Goal: Complete application form: Complete application form

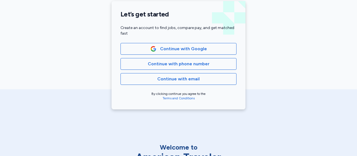
scroll to position [135, 0]
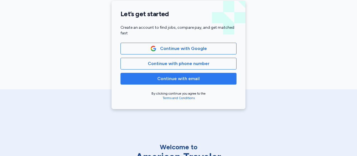
click at [180, 79] on span "Continue with email" at bounding box center [178, 78] width 42 height 7
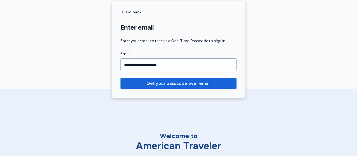
type input "**********"
click at [120, 78] on button "Get your passcode over email" at bounding box center [178, 83] width 116 height 11
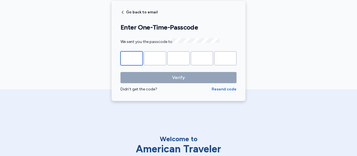
type input "*"
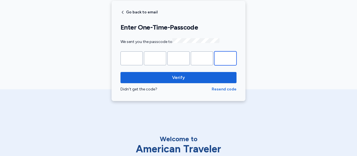
type input "*"
click at [120, 72] on button "Verify" at bounding box center [178, 77] width 116 height 11
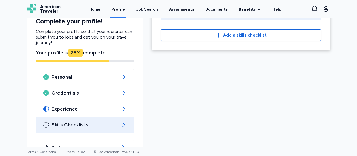
scroll to position [82, 0]
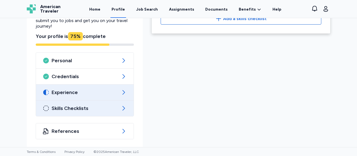
click at [88, 93] on span "Experience" at bounding box center [85, 92] width 66 height 7
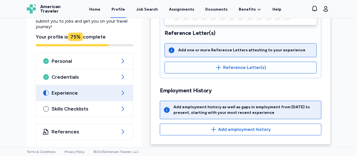
scroll to position [169, 0]
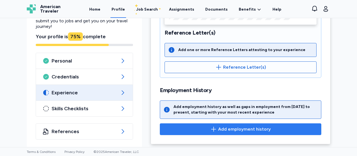
click at [240, 129] on span "Add employment history" at bounding box center [244, 129] width 53 height 7
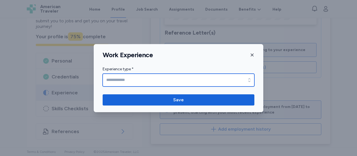
click at [131, 78] on input "Experience type *" at bounding box center [179, 80] width 152 height 13
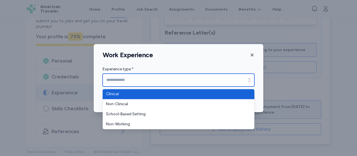
type input "********"
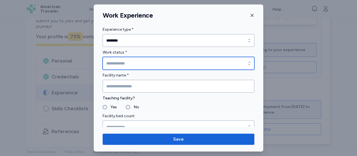
click at [127, 62] on input "Work status *" at bounding box center [179, 63] width 152 height 13
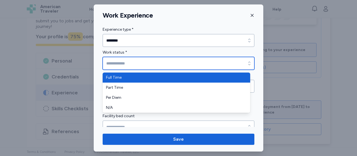
type input "*********"
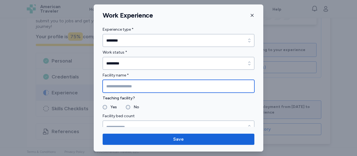
click at [120, 87] on input "Facility name *" at bounding box center [179, 86] width 152 height 13
type input "**********"
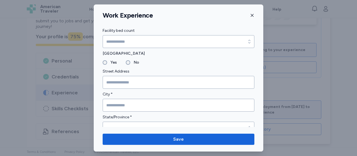
scroll to position [88, 0]
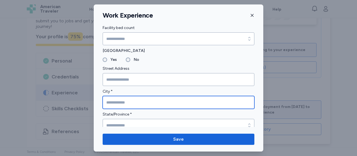
click at [127, 100] on input "City *" at bounding box center [179, 102] width 152 height 13
type input "**********"
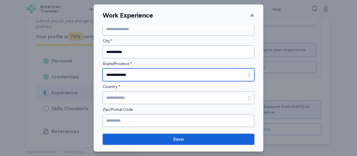
scroll to position [148, 0]
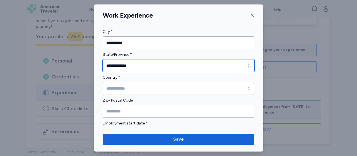
type input "**********"
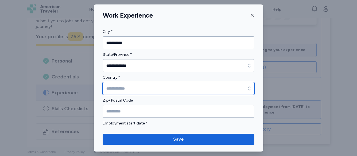
click at [127, 88] on input "Country *" at bounding box center [179, 88] width 152 height 13
type input "**********"
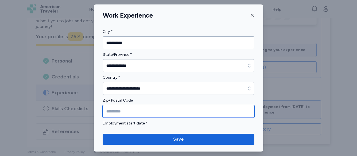
click at [113, 110] on input "Zip/ Postal Code" at bounding box center [179, 111] width 152 height 13
type input "*"
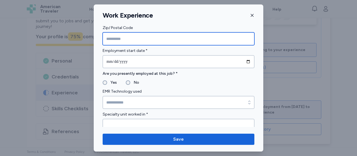
scroll to position [227, 0]
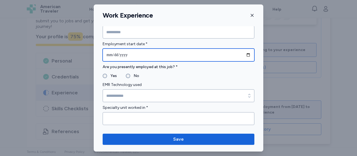
click at [109, 54] on input "date" at bounding box center [179, 55] width 152 height 13
type input "**********"
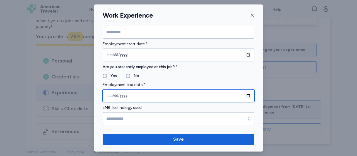
click at [109, 94] on input "date" at bounding box center [179, 95] width 152 height 13
click at [116, 92] on input "date" at bounding box center [179, 95] width 152 height 13
click at [116, 96] on input "date" at bounding box center [179, 95] width 152 height 13
type input "**********"
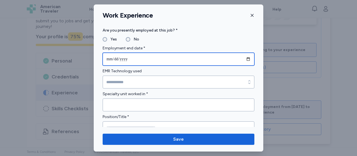
scroll to position [264, 0]
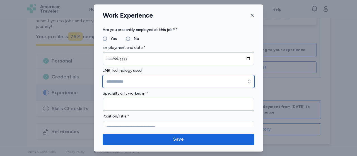
click at [158, 83] on input "EMR Technology used" at bounding box center [179, 81] width 152 height 13
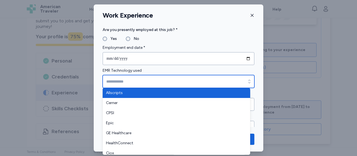
scroll to position [273, 0]
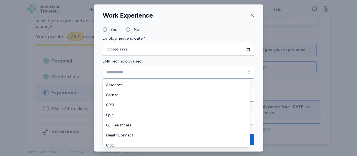
click at [183, 37] on form "**********" at bounding box center [179, 123] width 152 height 694
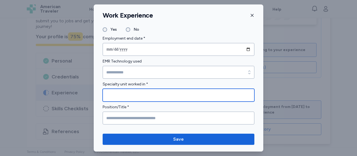
click at [124, 95] on input "Specialty unit worked in *" at bounding box center [179, 95] width 152 height 13
type input "**********"
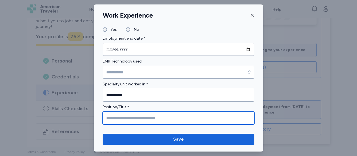
click at [117, 115] on input "Position/Title *" at bounding box center [179, 118] width 152 height 13
paste input "**********"
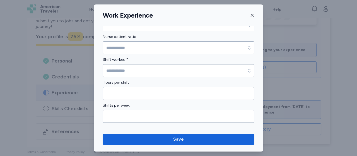
scroll to position [408, 0]
type input "**********"
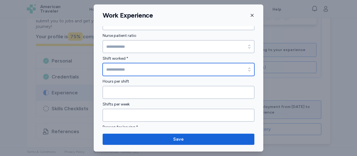
click at [228, 65] on input "Shift worked *" at bounding box center [179, 69] width 152 height 13
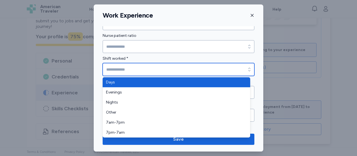
type input "****"
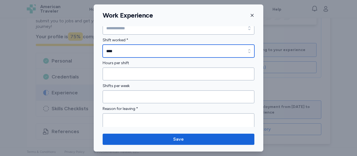
scroll to position [431, 0]
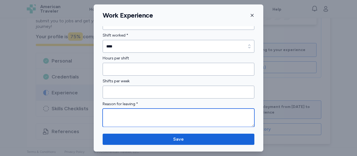
click at [123, 113] on textarea at bounding box center [179, 117] width 152 height 18
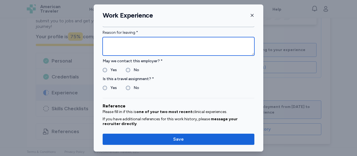
scroll to position [506, 0]
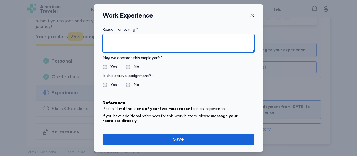
click at [120, 35] on textarea at bounding box center [179, 43] width 152 height 18
type textarea "**********"
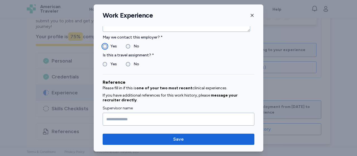
scroll to position [526, 0]
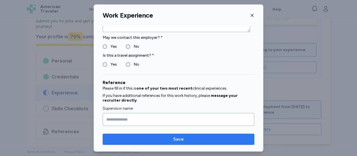
click at [174, 141] on span "Save" at bounding box center [178, 139] width 11 height 7
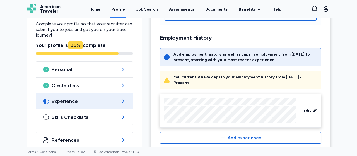
scroll to position [225, 0]
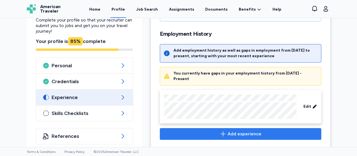
click at [214, 131] on span "Add experience" at bounding box center [241, 134] width 152 height 7
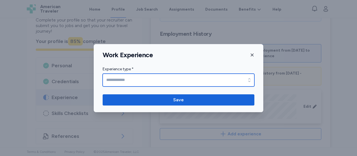
click at [161, 80] on input "Experience type *" at bounding box center [179, 80] width 152 height 13
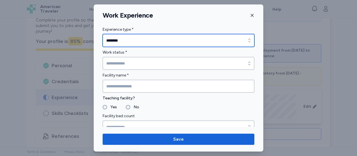
type input "********"
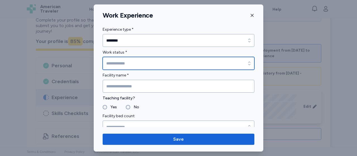
click at [124, 62] on input "Work status *" at bounding box center [179, 63] width 152 height 13
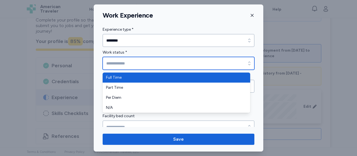
type input "*********"
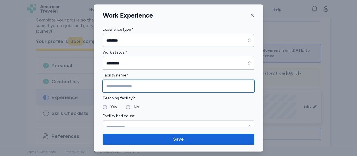
click at [118, 87] on input "Facility name *" at bounding box center [179, 86] width 152 height 13
type input "**********"
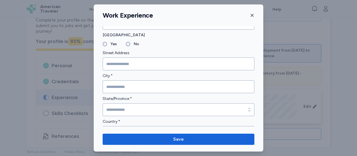
scroll to position [107, 0]
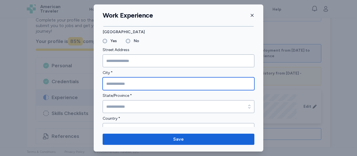
click at [133, 85] on input "City *" at bounding box center [179, 83] width 152 height 13
type input "**********"
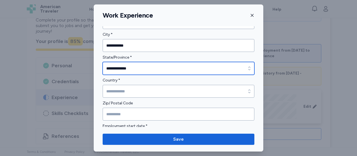
scroll to position [153, 0]
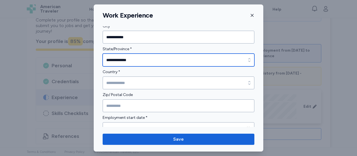
type input "**********"
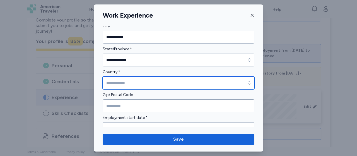
click at [121, 83] on input "Country *" at bounding box center [179, 82] width 152 height 13
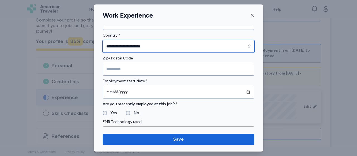
scroll to position [195, 0]
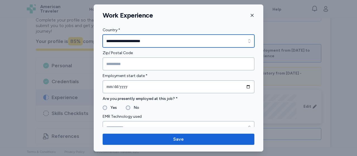
type input "**********"
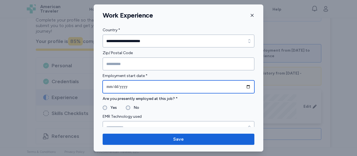
click at [115, 85] on input "date" at bounding box center [179, 86] width 152 height 13
click at [105, 86] on input "date" at bounding box center [179, 86] width 152 height 13
click at [107, 86] on input "date" at bounding box center [179, 86] width 152 height 13
type input "**********"
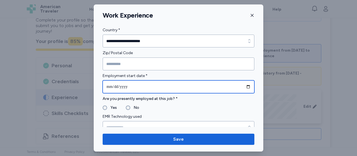
type input "**********"
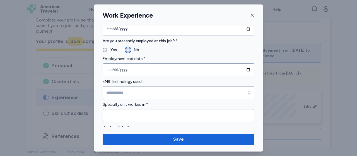
scroll to position [255, 0]
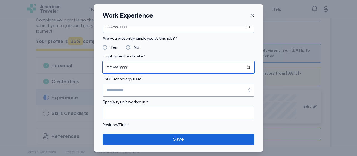
click at [110, 64] on input "date" at bounding box center [179, 67] width 152 height 13
type input "**********"
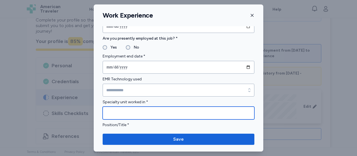
click at [125, 112] on input "Specialty unit worked in *" at bounding box center [179, 113] width 152 height 13
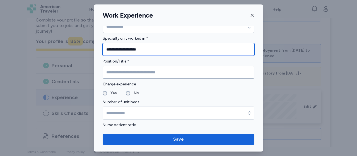
scroll to position [321, 0]
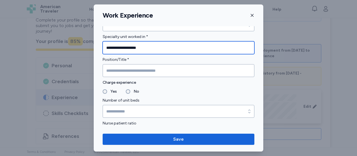
drag, startPoint x: 126, startPoint y: 47, endPoint x: 95, endPoint y: 43, distance: 31.0
click at [95, 43] on div "**********" at bounding box center [179, 64] width 170 height 718
type input "**********"
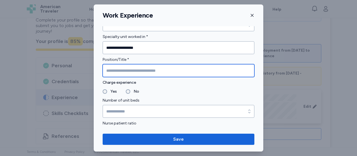
click at [132, 72] on input "Position/Title *" at bounding box center [179, 70] width 152 height 13
paste input "**********"
type input "**********"
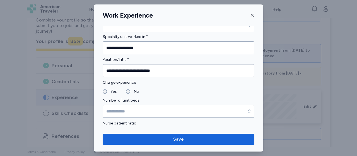
click at [108, 90] on label "Yes" at bounding box center [112, 91] width 10 height 7
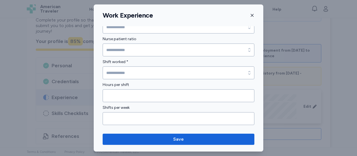
scroll to position [418, 0]
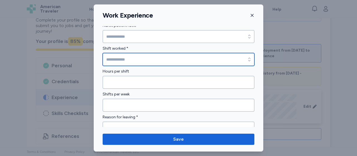
click at [140, 56] on input "Shift worked *" at bounding box center [179, 59] width 152 height 13
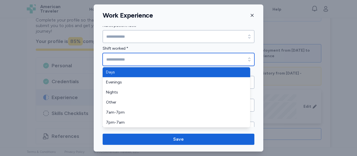
type input "****"
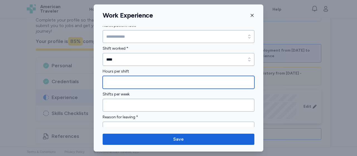
click at [120, 81] on input "Hours per shift" at bounding box center [179, 82] width 152 height 13
type input "**"
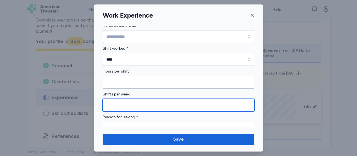
click at [117, 103] on input "Shifts per week" at bounding box center [179, 105] width 152 height 13
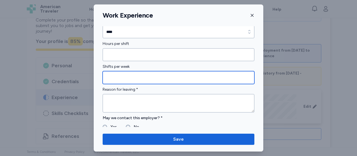
scroll to position [446, 0]
type input "*"
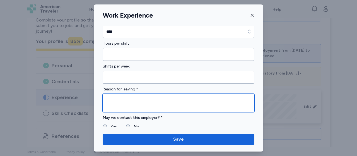
click at [126, 102] on textarea at bounding box center [179, 103] width 152 height 18
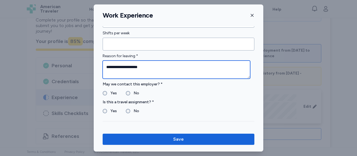
scroll to position [493, 0]
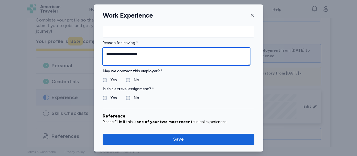
type textarea "**********"
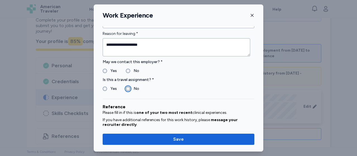
scroll to position [506, 0]
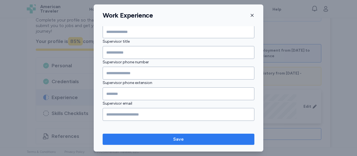
click at [178, 139] on span "Save" at bounding box center [178, 139] width 11 height 7
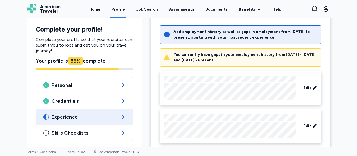
scroll to position [268, 0]
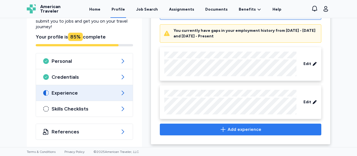
click at [229, 126] on span "Add experience" at bounding box center [245, 129] width 34 height 7
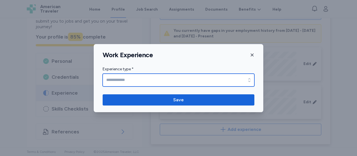
click at [148, 80] on input "Experience type *" at bounding box center [179, 80] width 152 height 13
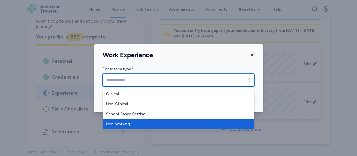
type input "**********"
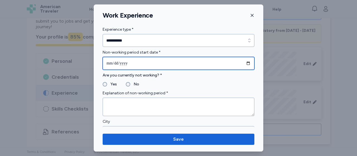
click at [108, 64] on input "date" at bounding box center [179, 63] width 152 height 13
type input "**********"
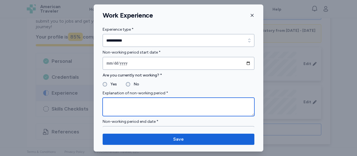
click at [122, 102] on textarea at bounding box center [179, 107] width 152 height 18
paste textarea "**********"
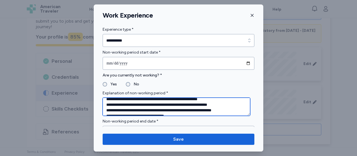
scroll to position [0, 0]
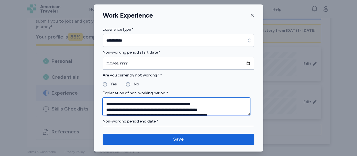
click at [213, 104] on textarea "**********" at bounding box center [177, 107] width 148 height 18
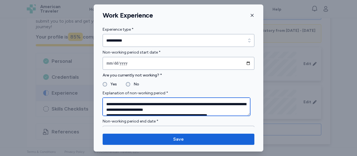
click at [208, 110] on textarea "**********" at bounding box center [177, 107] width 148 height 18
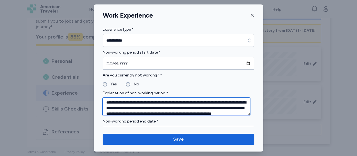
scroll to position [7, 0]
click at [211, 108] on textarea "**********" at bounding box center [177, 107] width 148 height 18
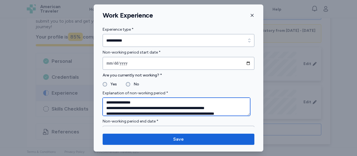
scroll to position [24, 0]
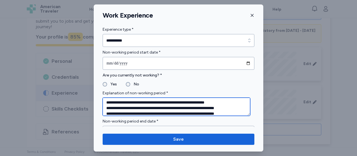
click at [225, 114] on textarea "**********" at bounding box center [177, 107] width 148 height 18
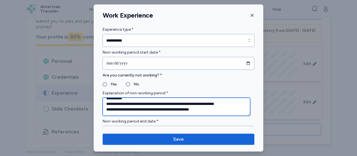
scroll to position [37, 0]
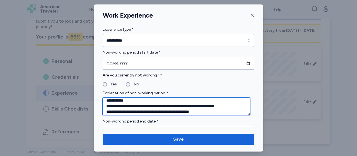
click at [202, 105] on textarea "**********" at bounding box center [177, 107] width 148 height 18
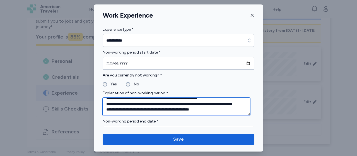
click at [184, 110] on textarea "**********" at bounding box center [177, 107] width 148 height 18
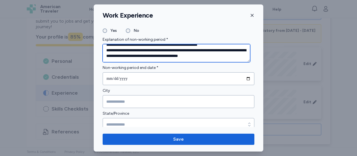
scroll to position [56, 0]
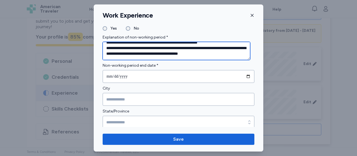
type textarea "**********"
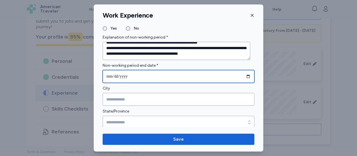
click at [112, 78] on input "date" at bounding box center [179, 76] width 152 height 13
type input "**********"
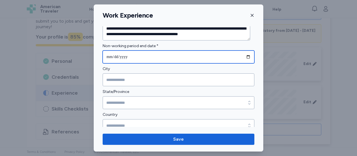
scroll to position [81, 0]
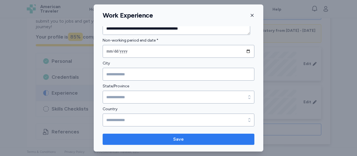
click at [165, 138] on span "Save" at bounding box center [178, 139] width 143 height 7
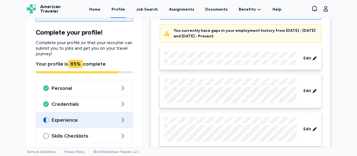
scroll to position [295, 0]
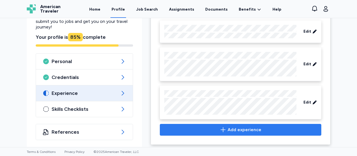
click at [235, 131] on button "Add experience" at bounding box center [240, 130] width 161 height 12
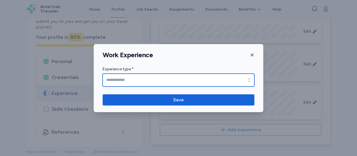
click at [114, 80] on input "Experience type *" at bounding box center [179, 80] width 152 height 13
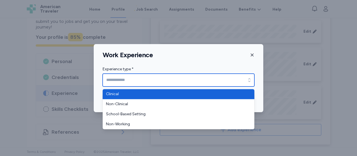
type input "********"
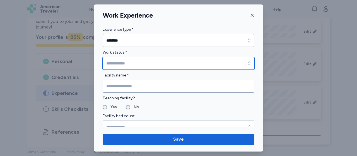
click at [114, 61] on input "Work status *" at bounding box center [179, 63] width 152 height 13
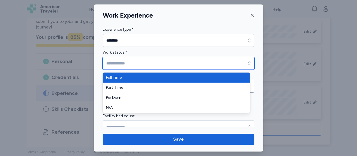
type input "*********"
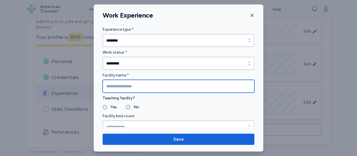
click at [121, 85] on input "Facility name *" at bounding box center [179, 86] width 152 height 13
type input "**********"
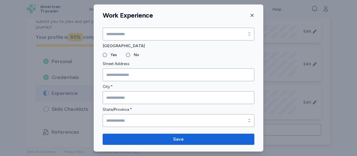
scroll to position [98, 0]
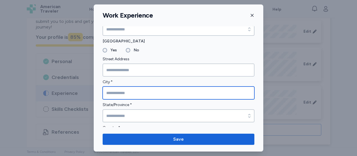
click at [136, 93] on input "City *" at bounding box center [179, 92] width 152 height 13
type input "******"
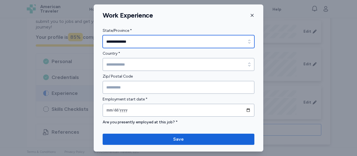
scroll to position [172, 0]
type input "**********"
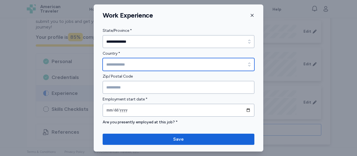
click at [134, 62] on input "Country *" at bounding box center [179, 64] width 152 height 13
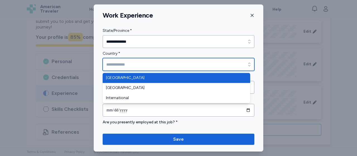
type input "**********"
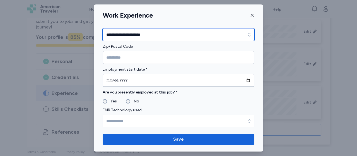
scroll to position [214, 0]
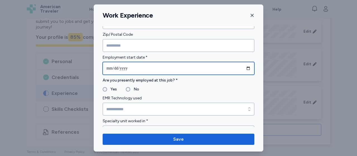
click at [110, 68] on input "date" at bounding box center [179, 68] width 152 height 13
type input "**********"
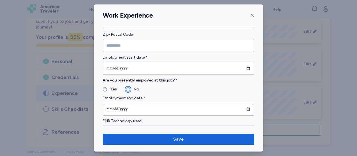
scroll to position [237, 0]
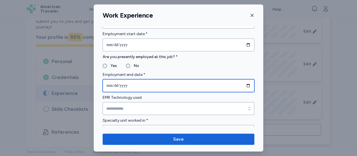
click at [108, 85] on input "date" at bounding box center [179, 85] width 152 height 13
type input "**********"
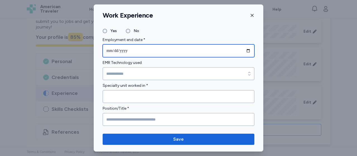
scroll to position [274, 0]
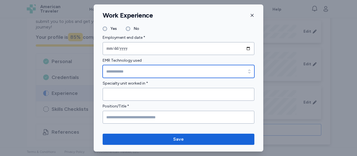
click at [120, 71] on input "EMR Technology used" at bounding box center [179, 71] width 152 height 13
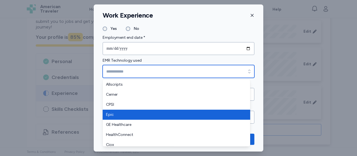
type input "****"
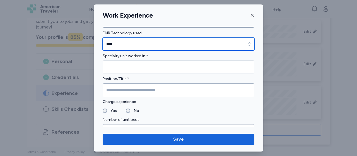
scroll to position [302, 0]
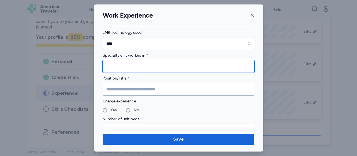
click at [131, 63] on input "Specialty unit worked in *" at bounding box center [179, 66] width 152 height 13
type input "*******"
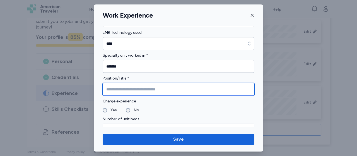
click at [126, 89] on input "Position/Title *" at bounding box center [179, 89] width 152 height 13
paste input "**********"
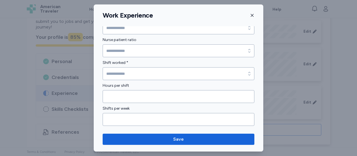
scroll to position [404, 0]
type input "**********"
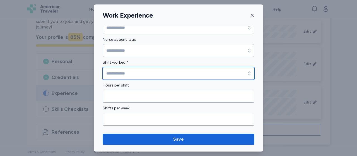
click at [142, 72] on input "Shift worked *" at bounding box center [179, 73] width 152 height 13
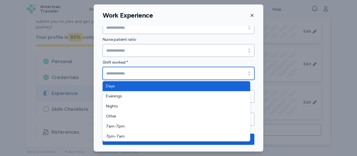
type input "****"
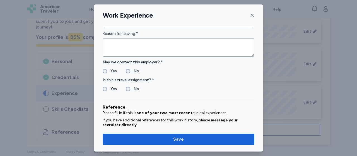
scroll to position [502, 0]
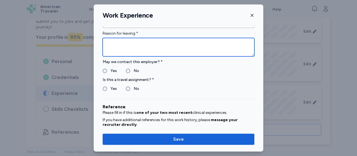
click at [134, 42] on textarea at bounding box center [179, 47] width 152 height 18
type textarea "*"
drag, startPoint x: 177, startPoint y: 43, endPoint x: 83, endPoint y: 37, distance: 94.5
click at [83, 37] on div "**********" at bounding box center [178, 78] width 357 height 156
drag, startPoint x: 194, startPoint y: 42, endPoint x: 159, endPoint y: 39, distance: 35.3
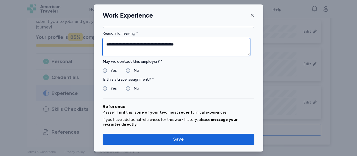
click at [159, 39] on textarea "**********" at bounding box center [177, 47] width 148 height 18
type textarea "**********"
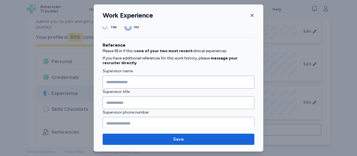
scroll to position [596, 0]
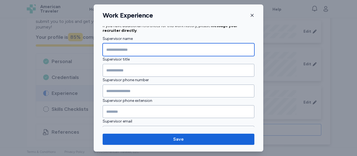
click at [129, 48] on input "Supervisor name" at bounding box center [179, 49] width 152 height 13
type input "**********"
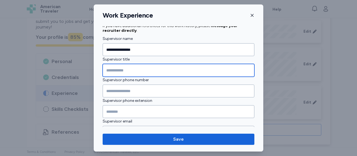
click at [118, 68] on input "Supervisor title" at bounding box center [179, 70] width 152 height 13
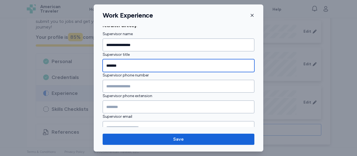
scroll to position [614, 0]
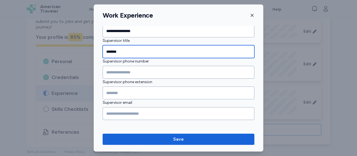
type input "*******"
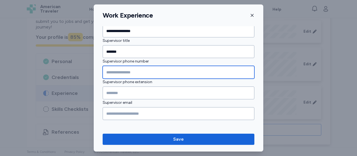
click at [115, 70] on input "Supervisor phone number" at bounding box center [179, 72] width 152 height 13
type input "**********"
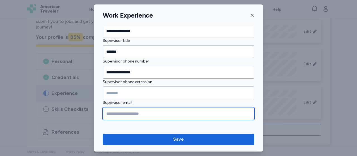
click at [113, 114] on input "Supervisor email" at bounding box center [179, 113] width 152 height 13
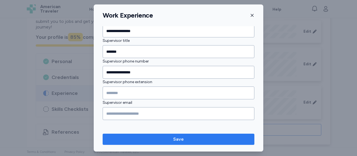
click at [172, 139] on span "Save" at bounding box center [178, 139] width 143 height 7
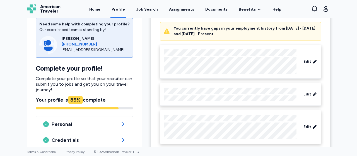
scroll to position [268, 0]
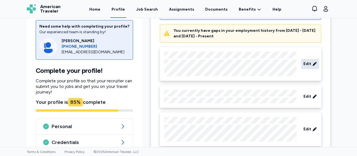
click at [304, 66] on div "Edit" at bounding box center [310, 64] width 18 height 10
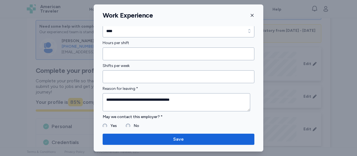
scroll to position [486, 0]
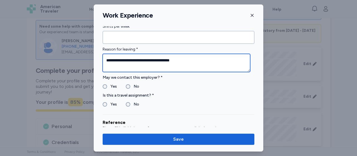
click at [126, 59] on textarea "**********" at bounding box center [177, 63] width 148 height 18
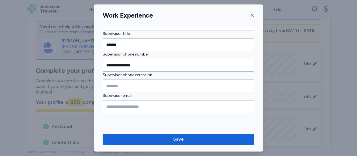
scroll to position [626, 0]
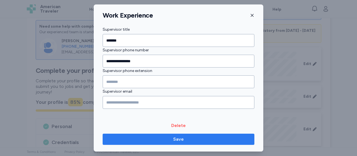
type textarea "**********"
click at [172, 137] on span "Save" at bounding box center [178, 139] width 143 height 7
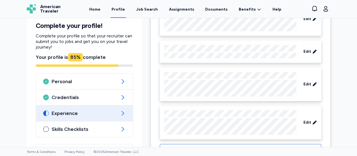
scroll to position [333, 0]
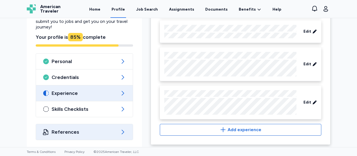
click at [82, 129] on span "References" at bounding box center [85, 132] width 66 height 7
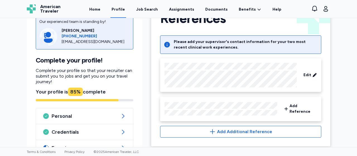
scroll to position [28, 0]
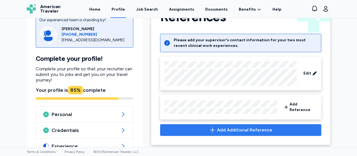
click at [244, 127] on span "Add Additional Reference" at bounding box center [244, 130] width 55 height 7
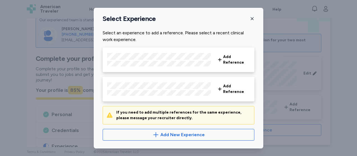
click at [250, 21] on icon "button" at bounding box center [252, 18] width 4 height 4
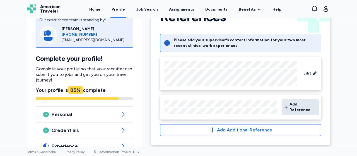
click at [302, 107] on span "Add Reference" at bounding box center [302, 107] width 27 height 11
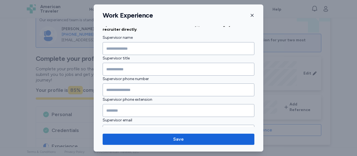
scroll to position [603, 0]
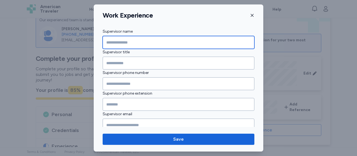
click at [126, 42] on input "Supervisor name" at bounding box center [179, 42] width 152 height 13
type input "**********"
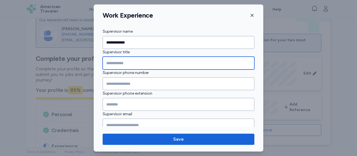
click at [116, 61] on input "Supervisor title" at bounding box center [179, 63] width 152 height 13
type input "*******"
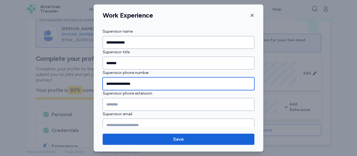
type input "**********"
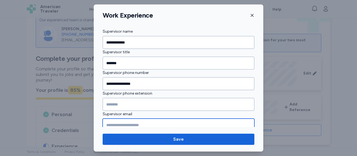
click at [126, 120] on input "Supervisor email" at bounding box center [179, 125] width 152 height 13
paste input "**********"
click at [109, 122] on input "**********" at bounding box center [179, 125] width 152 height 13
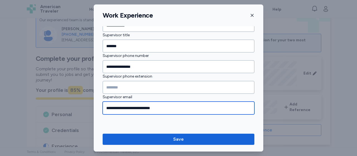
scroll to position [626, 0]
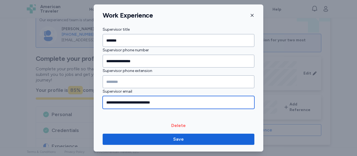
type input "**********"
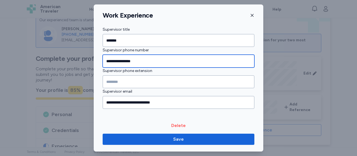
drag, startPoint x: 140, startPoint y: 57, endPoint x: 52, endPoint y: 38, distance: 90.0
click at [52, 38] on div "**********" at bounding box center [178, 78] width 357 height 156
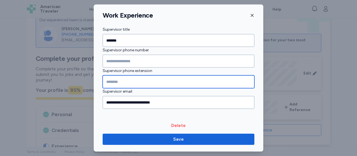
click at [124, 80] on input "Supervisor phone extension" at bounding box center [179, 81] width 152 height 13
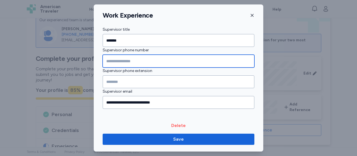
click at [110, 59] on input "Supervisor phone number" at bounding box center [179, 61] width 152 height 13
paste input "**********"
type input "**********"
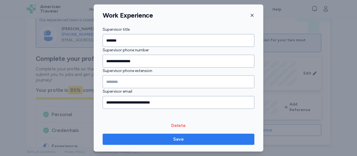
click at [172, 139] on span "Save" at bounding box center [178, 139] width 143 height 7
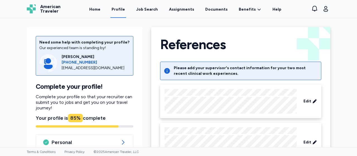
scroll to position [82, 0]
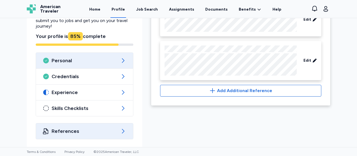
click at [102, 62] on span "Personal" at bounding box center [85, 60] width 66 height 7
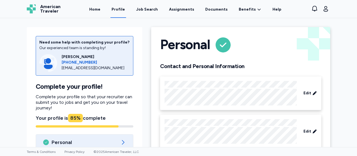
scroll to position [86, 0]
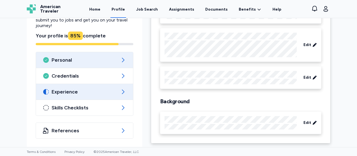
click at [88, 91] on span "Experience" at bounding box center [85, 91] width 66 height 7
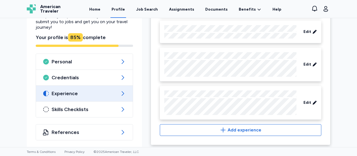
scroll to position [333, 0]
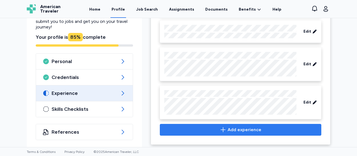
click at [242, 130] on span "Add experience" at bounding box center [245, 129] width 34 height 7
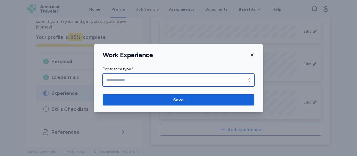
click at [143, 80] on input "Experience type *" at bounding box center [179, 80] width 152 height 13
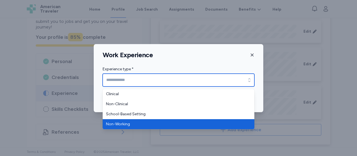
type input "**********"
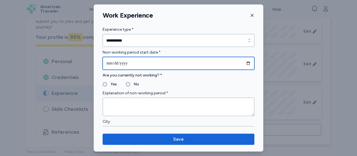
click at [110, 63] on input "date" at bounding box center [179, 63] width 152 height 13
click at [242, 62] on input "date" at bounding box center [179, 63] width 152 height 13
type input "**********"
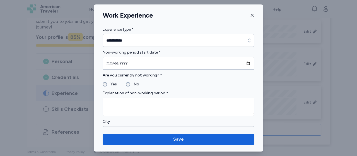
click at [103, 86] on div "Yes" at bounding box center [110, 84] width 14 height 7
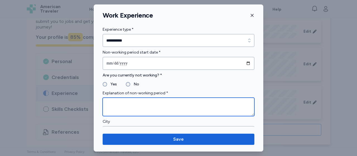
click at [118, 103] on textarea at bounding box center [179, 107] width 152 height 18
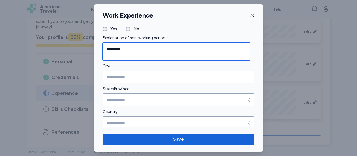
scroll to position [58, 0]
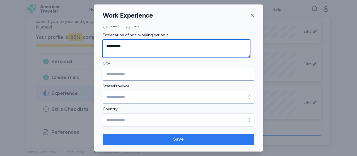
type textarea "**********"
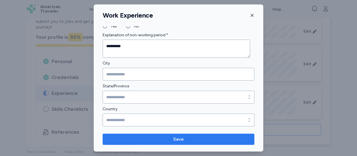
click at [178, 139] on span "Save" at bounding box center [178, 139] width 11 height 7
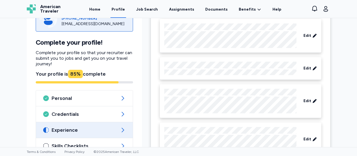
scroll to position [360, 0]
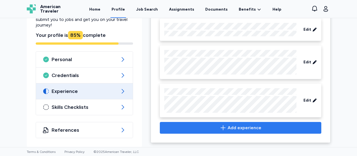
click at [222, 128] on icon "button" at bounding box center [223, 127] width 5 height 5
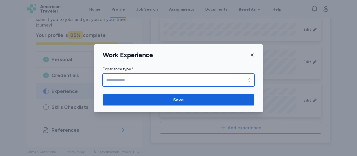
click at [148, 83] on input "Experience type *" at bounding box center [179, 80] width 152 height 13
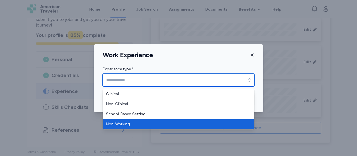
type input "**********"
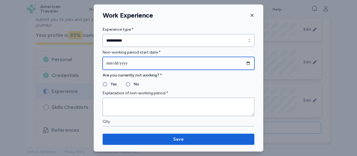
click at [133, 64] on input "date" at bounding box center [179, 63] width 152 height 13
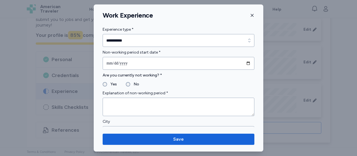
click at [254, 15] on icon "button" at bounding box center [252, 15] width 4 height 4
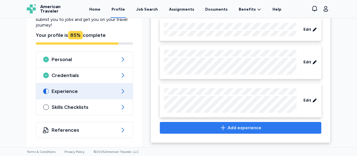
click at [241, 127] on span "Add experience" at bounding box center [245, 127] width 34 height 7
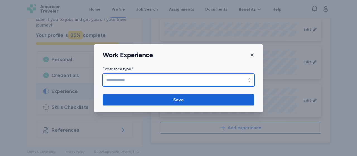
click at [151, 80] on input "Experience type *" at bounding box center [179, 80] width 152 height 13
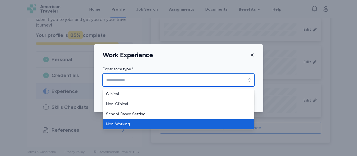
type input "**********"
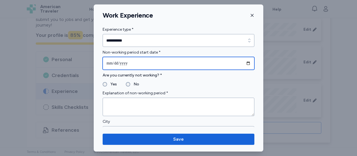
click at [109, 57] on input "date" at bounding box center [179, 63] width 152 height 13
type input "**********"
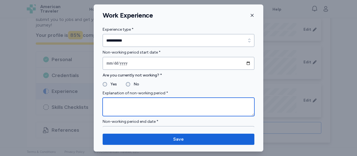
click at [123, 101] on textarea at bounding box center [179, 107] width 152 height 18
type textarea "*"
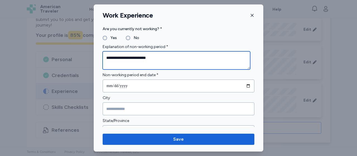
scroll to position [46, 0]
type textarea "**********"
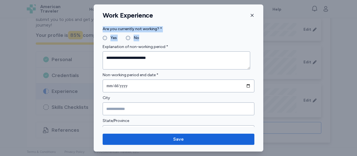
drag, startPoint x: 212, startPoint y: 12, endPoint x: 203, endPoint y: 37, distance: 26.8
click at [203, 37] on div "**********" at bounding box center [179, 77] width 170 height 147
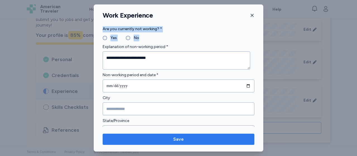
click at [176, 140] on span "Save" at bounding box center [178, 139] width 11 height 7
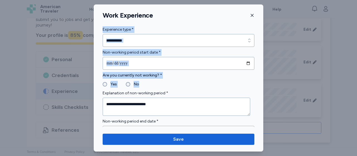
scroll to position [81, 0]
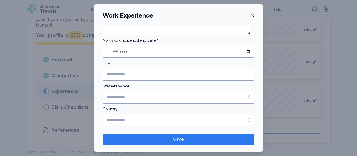
click at [177, 140] on span "Save" at bounding box center [178, 139] width 11 height 7
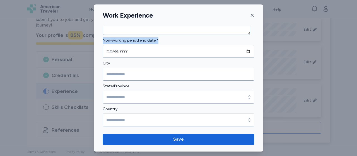
drag, startPoint x: 175, startPoint y: 11, endPoint x: 99, endPoint y: 53, distance: 86.6
click at [99, 53] on div "**********" at bounding box center [179, 77] width 170 height 147
click at [18, 89] on div at bounding box center [178, 78] width 357 height 156
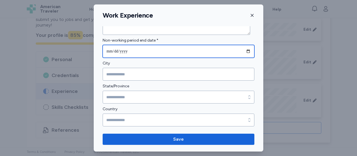
click at [110, 51] on input "date" at bounding box center [179, 51] width 152 height 13
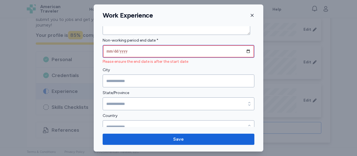
type input "**********"
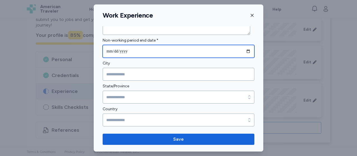
type input "**********"
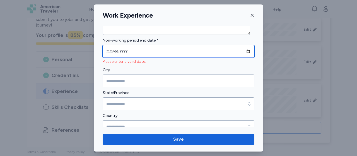
type input "**********"
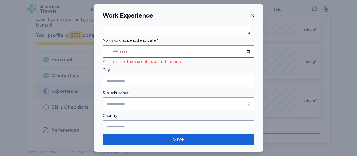
type input "**********"
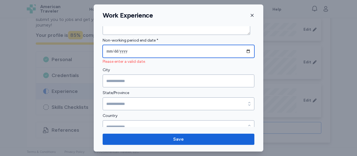
type input "**********"
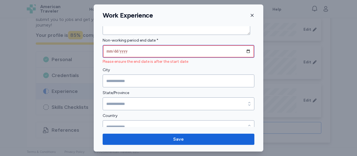
type input "**********"
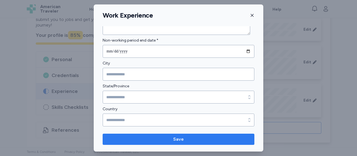
click at [178, 141] on span "Save" at bounding box center [178, 139] width 11 height 7
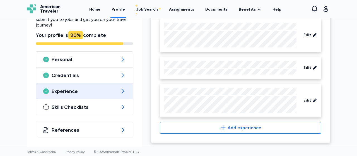
scroll to position [342, 0]
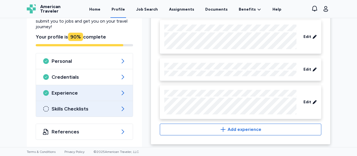
click at [61, 110] on span "Skills Checklists" at bounding box center [85, 108] width 66 height 7
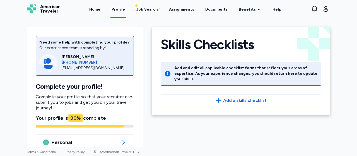
click at [232, 126] on div "Skills Checklists Back Skills Checklists Add and edit all applicable checklist …" at bounding box center [240, 126] width 187 height 207
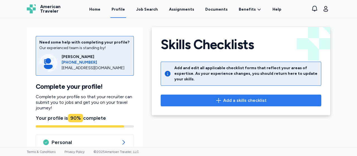
click at [229, 98] on button "Add a skills checklist" at bounding box center [241, 101] width 161 height 12
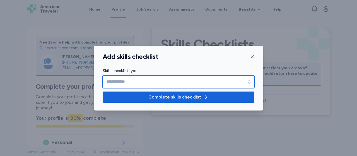
click at [146, 84] on input "Skills checklist type" at bounding box center [179, 81] width 152 height 13
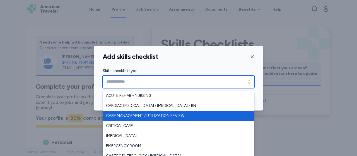
type input "**********"
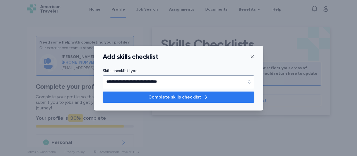
click at [171, 98] on span "Complete skills checklist" at bounding box center [174, 97] width 53 height 7
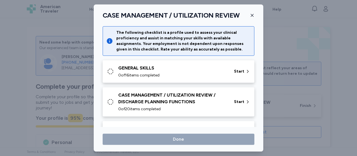
click at [253, 14] on icon "button" at bounding box center [252, 15] width 4 height 4
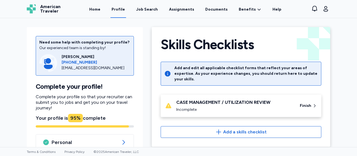
click at [198, 99] on div "CASE MANAGEMENT / UTILIZATION REVIEW" at bounding box center [234, 102] width 117 height 7
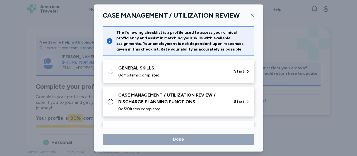
click at [252, 15] on icon "button" at bounding box center [252, 15] width 4 height 4
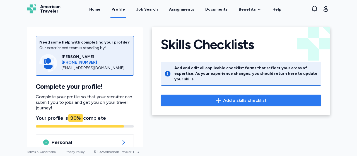
click at [231, 95] on button "Add a skills checklist" at bounding box center [241, 101] width 161 height 12
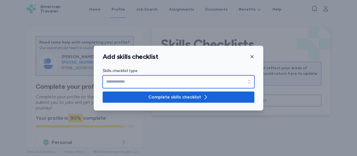
click at [249, 79] on icon "button" at bounding box center [250, 82] width 6 height 6
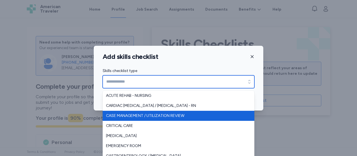
type input "**********"
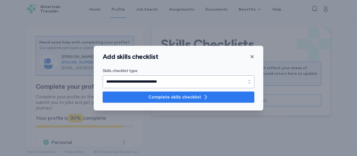
click at [171, 96] on span "Complete skills checklist" at bounding box center [174, 97] width 53 height 7
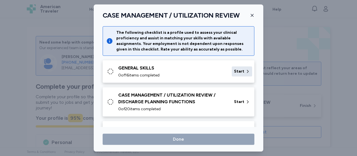
click at [234, 69] on span "Start" at bounding box center [239, 72] width 10 height 6
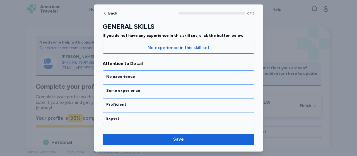
scroll to position [67, 0]
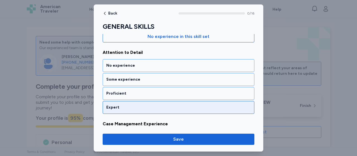
click at [137, 105] on div "Expert" at bounding box center [178, 108] width 144 height 6
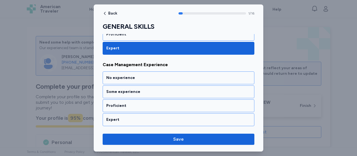
scroll to position [138, 0]
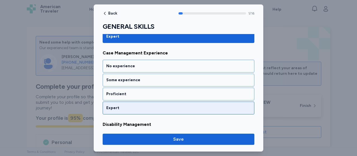
click at [134, 105] on div "Expert" at bounding box center [178, 108] width 144 height 6
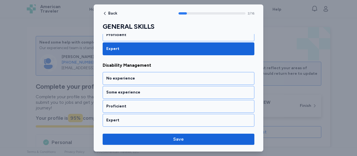
scroll to position [209, 0]
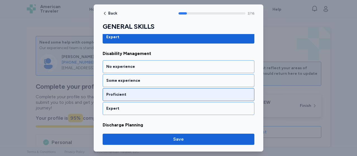
click at [136, 92] on div "Proficient" at bounding box center [178, 95] width 144 height 6
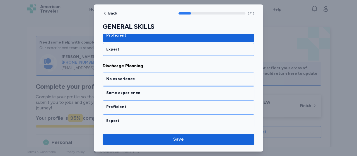
scroll to position [279, 0]
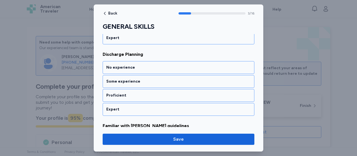
click at [136, 93] on div "Proficient" at bounding box center [178, 96] width 144 height 6
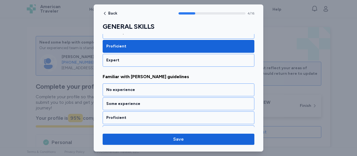
scroll to position [350, 0]
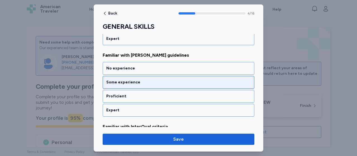
click at [137, 81] on div "Some experience" at bounding box center [178, 82] width 144 height 6
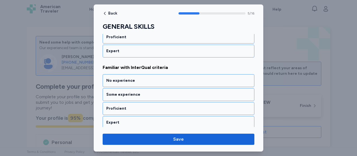
scroll to position [421, 0]
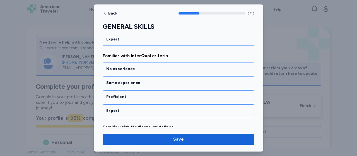
click at [137, 81] on div "Some experience" at bounding box center [178, 83] width 144 height 6
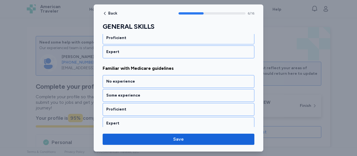
scroll to position [491, 0]
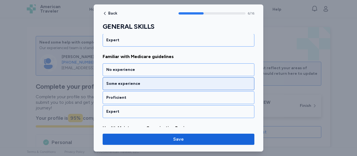
click at [137, 81] on div "Some experience" at bounding box center [178, 84] width 144 height 6
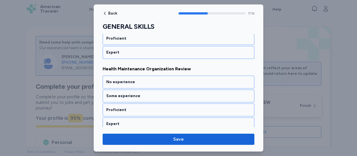
scroll to position [562, 0]
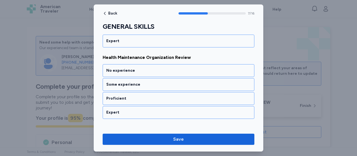
click at [137, 82] on div "Some experience" at bounding box center [178, 85] width 144 height 6
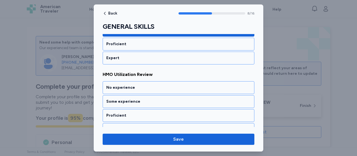
scroll to position [633, 0]
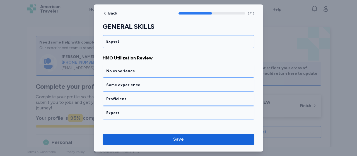
click at [137, 82] on div "Some experience" at bounding box center [178, 85] width 144 height 6
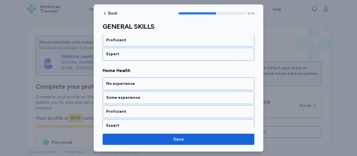
scroll to position [703, 0]
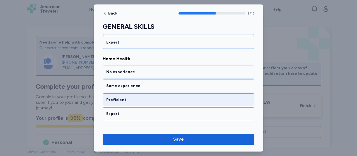
click at [134, 97] on div "Proficient" at bounding box center [178, 100] width 144 height 6
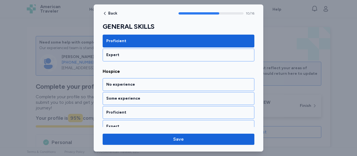
scroll to position [774, 0]
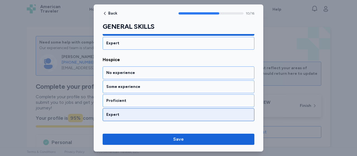
click at [134, 108] on div "Expert" at bounding box center [179, 114] width 152 height 13
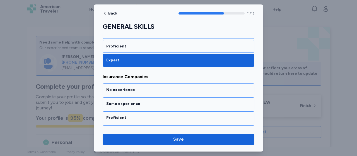
scroll to position [844, 0]
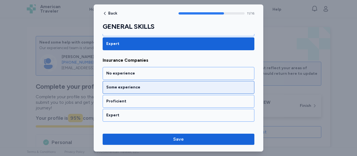
click at [138, 85] on div "Some experience" at bounding box center [178, 88] width 144 height 6
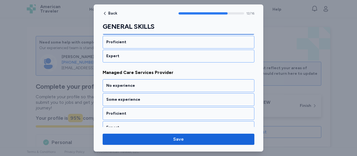
scroll to position [915, 0]
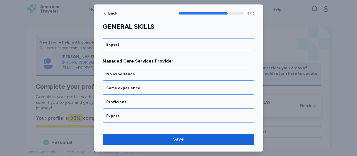
click at [138, 85] on div "Some experience" at bounding box center [178, 88] width 144 height 6
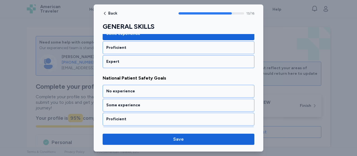
click at [138, 85] on div "No experience Some experience Proficient Expert" at bounding box center [179, 112] width 152 height 55
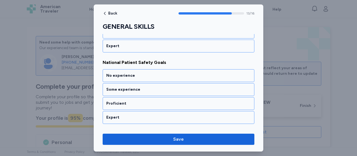
scroll to position [986, 0]
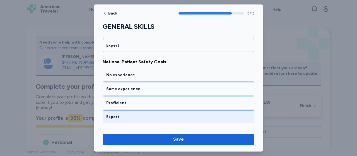
click at [134, 110] on div "Expert" at bounding box center [179, 116] width 152 height 13
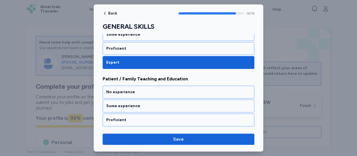
scroll to position [1056, 0]
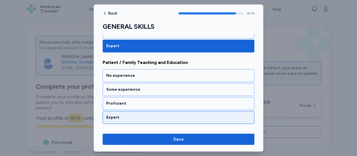
click at [133, 111] on div "Expert" at bounding box center [179, 117] width 152 height 13
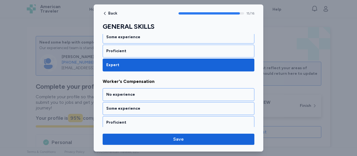
scroll to position [1114, 0]
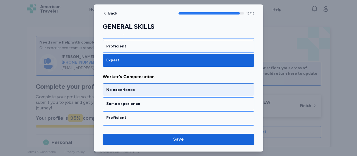
click at [137, 87] on div "No experience" at bounding box center [178, 90] width 144 height 6
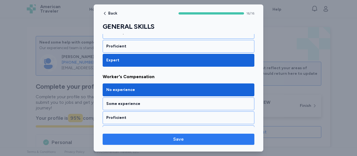
click at [170, 136] on button "Save" at bounding box center [179, 139] width 152 height 11
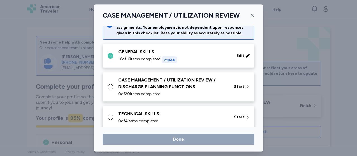
scroll to position [16, 0]
click at [234, 85] on span "Start" at bounding box center [239, 87] width 10 height 6
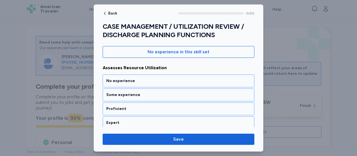
scroll to position [75, 0]
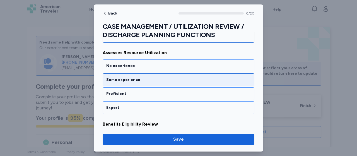
click at [126, 79] on div "Some experience" at bounding box center [178, 80] width 144 height 6
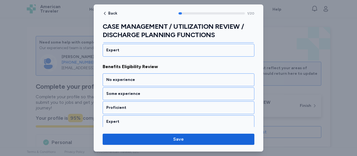
scroll to position [142, 0]
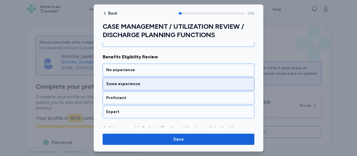
click at [134, 81] on div "Some experience" at bounding box center [178, 84] width 144 height 6
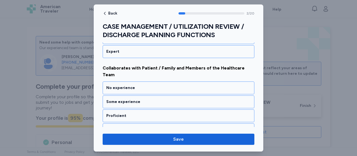
scroll to position [216, 0]
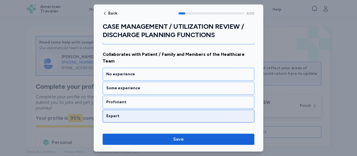
click at [134, 110] on div "Expert" at bounding box center [179, 116] width 152 height 13
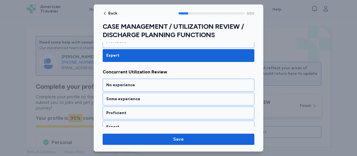
scroll to position [290, 0]
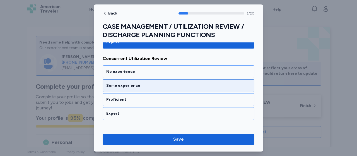
click at [138, 83] on div "Some experience" at bounding box center [178, 86] width 144 height 6
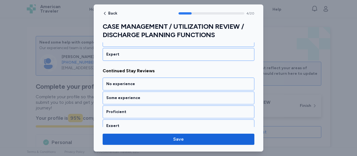
scroll to position [361, 0]
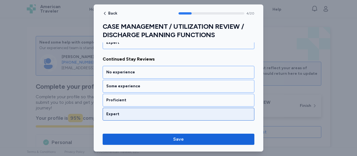
click at [129, 111] on div "Expert" at bounding box center [178, 114] width 144 height 6
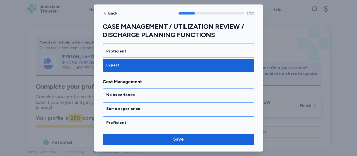
scroll to position [431, 0]
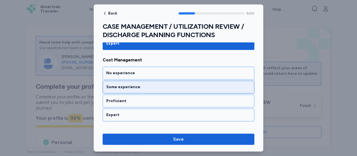
click at [134, 84] on div "Some experience" at bounding box center [178, 87] width 144 height 6
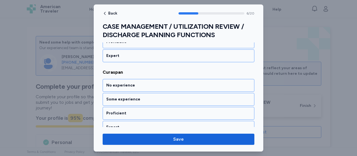
scroll to position [502, 0]
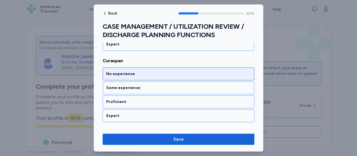
click at [136, 71] on div "No experience" at bounding box center [178, 74] width 144 height 6
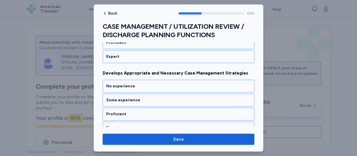
scroll to position [573, 0]
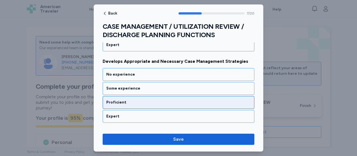
click at [131, 100] on div "Proficient" at bounding box center [178, 103] width 144 height 6
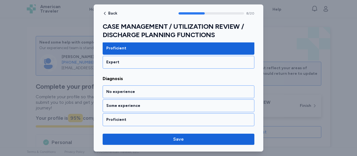
scroll to position [643, 0]
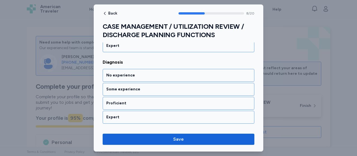
click at [131, 100] on div "Proficient" at bounding box center [178, 103] width 144 height 6
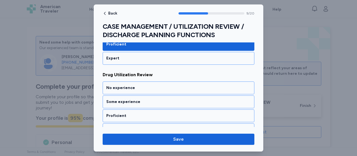
scroll to position [714, 0]
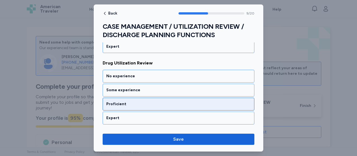
drag, startPoint x: 131, startPoint y: 95, endPoint x: 131, endPoint y: 100, distance: 4.8
click at [131, 101] on div "Proficient" at bounding box center [178, 104] width 144 height 6
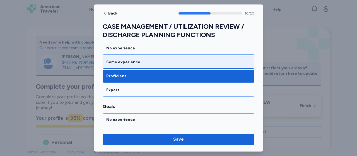
scroll to position [740, 0]
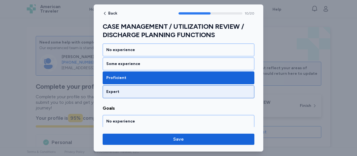
click at [134, 89] on div "Expert" at bounding box center [178, 92] width 144 height 6
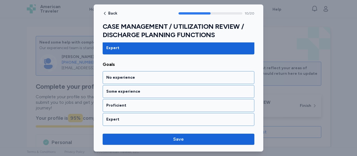
scroll to position [785, 0]
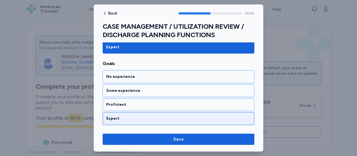
click at [127, 116] on div "Expert" at bounding box center [178, 119] width 144 height 6
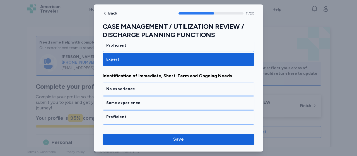
scroll to position [855, 0]
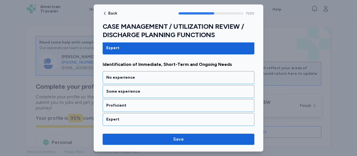
click at [127, 117] on div "Expert" at bounding box center [178, 120] width 144 height 6
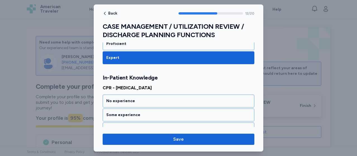
scroll to position [933, 0]
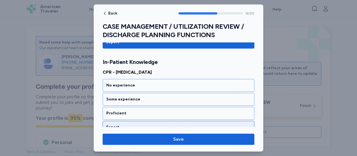
click at [127, 124] on div "Expert" at bounding box center [178, 127] width 144 height 6
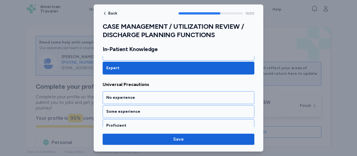
scroll to position [1003, 0]
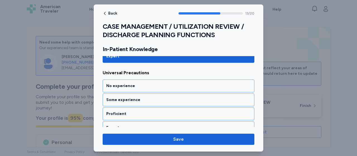
click at [127, 125] on div "Expert" at bounding box center [178, 128] width 144 height 6
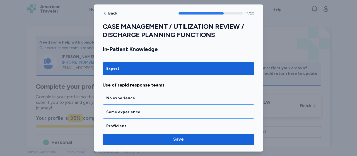
scroll to position [1074, 0]
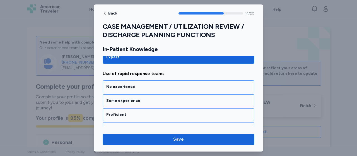
click at [127, 126] on div "Expert" at bounding box center [178, 129] width 144 height 6
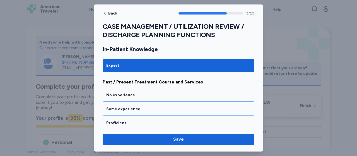
scroll to position [1145, 0]
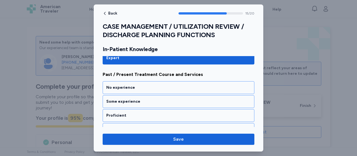
click at [127, 127] on div "Expert" at bounding box center [178, 130] width 144 height 6
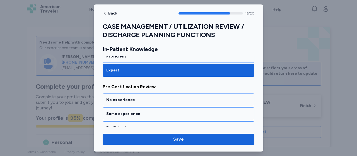
scroll to position [1215, 0]
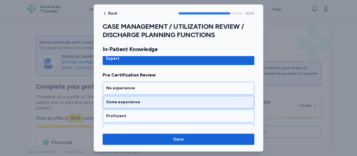
click at [130, 99] on div "Some experience" at bounding box center [178, 102] width 144 height 6
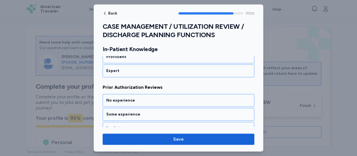
scroll to position [1286, 0]
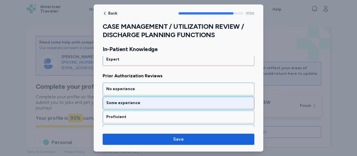
click at [135, 100] on div "Some experience" at bounding box center [178, 103] width 144 height 6
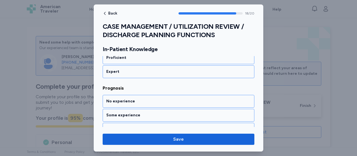
scroll to position [1357, 0]
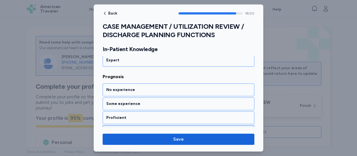
click at [128, 129] on div "Expert" at bounding box center [178, 132] width 144 height 6
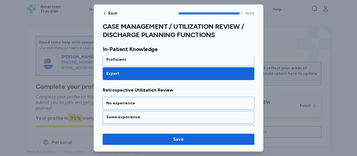
scroll to position [1425, 0]
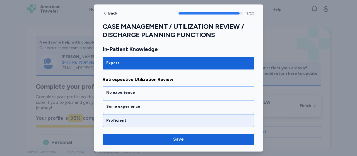
click at [129, 118] on div "Proficient" at bounding box center [178, 121] width 144 height 6
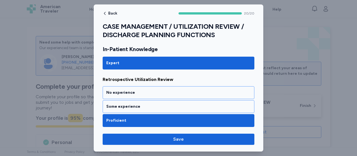
click at [129, 118] on div "Proficient" at bounding box center [178, 121] width 144 height 6
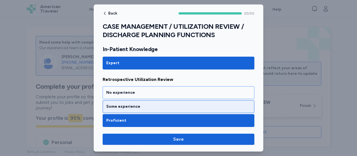
click at [134, 104] on div "Some experience" at bounding box center [178, 107] width 144 height 6
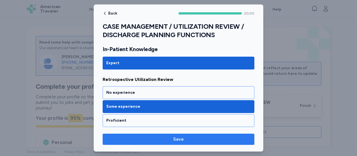
click at [173, 135] on button "Save" at bounding box center [179, 139] width 152 height 11
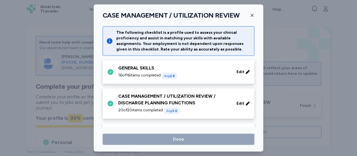
scroll to position [16, 0]
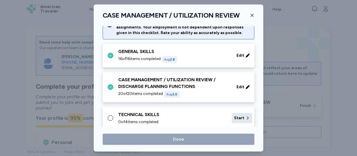
click at [235, 114] on div "Start" at bounding box center [242, 118] width 20 height 10
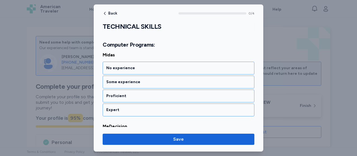
scroll to position [89, 0]
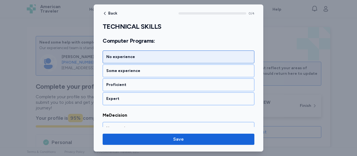
click at [133, 57] on div "No experience" at bounding box center [178, 57] width 144 height 6
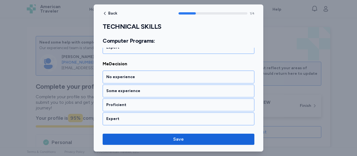
scroll to position [145, 0]
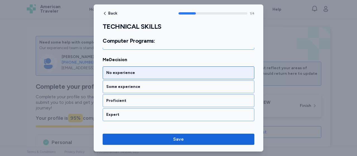
click at [129, 71] on div "No experience" at bounding box center [178, 73] width 144 height 6
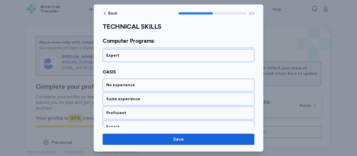
scroll to position [215, 0]
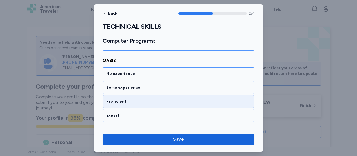
click at [123, 99] on div "Proficient" at bounding box center [178, 102] width 144 height 6
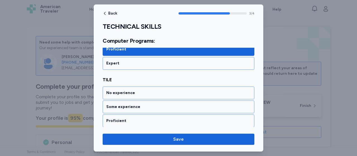
scroll to position [279, 0]
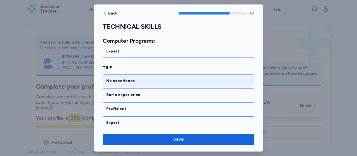
click at [125, 78] on div "No experience" at bounding box center [178, 81] width 144 height 6
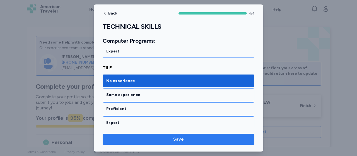
click at [167, 137] on span "Save" at bounding box center [178, 139] width 143 height 7
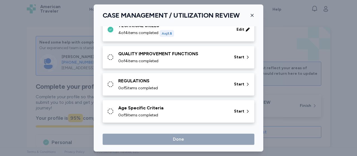
scroll to position [106, 0]
click at [239, 55] on span "Start" at bounding box center [239, 57] width 10 height 6
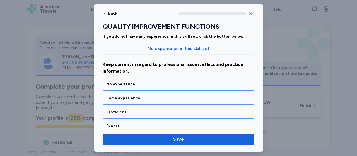
scroll to position [67, 0]
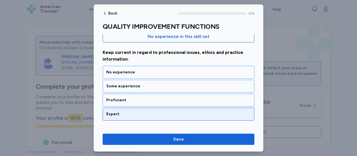
click at [123, 110] on div "Expert" at bounding box center [179, 114] width 152 height 13
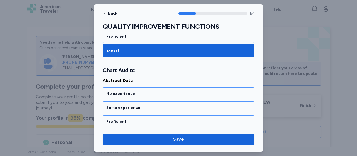
scroll to position [151, 0]
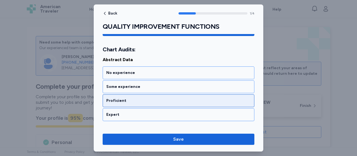
click at [136, 95] on div "Proficient" at bounding box center [179, 100] width 152 height 13
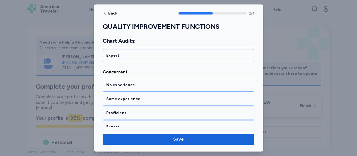
scroll to position [222, 0]
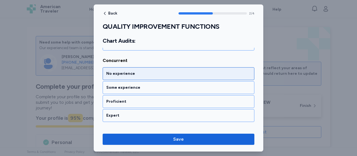
click at [144, 73] on div "No experience" at bounding box center [178, 74] width 144 height 6
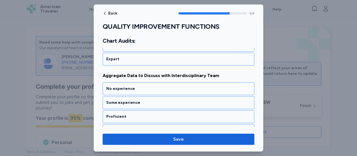
scroll to position [286, 0]
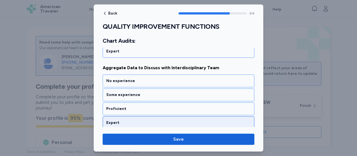
click at [136, 116] on div "Expert" at bounding box center [179, 122] width 152 height 13
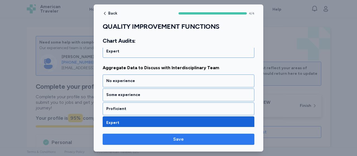
click at [175, 136] on span "Save" at bounding box center [178, 139] width 11 height 7
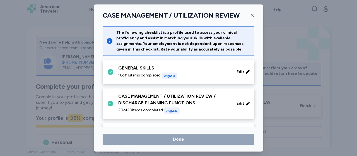
scroll to position [106, 0]
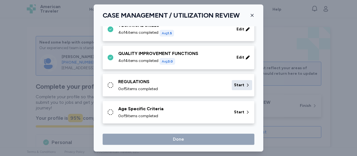
click at [238, 83] on span "Start" at bounding box center [239, 85] width 10 height 6
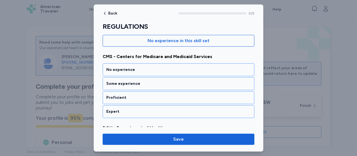
scroll to position [65, 0]
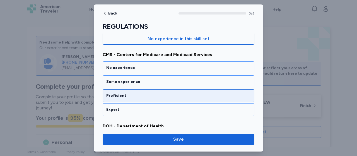
click at [125, 95] on div "Proficient" at bounding box center [178, 96] width 144 height 6
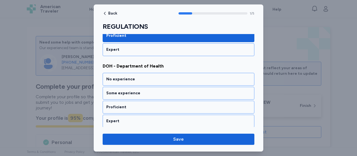
scroll to position [138, 0]
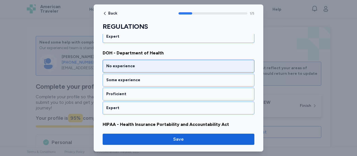
click at [133, 66] on div "No experience" at bounding box center [178, 66] width 144 height 6
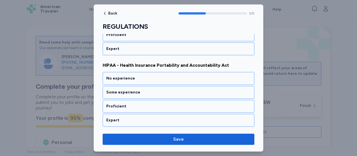
scroll to position [209, 0]
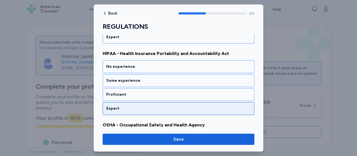
click at [126, 106] on div "Expert" at bounding box center [178, 109] width 144 height 6
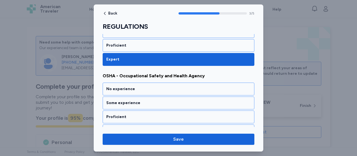
scroll to position [279, 0]
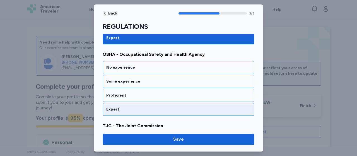
click at [126, 107] on div "Expert" at bounding box center [178, 110] width 144 height 6
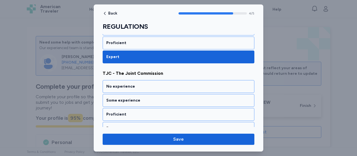
scroll to position [336, 0]
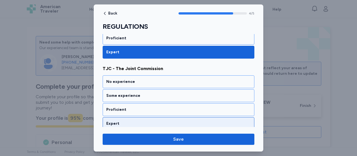
click at [131, 117] on div "Expert" at bounding box center [179, 123] width 152 height 13
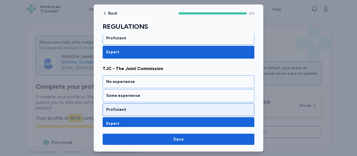
click at [130, 107] on div "Proficient" at bounding box center [178, 110] width 144 height 6
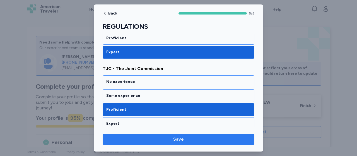
click at [173, 135] on button "Save" at bounding box center [179, 139] width 152 height 11
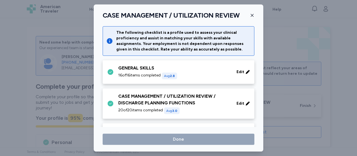
scroll to position [106, 0]
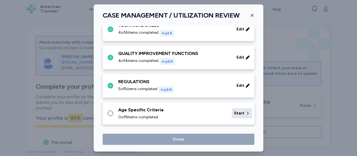
click at [234, 110] on span "Start" at bounding box center [239, 113] width 10 height 6
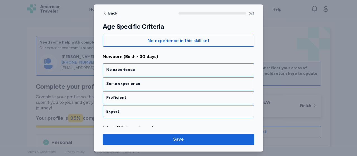
scroll to position [67, 0]
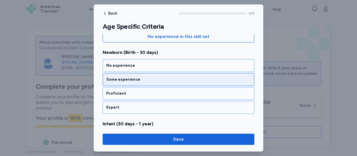
click at [117, 76] on div "Some experience" at bounding box center [179, 79] width 152 height 13
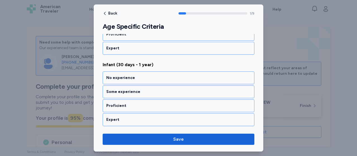
scroll to position [138, 0]
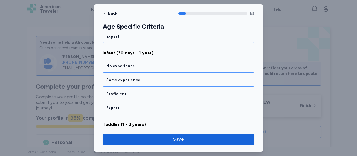
click at [117, 77] on div "Some experience" at bounding box center [178, 80] width 144 height 6
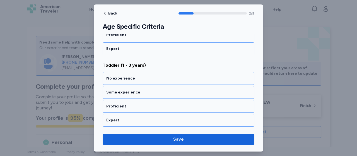
scroll to position [209, 0]
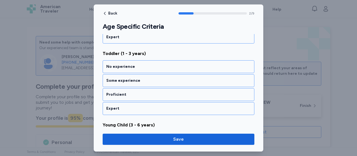
click at [117, 78] on div "Some experience" at bounding box center [178, 81] width 144 height 6
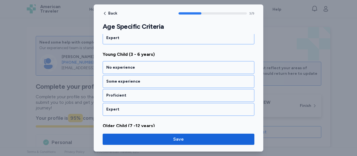
click at [117, 79] on div "Some experience" at bounding box center [178, 82] width 144 height 6
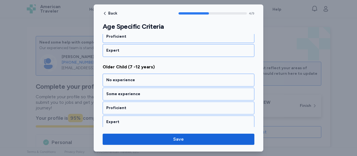
scroll to position [350, 0]
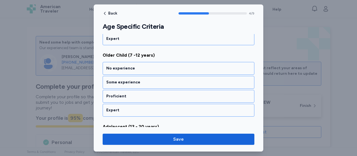
click at [117, 79] on div "Some experience" at bounding box center [178, 82] width 144 height 6
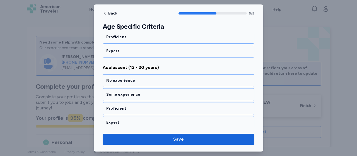
scroll to position [421, 0]
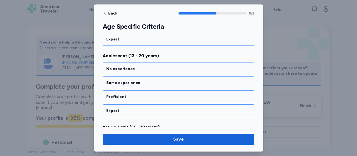
click at [117, 80] on div "Some experience" at bounding box center [178, 83] width 144 height 6
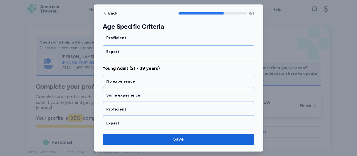
scroll to position [491, 0]
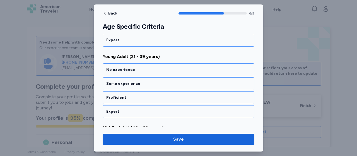
click at [117, 81] on div "Some experience" at bounding box center [178, 84] width 144 height 6
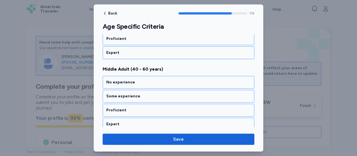
scroll to position [562, 0]
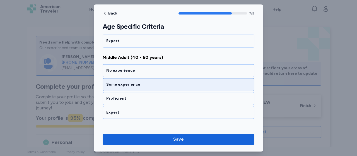
click at [125, 82] on div "Some experience" at bounding box center [178, 85] width 144 height 6
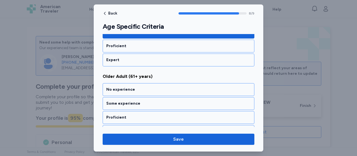
scroll to position [619, 0]
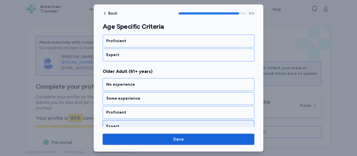
click at [129, 120] on div "Expert" at bounding box center [179, 126] width 152 height 13
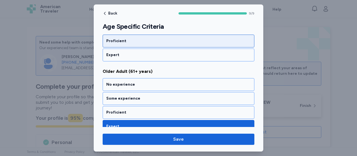
click at [128, 38] on div "Proficient" at bounding box center [178, 41] width 144 height 6
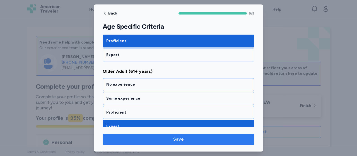
click at [176, 140] on span "Save" at bounding box center [178, 139] width 11 height 7
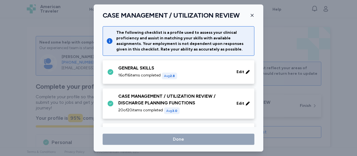
scroll to position [106, 0]
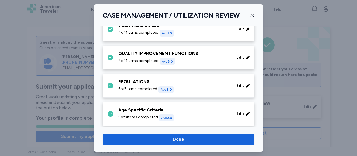
click at [176, 144] on button "Return to profile" at bounding box center [178, 149] width 89 height 11
click at [176, 140] on span "Done" at bounding box center [178, 139] width 11 height 7
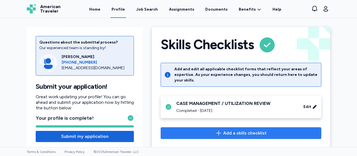
click at [241, 130] on span "Add a skills checklist" at bounding box center [245, 133] width 44 height 7
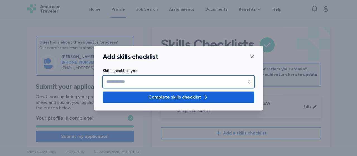
click at [249, 79] on icon "button" at bounding box center [250, 82] width 6 height 6
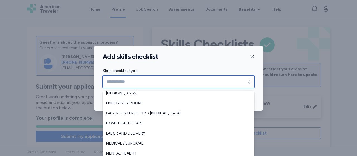
scroll to position [33, 0]
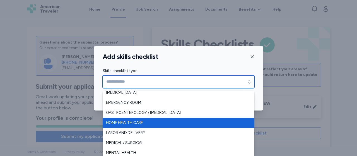
type input "**********"
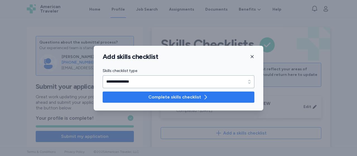
click at [166, 96] on span "Complete skills checklist" at bounding box center [174, 97] width 53 height 7
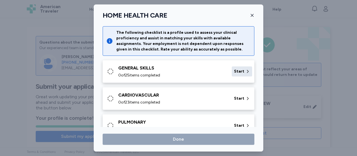
click at [240, 70] on div "Start" at bounding box center [242, 71] width 20 height 10
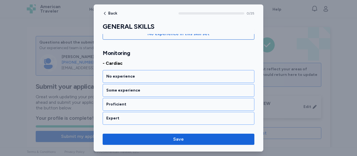
scroll to position [78, 0]
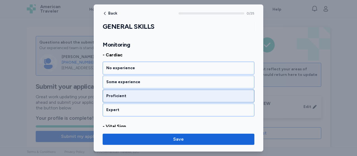
click at [122, 95] on div "Proficient" at bounding box center [178, 96] width 144 height 6
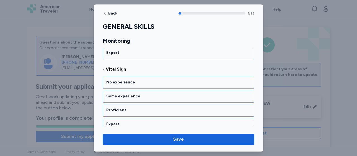
scroll to position [145, 0]
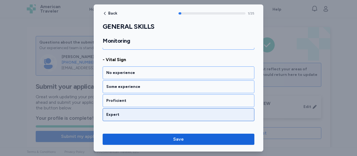
click at [131, 112] on div "Expert" at bounding box center [178, 115] width 144 height 6
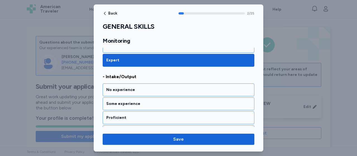
scroll to position [215, 0]
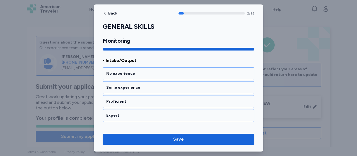
click at [131, 113] on div "Expert" at bounding box center [178, 116] width 144 height 6
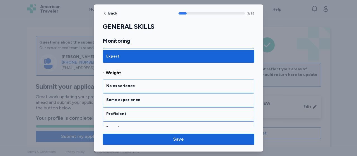
scroll to position [286, 0]
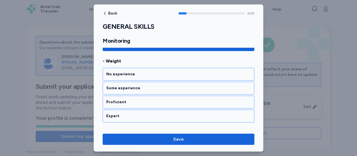
click at [131, 113] on div "Expert" at bounding box center [178, 116] width 144 height 6
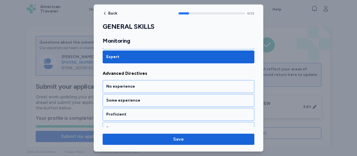
scroll to position [357, 0]
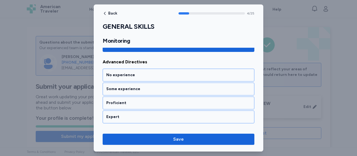
click at [131, 114] on div "Expert" at bounding box center [178, 117] width 144 height 6
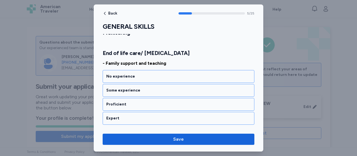
scroll to position [441, 0]
click at [131, 115] on div "Expert" at bounding box center [178, 118] width 144 height 6
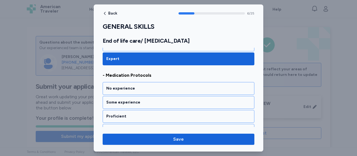
scroll to position [511, 0]
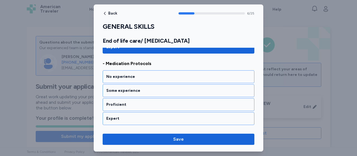
click at [131, 116] on div "Expert" at bounding box center [178, 119] width 144 height 6
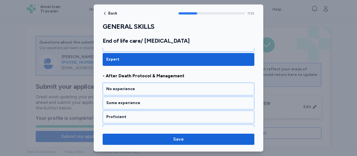
scroll to position [582, 0]
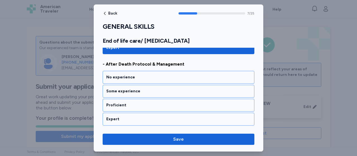
click at [131, 116] on div "Expert" at bounding box center [178, 119] width 144 height 6
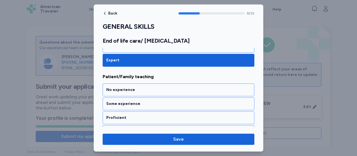
scroll to position [653, 0]
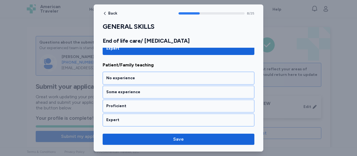
click at [131, 117] on div "Expert" at bounding box center [178, 120] width 144 height 6
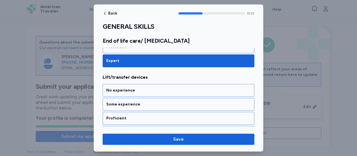
scroll to position [723, 0]
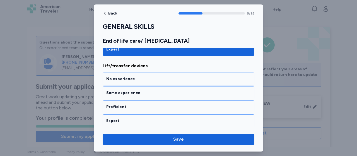
click at [131, 118] on div "Expert" at bounding box center [178, 121] width 144 height 6
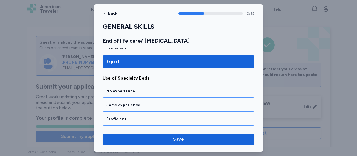
scroll to position [794, 0]
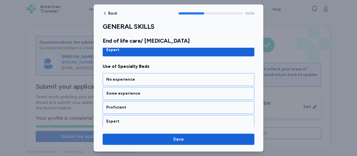
click at [131, 119] on div "Expert" at bounding box center [178, 122] width 144 height 6
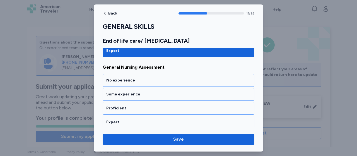
click at [131, 119] on div "Expert" at bounding box center [178, 122] width 144 height 6
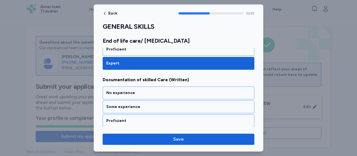
scroll to position [935, 0]
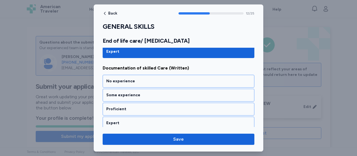
click at [131, 120] on div "Expert" at bounding box center [178, 123] width 144 height 6
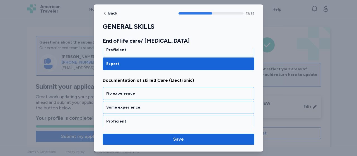
scroll to position [1006, 0]
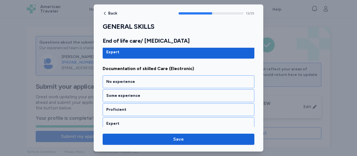
click at [131, 121] on div "Expert" at bounding box center [178, 124] width 144 height 6
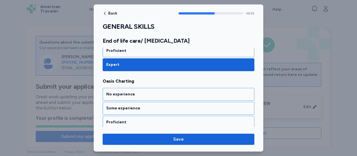
scroll to position [1077, 0]
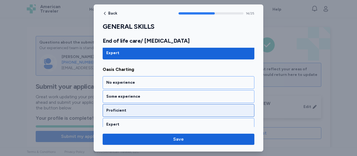
click at [128, 108] on div "Proficient" at bounding box center [178, 111] width 144 height 6
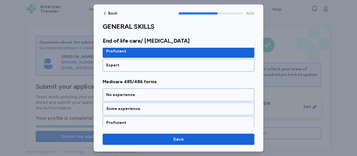
scroll to position [1147, 0]
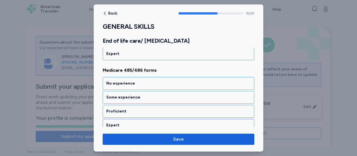
click at [128, 108] on div "Proficient" at bounding box center [178, 111] width 144 height 6
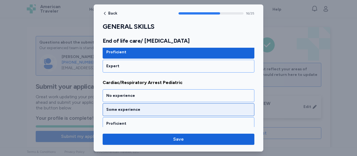
scroll to position [1218, 0]
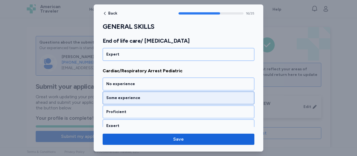
click at [126, 95] on div "Some experience" at bounding box center [178, 98] width 144 height 6
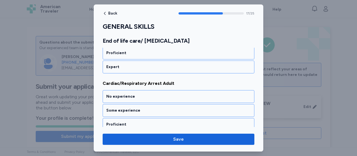
scroll to position [1289, 0]
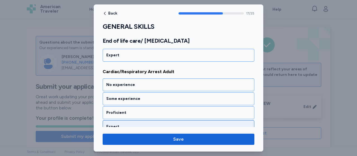
click at [123, 120] on div "Expert" at bounding box center [179, 126] width 152 height 13
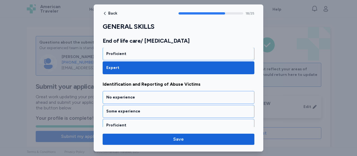
scroll to position [1359, 0]
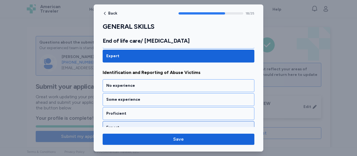
click at [122, 125] on div "Expert" at bounding box center [178, 128] width 144 height 6
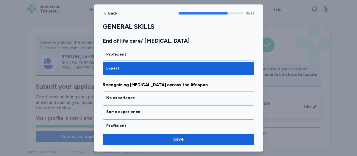
scroll to position [1430, 0]
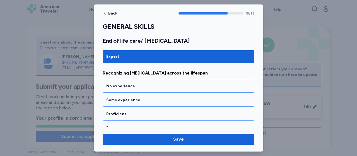
click at [122, 125] on div "Expert" at bounding box center [178, 128] width 144 height 6
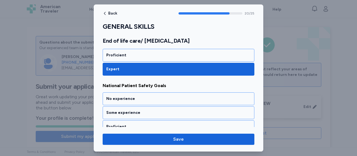
scroll to position [1501, 0]
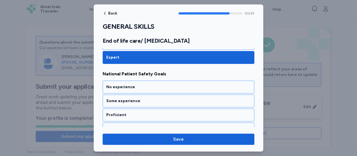
click at [122, 126] on div "Expert" at bounding box center [178, 129] width 144 height 6
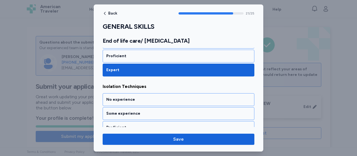
scroll to position [1571, 0]
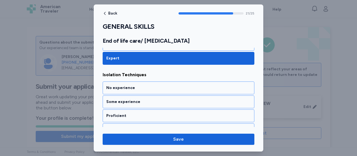
click at [122, 127] on div "Expert" at bounding box center [178, 130] width 144 height 6
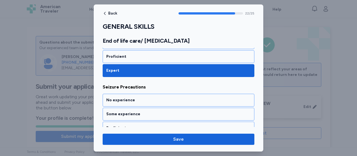
scroll to position [1642, 0]
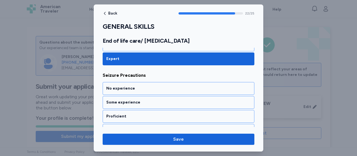
click at [122, 127] on div "Expert" at bounding box center [178, 130] width 144 height 6
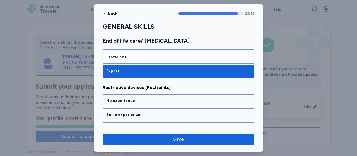
scroll to position [1713, 0]
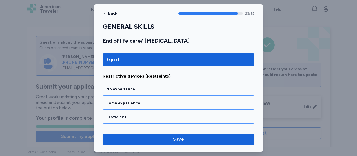
click at [122, 128] on div "Expert" at bounding box center [178, 131] width 144 height 6
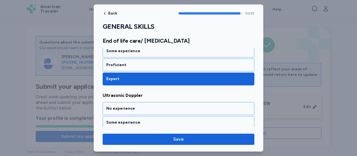
scroll to position [1777, 0]
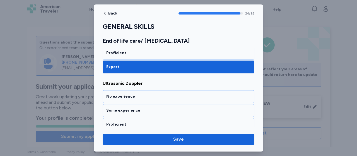
click at [122, 132] on div "Expert" at bounding box center [179, 138] width 152 height 13
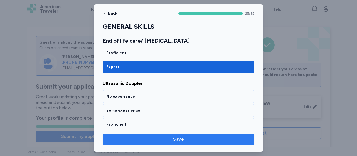
click at [160, 138] on span "Save" at bounding box center [178, 139] width 143 height 7
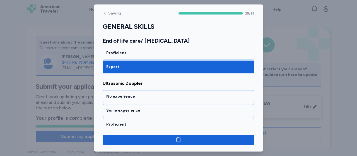
scroll to position [1776, 0]
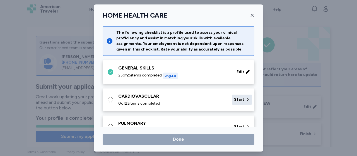
click at [236, 98] on span "Start" at bounding box center [239, 100] width 10 height 6
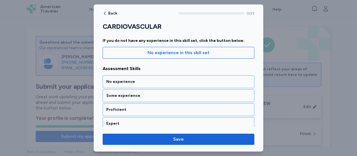
scroll to position [56, 0]
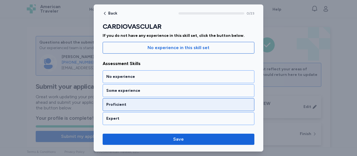
click at [125, 104] on div "Proficient" at bounding box center [178, 105] width 144 height 6
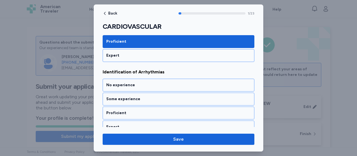
scroll to position [138, 0]
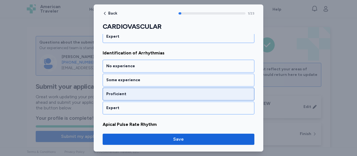
click at [132, 91] on div "Proficient" at bounding box center [178, 94] width 144 height 6
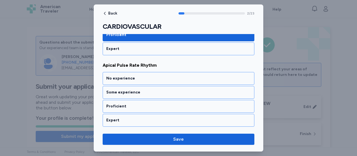
scroll to position [209, 0]
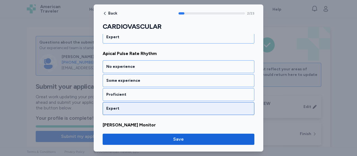
click at [129, 108] on div "Expert" at bounding box center [178, 109] width 144 height 6
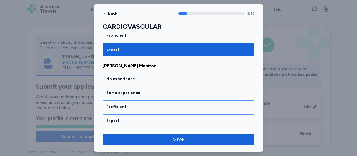
scroll to position [279, 0]
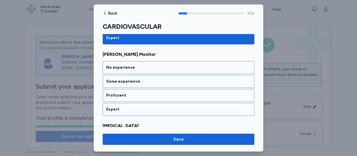
click at [129, 108] on div "Expert" at bounding box center [178, 110] width 144 height 6
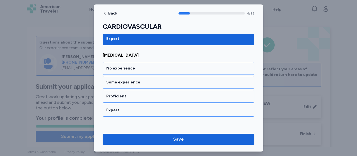
click at [129, 108] on div "Expert" at bounding box center [178, 110] width 144 height 6
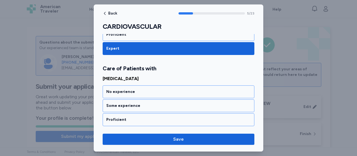
scroll to position [427, 0]
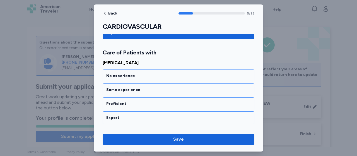
click at [129, 111] on div "Expert" at bounding box center [179, 117] width 152 height 13
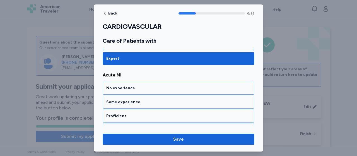
scroll to position [498, 0]
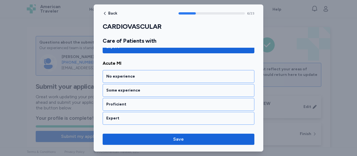
click at [129, 112] on div "Expert" at bounding box center [179, 118] width 152 height 13
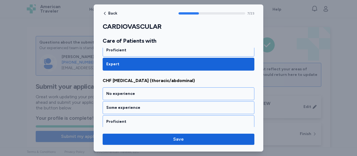
scroll to position [569, 0]
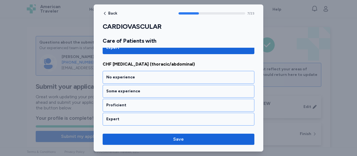
click at [129, 113] on div "Expert" at bounding box center [179, 119] width 152 height 13
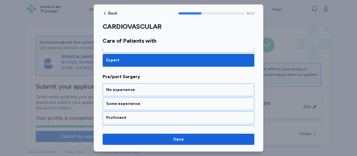
scroll to position [639, 0]
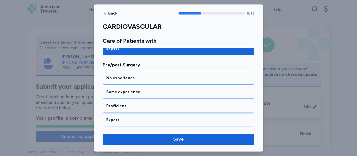
click at [129, 114] on div "Expert" at bounding box center [179, 120] width 152 height 13
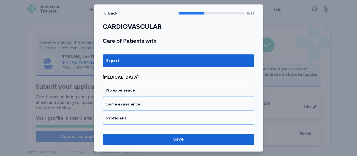
scroll to position [710, 0]
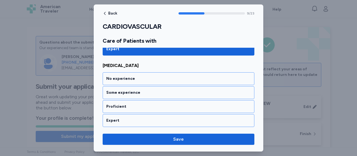
click at [129, 114] on div "Expert" at bounding box center [179, 120] width 152 height 13
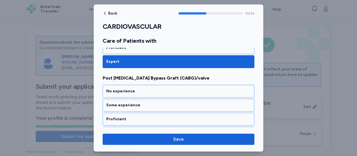
scroll to position [781, 0]
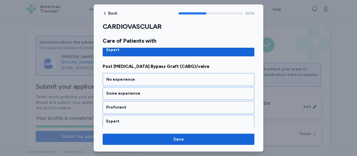
click at [129, 115] on div "Expert" at bounding box center [179, 121] width 152 height 13
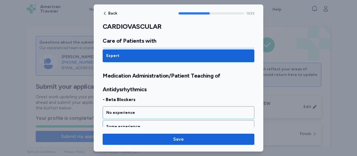
scroll to position [872, 0]
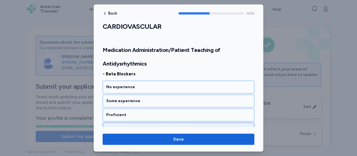
click at [128, 126] on div "Expert" at bounding box center [178, 129] width 144 height 6
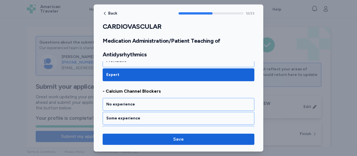
scroll to position [942, 0]
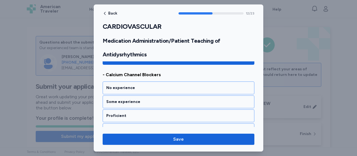
click at [128, 127] on div "Expert" at bounding box center [178, 130] width 144 height 6
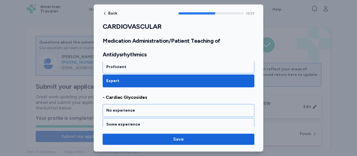
scroll to position [1013, 0]
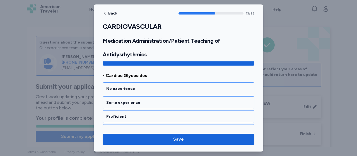
click at [128, 128] on div "Expert" at bounding box center [178, 131] width 144 height 6
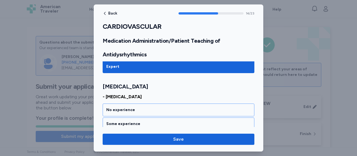
scroll to position [1097, 0]
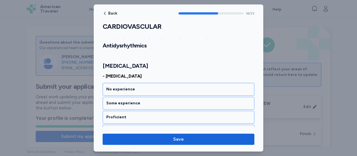
click at [128, 128] on div "Expert" at bounding box center [178, 131] width 144 height 6
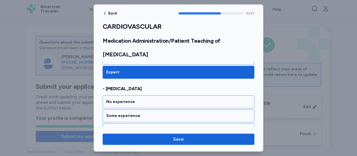
scroll to position [1168, 0]
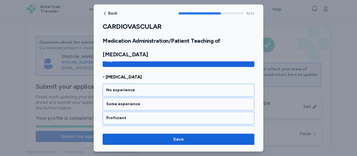
click at [128, 129] on div "Expert" at bounding box center [178, 132] width 144 height 6
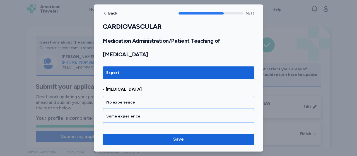
scroll to position [1239, 0]
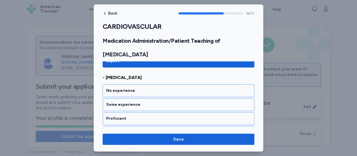
click at [128, 130] on div "Expert" at bounding box center [178, 133] width 144 height 6
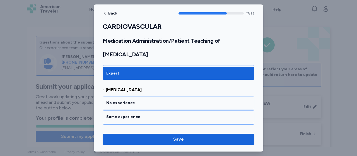
scroll to position [1309, 0]
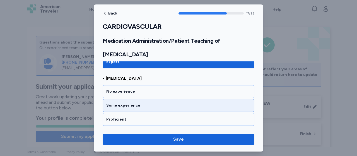
click at [132, 103] on div "Some experience" at bounding box center [178, 106] width 144 height 6
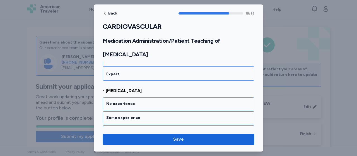
scroll to position [1380, 0]
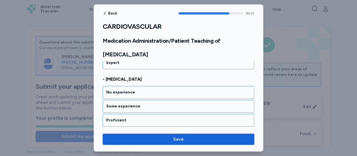
click at [126, 131] on div "Expert" at bounding box center [178, 134] width 144 height 6
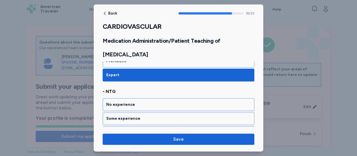
scroll to position [1451, 0]
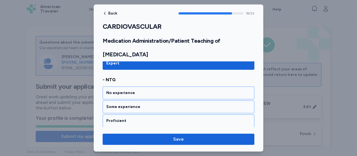
click at [126, 132] on div "Expert" at bounding box center [178, 135] width 144 height 6
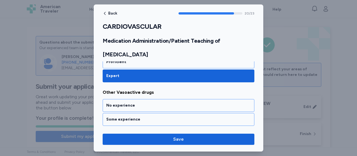
scroll to position [1521, 0]
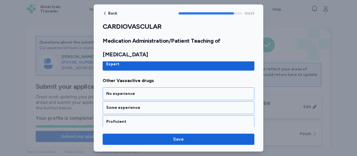
click at [126, 133] on div "Expert" at bounding box center [178, 136] width 144 height 6
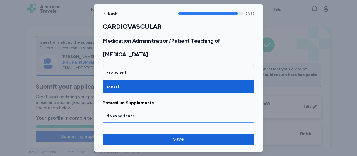
scroll to position [1592, 0]
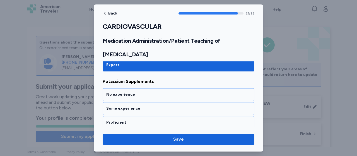
click at [126, 134] on div "Expert" at bounding box center [178, 137] width 144 height 6
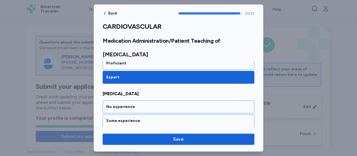
scroll to position [1663, 0]
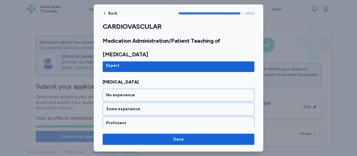
click at [126, 134] on div "Expert" at bounding box center [178, 137] width 144 height 6
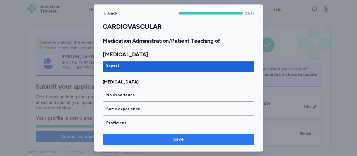
click at [171, 138] on span "Save" at bounding box center [178, 139] width 143 height 7
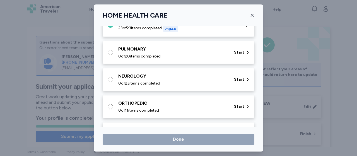
scroll to position [74, 0]
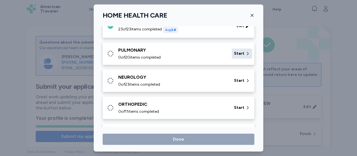
click at [237, 52] on span "Start" at bounding box center [239, 54] width 10 height 6
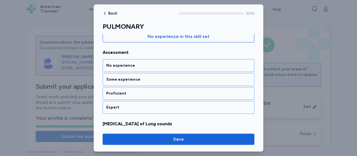
scroll to position [78, 0]
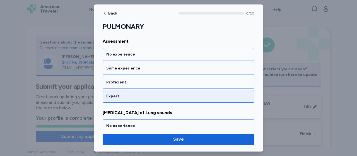
click at [116, 96] on div "Expert" at bounding box center [178, 96] width 144 height 6
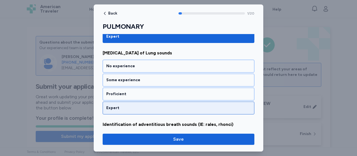
click at [119, 107] on div "Expert" at bounding box center [178, 108] width 144 height 6
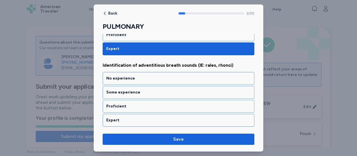
scroll to position [209, 0]
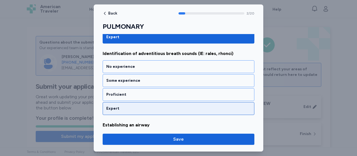
click at [118, 106] on div "Expert" at bounding box center [178, 109] width 144 height 6
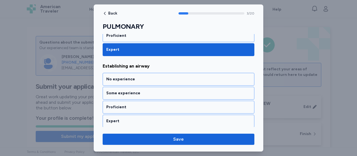
scroll to position [279, 0]
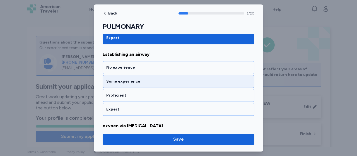
click at [124, 80] on div "Some experience" at bounding box center [178, 82] width 144 height 6
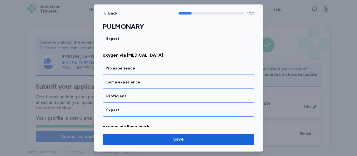
click at [124, 80] on div "Some experience" at bounding box center [178, 82] width 144 height 6
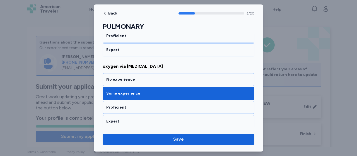
scroll to position [331, 0]
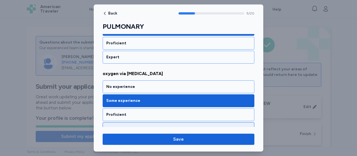
click at [125, 122] on div "Expert" at bounding box center [179, 128] width 152 height 13
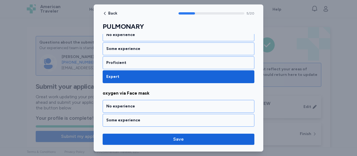
scroll to position [421, 0]
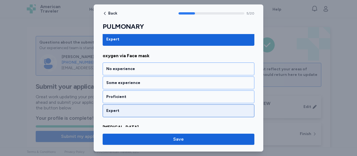
click at [126, 108] on div "Expert" at bounding box center [178, 111] width 144 height 6
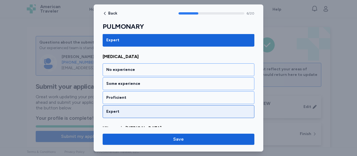
click at [125, 109] on div "Expert" at bounding box center [178, 112] width 144 height 6
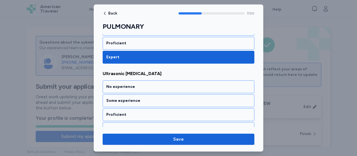
scroll to position [562, 0]
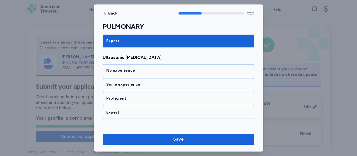
click at [125, 110] on div "Expert" at bounding box center [178, 113] width 144 height 6
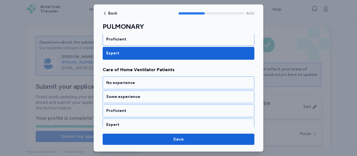
scroll to position [633, 0]
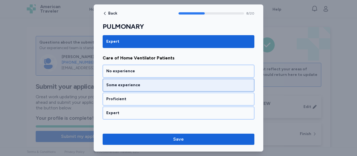
click at [126, 82] on div "Some experience" at bounding box center [178, 85] width 144 height 6
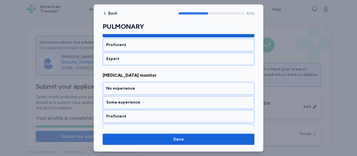
scroll to position [703, 0]
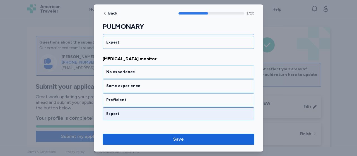
click at [122, 111] on div "Expert" at bounding box center [178, 114] width 144 height 6
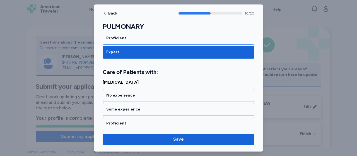
scroll to position [781, 0]
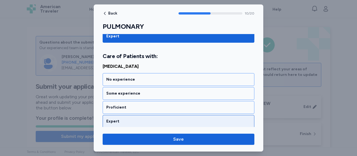
click at [122, 119] on div "Expert" at bounding box center [178, 122] width 144 height 6
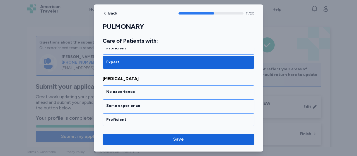
scroll to position [851, 0]
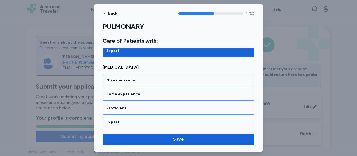
click at [122, 119] on div "Expert" at bounding box center [178, 122] width 144 height 6
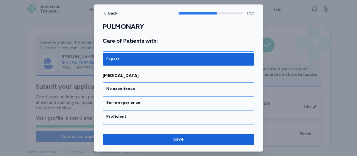
scroll to position [922, 0]
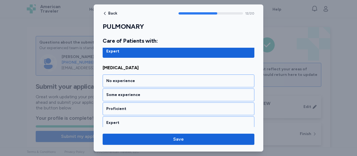
click at [122, 120] on div "Expert" at bounding box center [178, 123] width 144 height 6
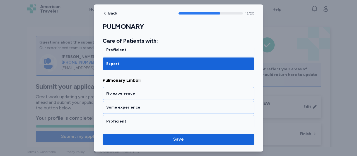
scroll to position [993, 0]
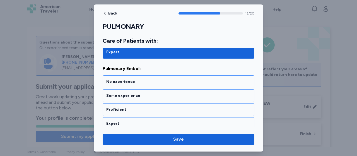
click at [122, 121] on div "Expert" at bounding box center [178, 124] width 144 height 6
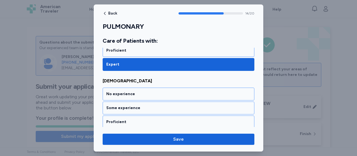
scroll to position [1063, 0]
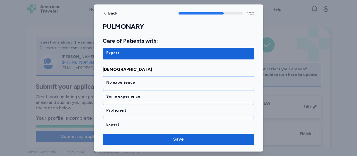
click at [122, 122] on div "Expert" at bounding box center [178, 125] width 144 height 6
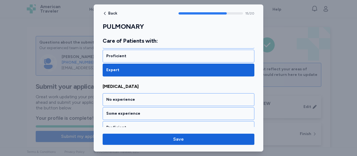
scroll to position [1134, 0]
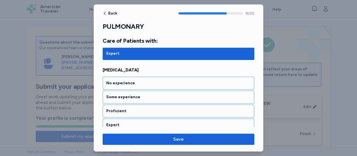
click at [122, 122] on div "Expert" at bounding box center [178, 125] width 144 height 6
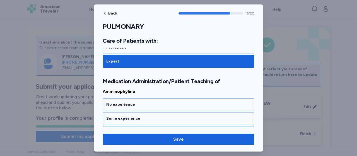
scroll to position [1218, 0]
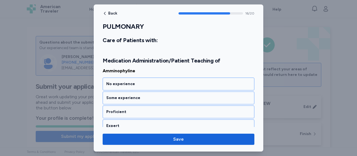
click at [122, 123] on div "Expert" at bounding box center [178, 126] width 144 height 6
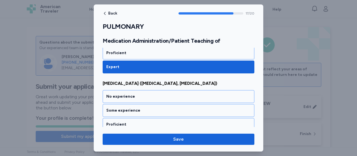
scroll to position [1289, 0]
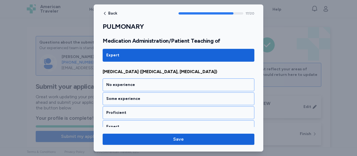
click at [122, 124] on div "Expert" at bounding box center [178, 127] width 144 height 6
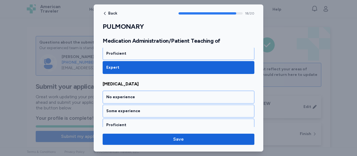
scroll to position [1359, 0]
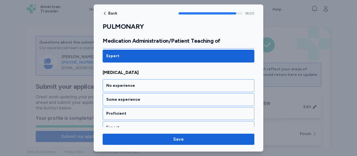
click at [122, 125] on div "Expert" at bounding box center [178, 128] width 144 height 6
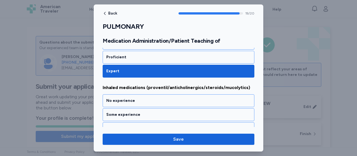
scroll to position [1423, 0]
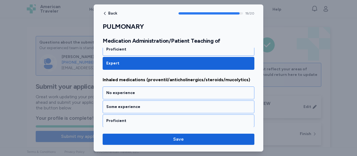
click at [121, 132] on div "Expert" at bounding box center [178, 135] width 144 height 6
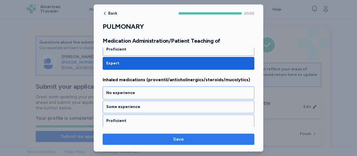
click at [178, 138] on span "Save" at bounding box center [178, 139] width 11 height 7
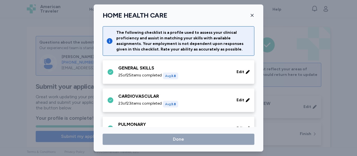
scroll to position [74, 0]
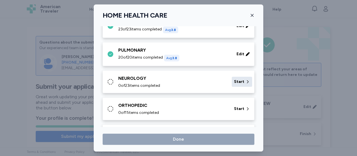
click at [236, 82] on span "Start" at bounding box center [239, 82] width 10 height 6
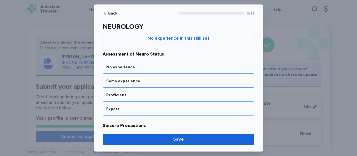
scroll to position [67, 0]
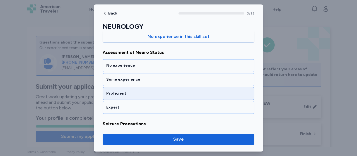
click at [115, 91] on div "Proficient" at bounding box center [178, 94] width 144 height 6
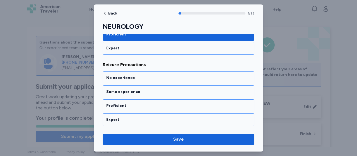
scroll to position [138, 0]
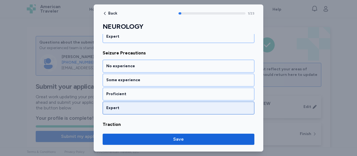
click at [118, 106] on div "Expert" at bounding box center [178, 108] width 144 height 6
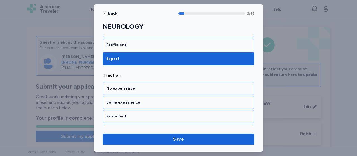
scroll to position [209, 0]
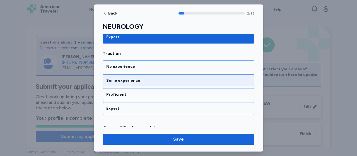
click at [129, 76] on div "Some experience" at bounding box center [179, 80] width 152 height 13
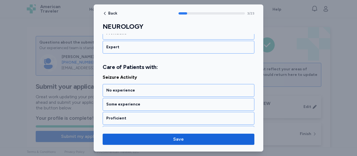
scroll to position [286, 0]
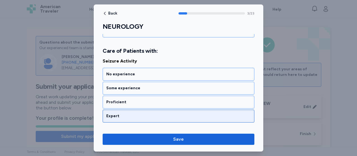
click at [117, 113] on div "Expert" at bounding box center [178, 116] width 144 height 6
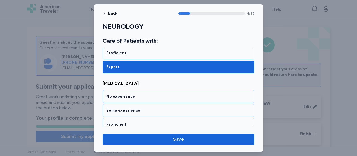
scroll to position [357, 0]
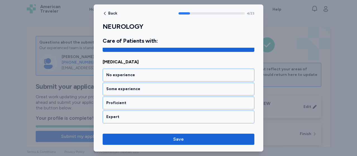
click at [117, 114] on div "Expert" at bounding box center [178, 117] width 144 height 6
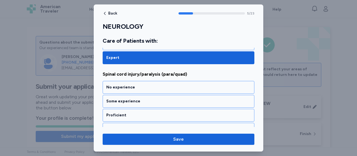
scroll to position [427, 0]
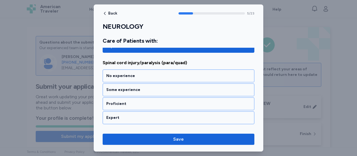
click at [117, 115] on div "Expert" at bounding box center [178, 118] width 144 height 6
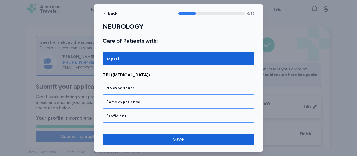
scroll to position [498, 0]
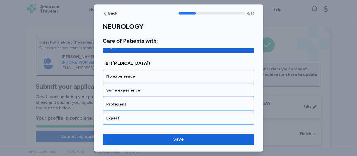
click at [117, 115] on div "Expert" at bounding box center [178, 118] width 144 height 6
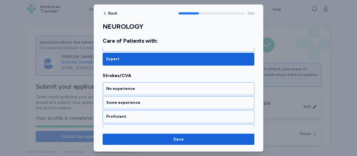
scroll to position [569, 0]
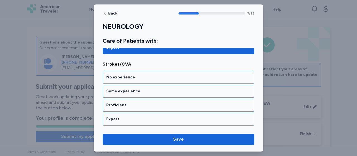
click at [117, 116] on div "Expert" at bounding box center [178, 119] width 144 height 6
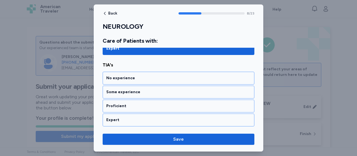
click at [117, 117] on div "Expert" at bounding box center [178, 120] width 144 height 6
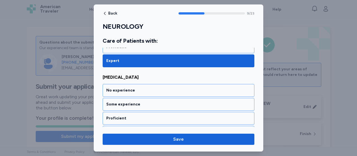
scroll to position [710, 0]
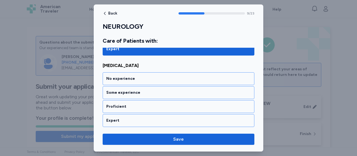
click at [117, 118] on div "Expert" at bounding box center [178, 121] width 144 height 6
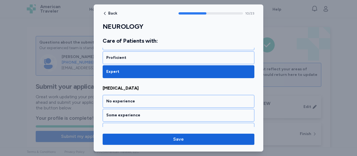
scroll to position [781, 0]
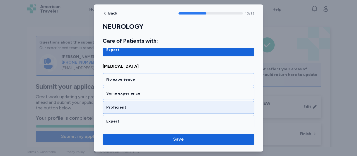
click at [120, 105] on div "Proficient" at bounding box center [178, 108] width 144 height 6
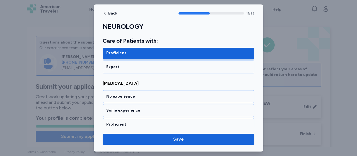
scroll to position [851, 0]
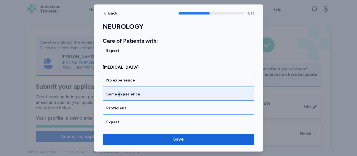
click at [118, 91] on div "Some experience" at bounding box center [178, 94] width 144 height 6
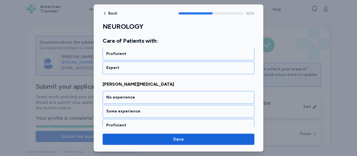
scroll to position [922, 0]
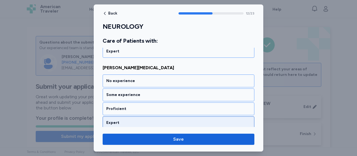
click at [119, 120] on div "Expert" at bounding box center [178, 123] width 144 height 6
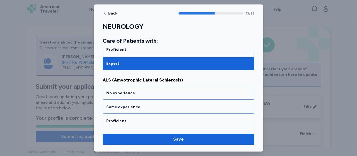
scroll to position [993, 0]
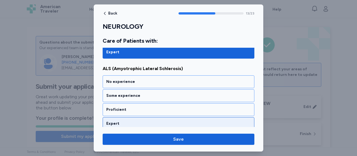
click at [119, 121] on div "Expert" at bounding box center [178, 124] width 144 height 6
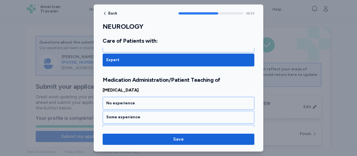
scroll to position [1077, 0]
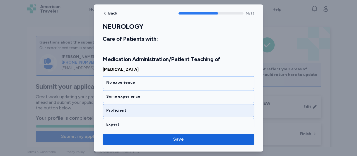
click at [118, 108] on div "Proficient" at bounding box center [178, 111] width 144 height 6
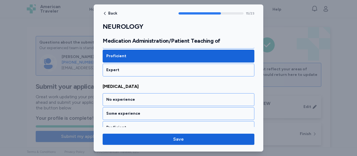
scroll to position [1147, 0]
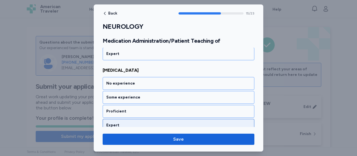
click at [118, 122] on div "Expert" at bounding box center [178, 125] width 144 height 6
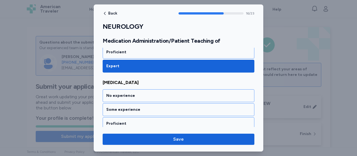
scroll to position [1218, 0]
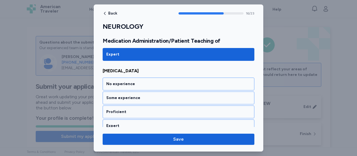
click at [118, 123] on div "Expert" at bounding box center [178, 126] width 144 height 6
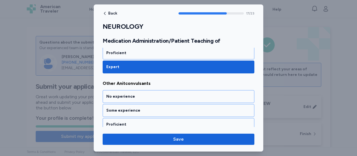
scroll to position [1289, 0]
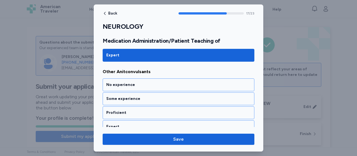
click at [118, 124] on div "Expert" at bounding box center [178, 127] width 144 height 6
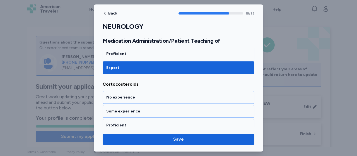
scroll to position [1359, 0]
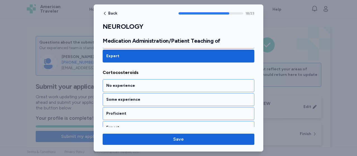
click at [118, 125] on div "Expert" at bounding box center [178, 128] width 144 height 6
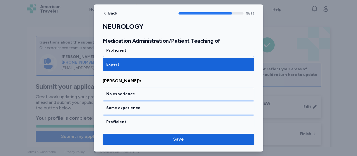
scroll to position [1430, 0]
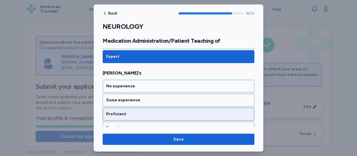
click at [122, 111] on div "Proficient" at bounding box center [178, 114] width 144 height 6
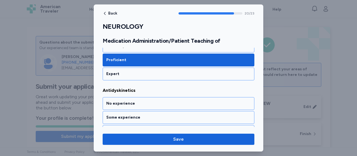
scroll to position [1501, 0]
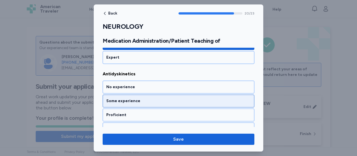
click at [124, 98] on div "Some experience" at bounding box center [178, 101] width 144 height 6
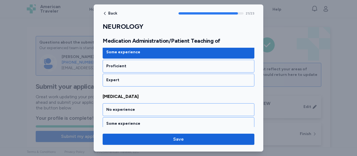
scroll to position [1571, 0]
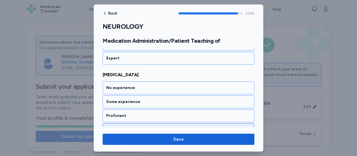
click at [120, 127] on div "Expert" at bounding box center [178, 130] width 144 height 6
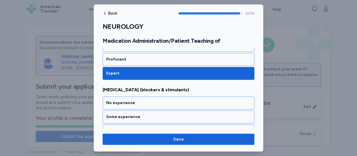
scroll to position [1635, 0]
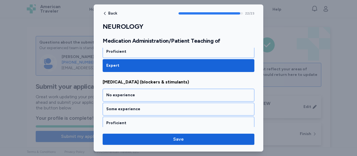
click at [120, 134] on div "Expert" at bounding box center [178, 137] width 144 height 6
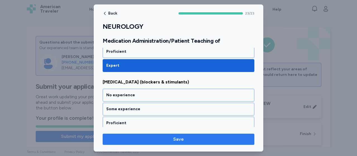
click at [179, 139] on span "Save" at bounding box center [178, 139] width 11 height 7
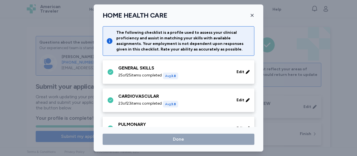
scroll to position [74, 0]
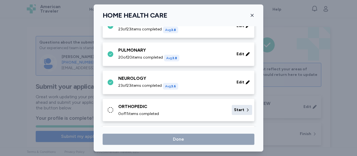
click at [235, 106] on div "Start" at bounding box center [242, 110] width 20 height 10
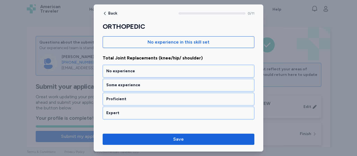
scroll to position [67, 0]
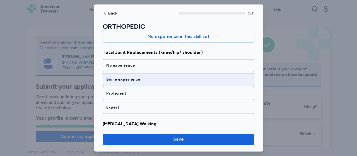
click at [124, 80] on div "Some experience" at bounding box center [178, 80] width 144 height 6
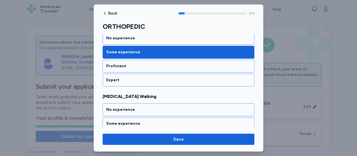
scroll to position [93, 0]
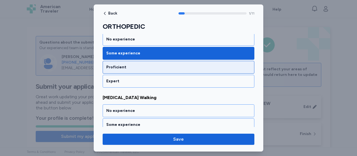
click at [133, 64] on div "Proficient" at bounding box center [178, 67] width 144 height 6
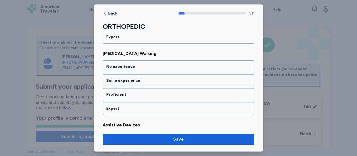
scroll to position [138, 0]
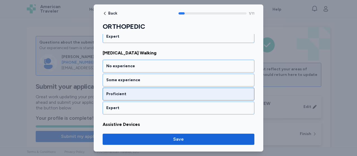
click at [127, 93] on div "Proficient" at bounding box center [178, 94] width 144 height 6
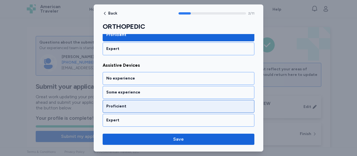
scroll to position [209, 0]
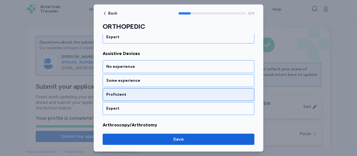
click at [132, 93] on div "Proficient" at bounding box center [178, 95] width 144 height 6
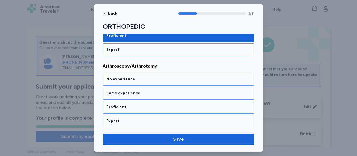
scroll to position [279, 0]
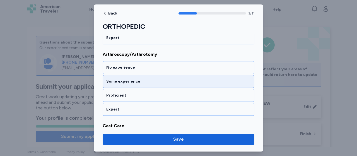
click at [132, 79] on div "Some experience" at bounding box center [178, 82] width 144 height 6
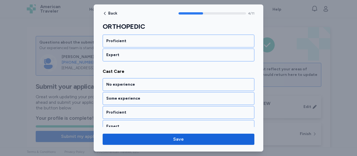
scroll to position [350, 0]
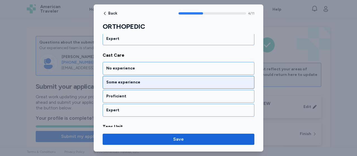
click at [132, 79] on div "Some experience" at bounding box center [178, 82] width 144 height 6
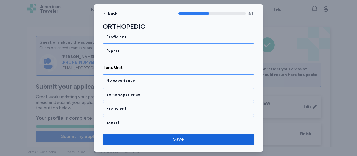
scroll to position [421, 0]
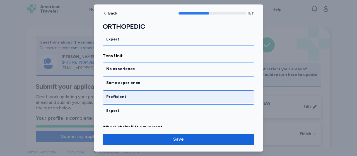
click at [128, 94] on div "Proficient" at bounding box center [178, 97] width 144 height 6
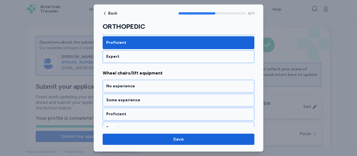
scroll to position [491, 0]
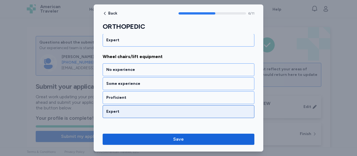
click at [130, 109] on div "Expert" at bounding box center [178, 112] width 144 height 6
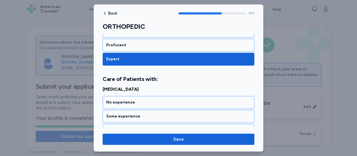
scroll to position [535, 0]
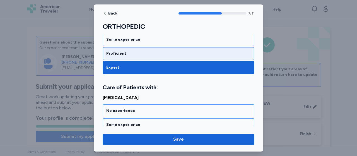
click at [124, 51] on div "Proficient" at bounding box center [178, 54] width 144 height 6
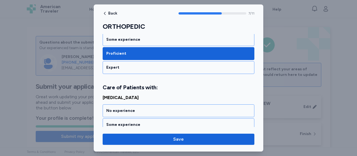
scroll to position [569, 0]
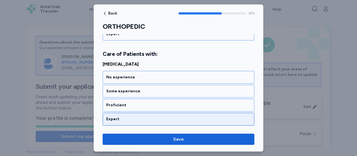
click at [117, 116] on div "Expert" at bounding box center [178, 119] width 144 height 6
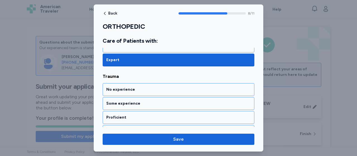
scroll to position [639, 0]
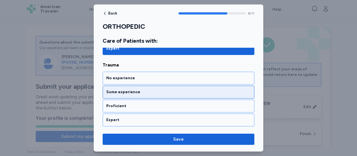
click at [126, 89] on div "Some experience" at bounding box center [178, 92] width 144 height 6
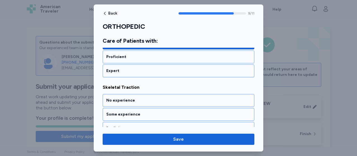
scroll to position [710, 0]
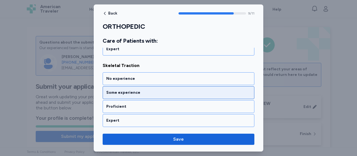
click at [128, 90] on div "Some experience" at bounding box center [178, 93] width 144 height 6
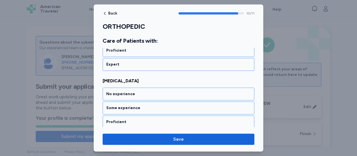
scroll to position [774, 0]
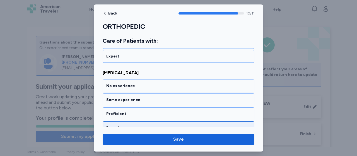
click at [115, 125] on div "Expert" at bounding box center [178, 128] width 144 height 6
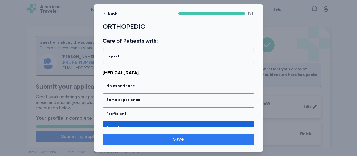
click at [167, 139] on span "Save" at bounding box center [178, 139] width 143 height 7
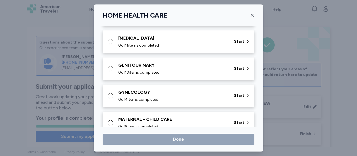
scroll to position [163, 0]
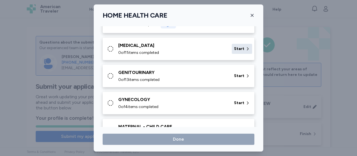
click at [237, 47] on span "Start" at bounding box center [239, 49] width 10 height 6
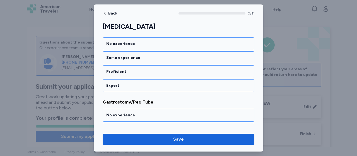
scroll to position [89, 0]
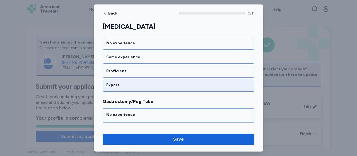
click at [114, 83] on div "Expert" at bounding box center [178, 85] width 144 height 6
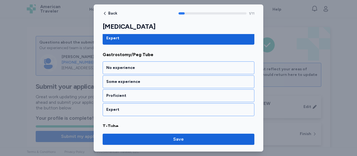
scroll to position [138, 0]
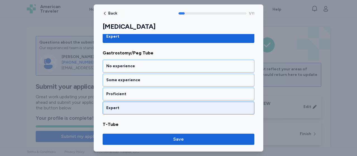
click at [120, 105] on div "Expert" at bounding box center [178, 108] width 144 height 6
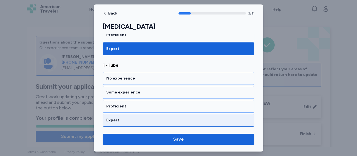
scroll to position [209, 0]
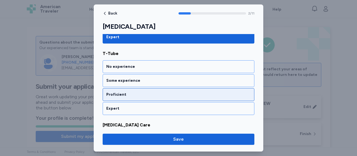
click at [128, 92] on div "Proficient" at bounding box center [178, 95] width 144 height 6
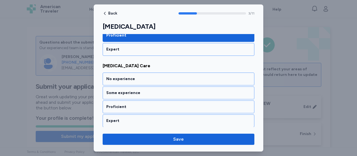
scroll to position [279, 0]
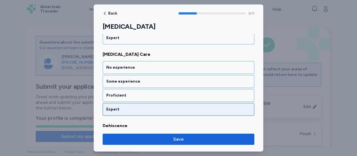
click at [126, 107] on div "Expert" at bounding box center [178, 110] width 144 height 6
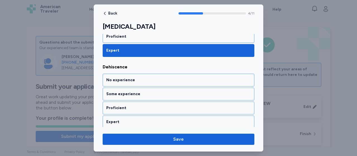
scroll to position [350, 0]
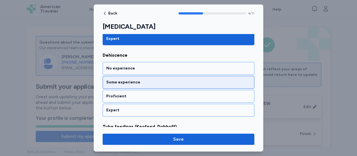
click at [128, 80] on div "Some experience" at bounding box center [178, 82] width 144 height 6
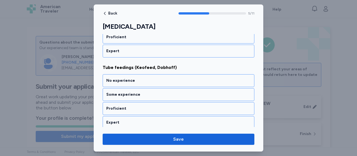
scroll to position [421, 0]
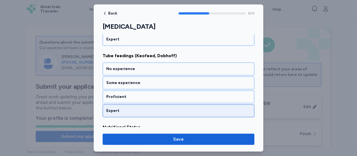
click at [122, 108] on div "Expert" at bounding box center [178, 111] width 144 height 6
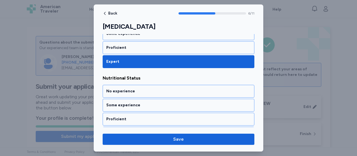
scroll to position [491, 0]
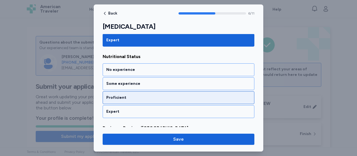
click at [126, 95] on div "Proficient" at bounding box center [178, 98] width 144 height 6
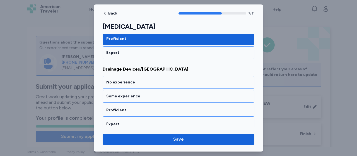
scroll to position [562, 0]
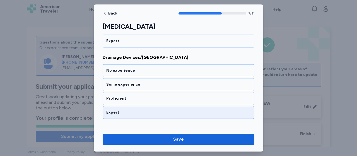
click at [132, 110] on div "Expert" at bounding box center [178, 113] width 144 height 6
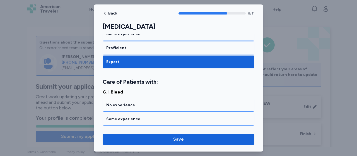
scroll to position [639, 0]
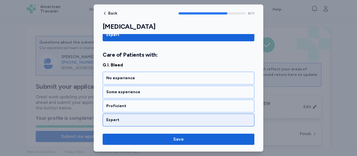
click at [130, 117] on div "Expert" at bounding box center [178, 120] width 144 height 6
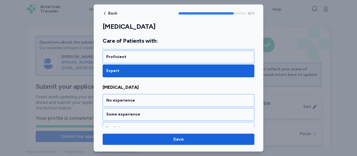
scroll to position [710, 0]
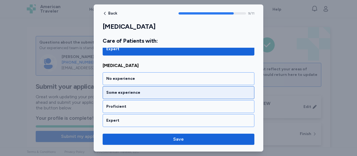
click at [136, 90] on div "Some experience" at bounding box center [178, 93] width 144 height 6
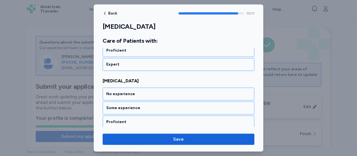
scroll to position [774, 0]
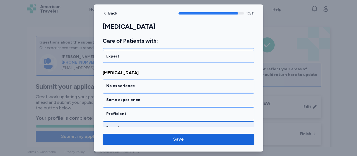
click at [129, 125] on div "Expert" at bounding box center [178, 128] width 144 height 6
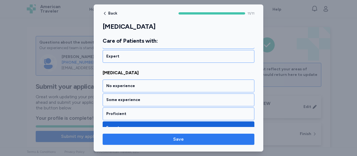
click at [177, 137] on span "Save" at bounding box center [178, 139] width 11 height 7
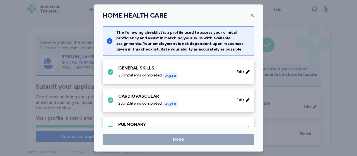
scroll to position [163, 0]
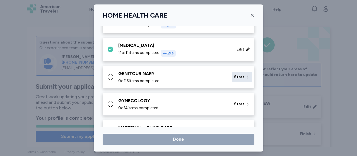
click at [238, 74] on span "Start" at bounding box center [239, 77] width 10 height 6
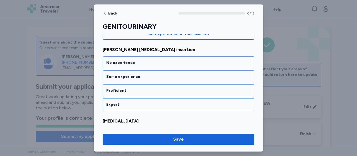
scroll to position [78, 0]
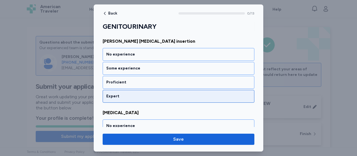
click at [111, 95] on div "Expert" at bounding box center [178, 96] width 144 height 6
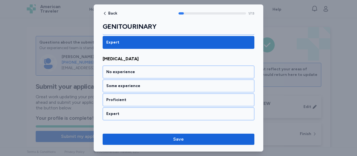
scroll to position [138, 0]
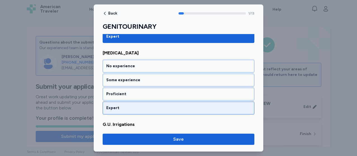
click at [116, 105] on div "Expert" at bounding box center [178, 108] width 144 height 6
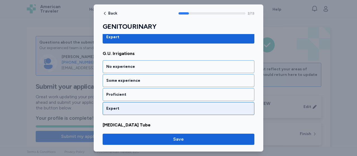
click at [120, 106] on div "Expert" at bounding box center [178, 109] width 144 height 6
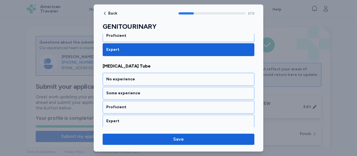
scroll to position [279, 0]
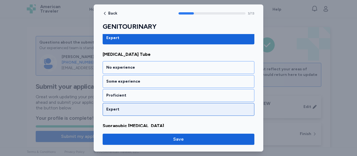
click at [132, 103] on div "Expert" at bounding box center [179, 109] width 152 height 13
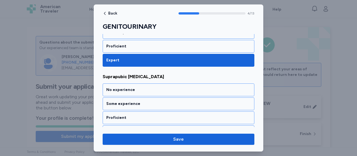
scroll to position [350, 0]
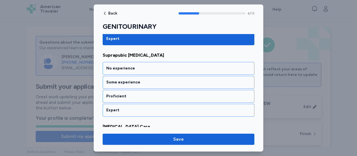
click at [132, 104] on div "Expert" at bounding box center [179, 110] width 152 height 13
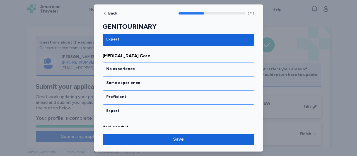
click at [132, 104] on div "Expert" at bounding box center [179, 110] width 152 height 13
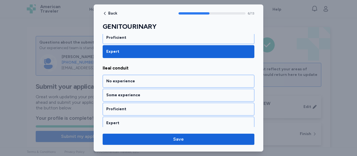
scroll to position [491, 0]
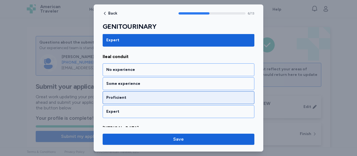
click at [129, 95] on div "Proficient" at bounding box center [178, 98] width 144 height 6
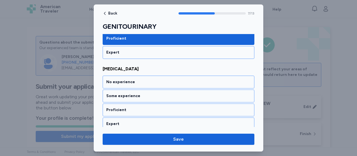
scroll to position [562, 0]
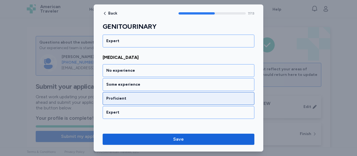
click at [129, 96] on div "Proficient" at bounding box center [178, 99] width 144 height 6
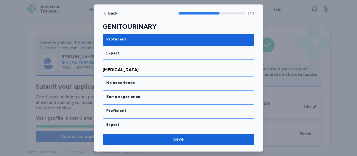
scroll to position [633, 0]
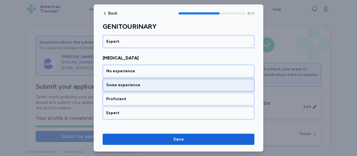
click at [128, 82] on div "Some experience" at bounding box center [178, 85] width 144 height 6
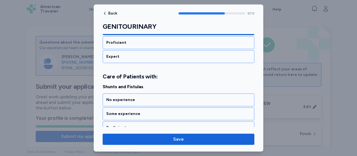
scroll to position [710, 0]
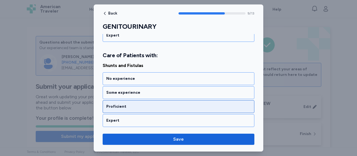
click at [126, 104] on div "Proficient" at bounding box center [178, 107] width 144 height 6
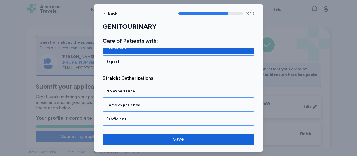
scroll to position [781, 0]
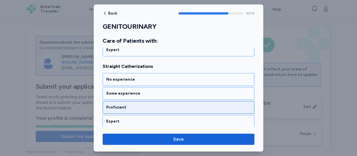
click at [126, 105] on div "Proficient" at bounding box center [178, 108] width 144 height 6
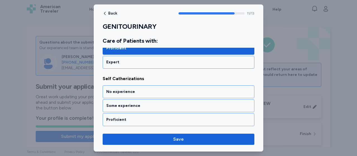
scroll to position [851, 0]
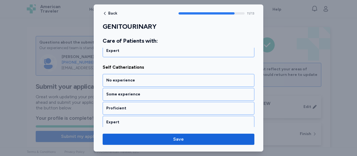
click at [126, 105] on div "Proficient" at bounding box center [178, 108] width 144 height 6
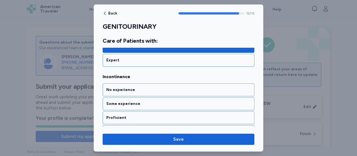
scroll to position [915, 0]
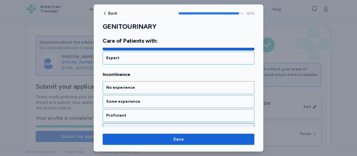
click at [126, 127] on div "Expert" at bounding box center [178, 130] width 144 height 6
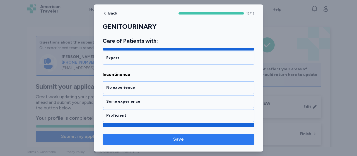
click at [171, 137] on span "Save" at bounding box center [178, 139] width 143 height 7
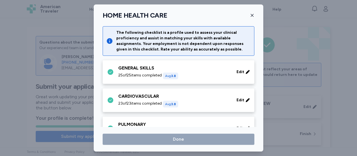
scroll to position [163, 0]
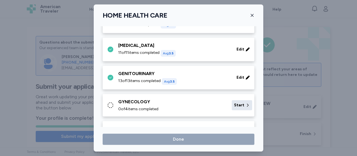
click at [238, 103] on span "Start" at bounding box center [239, 105] width 10 height 6
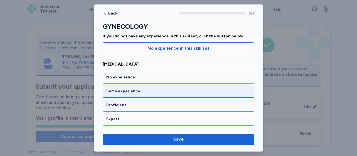
scroll to position [56, 0]
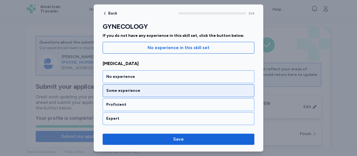
click at [126, 88] on div "Some experience" at bounding box center [178, 91] width 144 height 6
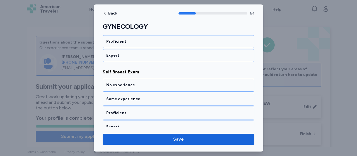
scroll to position [138, 0]
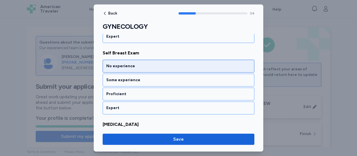
click at [125, 65] on div "No experience" at bounding box center [178, 66] width 144 height 6
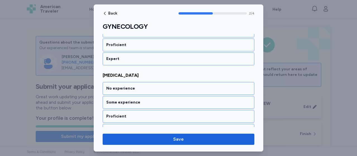
scroll to position [209, 0]
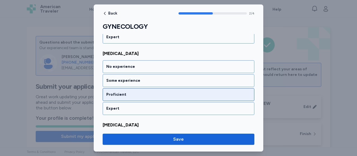
click at [117, 89] on div "Proficient" at bounding box center [179, 94] width 152 height 13
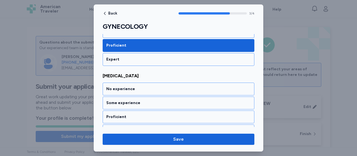
scroll to position [266, 0]
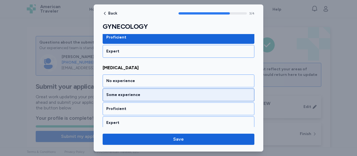
click at [115, 92] on div "Some experience" at bounding box center [178, 95] width 144 height 6
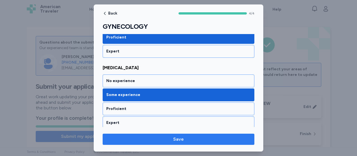
click at [168, 139] on span "Save" at bounding box center [178, 139] width 143 height 7
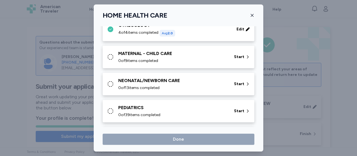
scroll to position [242, 0]
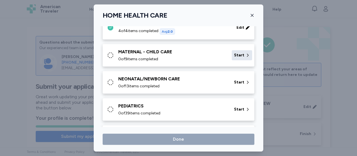
click at [235, 54] on span "Start" at bounding box center [239, 55] width 10 height 6
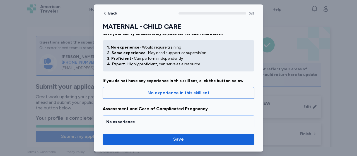
scroll to position [0, 0]
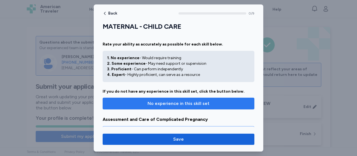
click at [178, 102] on span "No experience in this skill set" at bounding box center [179, 103] width 62 height 7
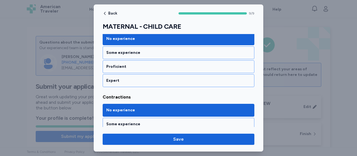
scroll to position [428, 0]
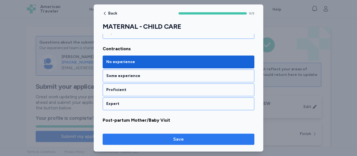
click at [172, 137] on span "Save" at bounding box center [178, 139] width 143 height 7
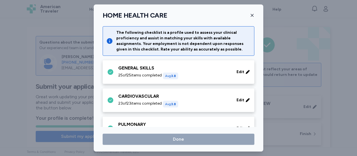
scroll to position [242, 0]
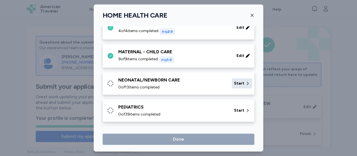
click at [235, 81] on span "Start" at bounding box center [239, 84] width 10 height 6
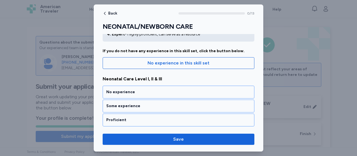
scroll to position [42, 0]
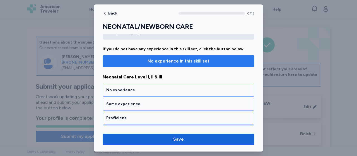
click at [198, 59] on span "No experience in this skill set" at bounding box center [179, 61] width 62 height 7
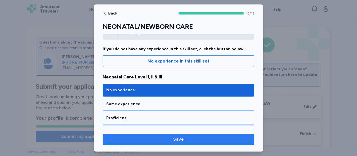
click at [185, 138] on span "Save" at bounding box center [178, 139] width 143 height 7
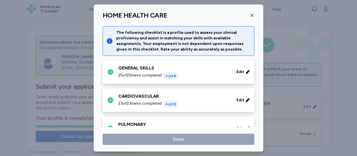
scroll to position [242, 0]
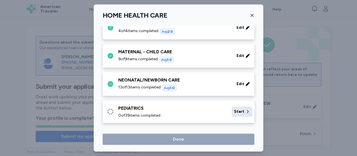
click at [237, 109] on span "Start" at bounding box center [239, 112] width 10 height 6
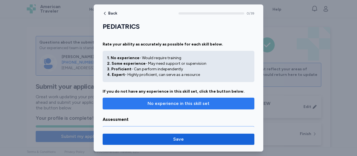
click at [175, 98] on button "No experience in this skill set" at bounding box center [179, 104] width 152 height 12
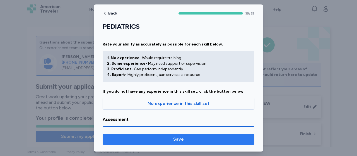
click at [167, 137] on span "Save" at bounding box center [178, 139] width 143 height 7
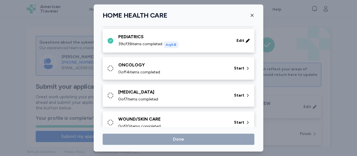
scroll to position [315, 0]
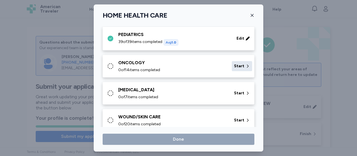
click at [235, 64] on span "Start" at bounding box center [239, 66] width 10 height 6
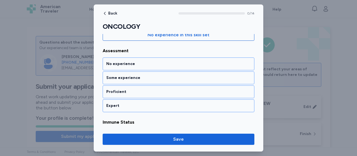
scroll to position [78, 0]
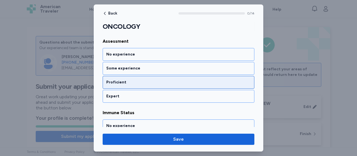
click at [132, 81] on div "Proficient" at bounding box center [178, 82] width 144 height 6
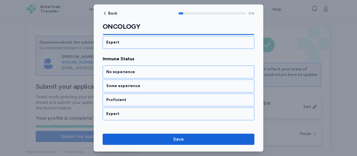
scroll to position [138, 0]
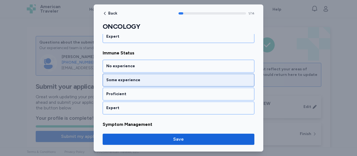
click at [139, 77] on div "Some experience" at bounding box center [178, 80] width 144 height 6
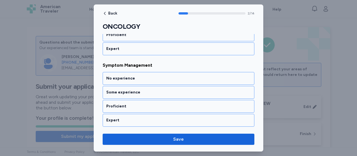
scroll to position [209, 0]
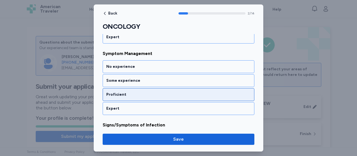
click at [142, 89] on div "Proficient" at bounding box center [179, 94] width 152 height 13
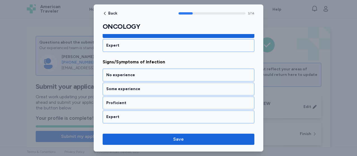
scroll to position [279, 0]
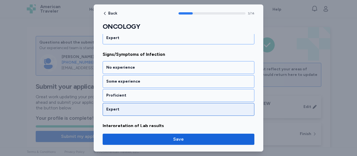
click at [142, 107] on div "Expert" at bounding box center [178, 110] width 144 height 6
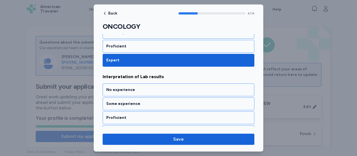
scroll to position [350, 0]
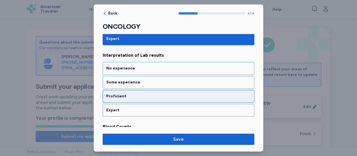
click at [148, 93] on div "Proficient" at bounding box center [178, 96] width 144 height 6
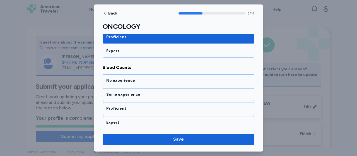
scroll to position [421, 0]
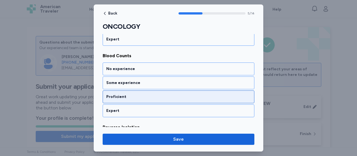
click at [156, 94] on div "Proficient" at bounding box center [178, 97] width 144 height 6
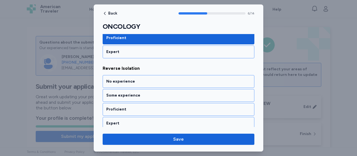
scroll to position [491, 0]
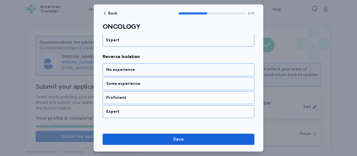
click at [156, 95] on div "Proficient" at bounding box center [178, 98] width 144 height 6
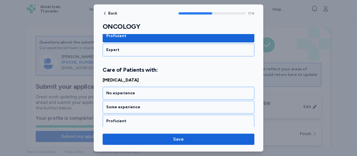
scroll to position [569, 0]
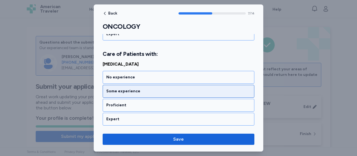
click at [157, 88] on div "Some experience" at bounding box center [178, 91] width 144 height 6
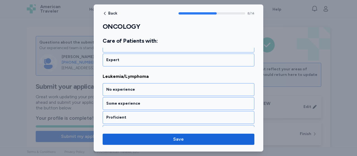
scroll to position [639, 0]
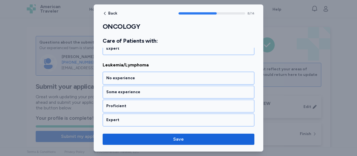
click at [157, 89] on div "Some experience" at bounding box center [178, 92] width 144 height 6
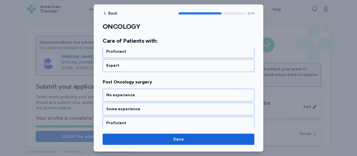
scroll to position [710, 0]
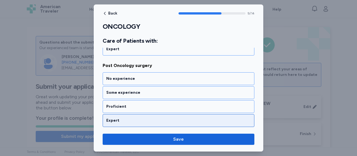
click at [158, 118] on div "Expert" at bounding box center [178, 121] width 144 height 6
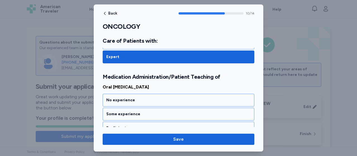
scroll to position [794, 0]
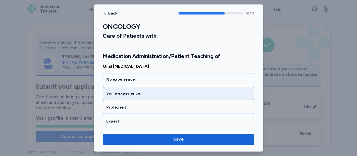
click at [155, 91] on div "Some experience" at bounding box center [178, 94] width 144 height 6
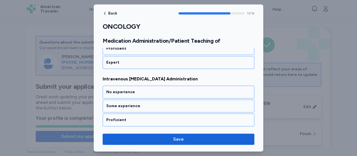
scroll to position [865, 0]
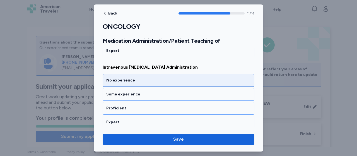
click at [155, 78] on div "No experience" at bounding box center [178, 81] width 144 height 6
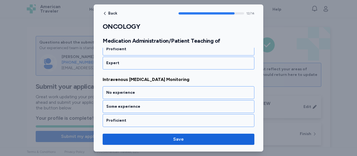
scroll to position [935, 0]
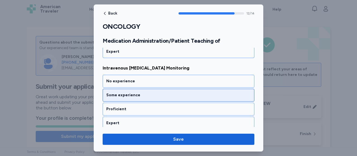
click at [153, 89] on div "Some experience" at bounding box center [179, 95] width 152 height 13
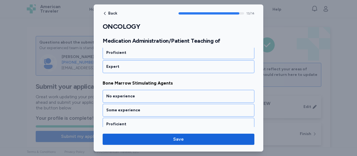
scroll to position [1000, 0]
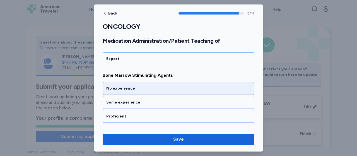
click at [153, 86] on div "No experience" at bounding box center [178, 89] width 144 height 6
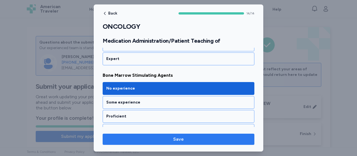
click at [170, 139] on span "Save" at bounding box center [178, 139] width 143 height 7
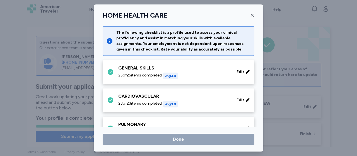
scroll to position [315, 0]
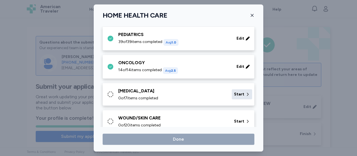
click at [235, 93] on span "Start" at bounding box center [239, 94] width 10 height 6
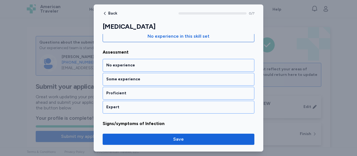
scroll to position [71, 0]
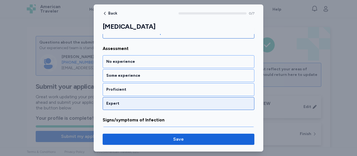
click at [126, 101] on div "Expert" at bounding box center [178, 104] width 144 height 6
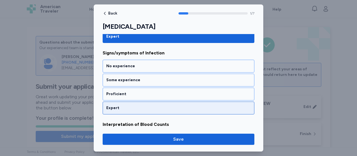
click at [120, 105] on div "Expert" at bounding box center [178, 108] width 144 height 6
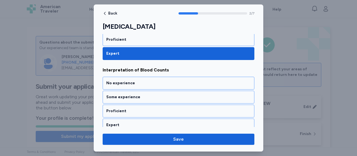
scroll to position [209, 0]
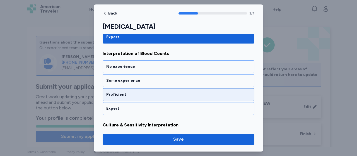
click at [135, 92] on div "Proficient" at bounding box center [178, 95] width 144 height 6
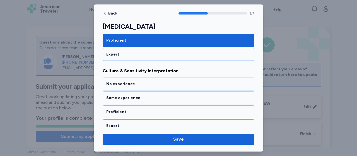
scroll to position [279, 0]
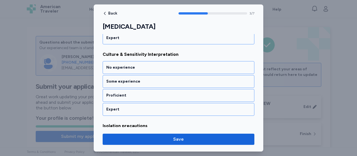
click at [135, 93] on div "Proficient" at bounding box center [178, 96] width 144 height 6
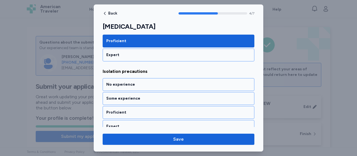
scroll to position [350, 0]
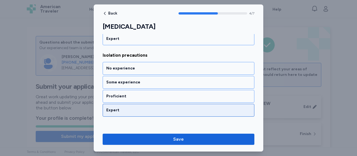
click at [132, 107] on div "Expert" at bounding box center [178, 110] width 144 height 6
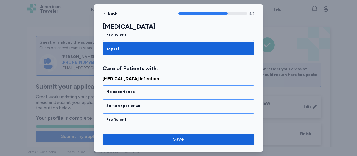
scroll to position [427, 0]
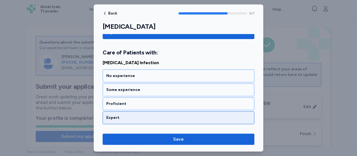
click at [132, 115] on div "Expert" at bounding box center [178, 118] width 144 height 6
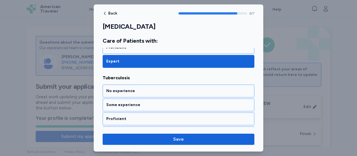
scroll to position [491, 0]
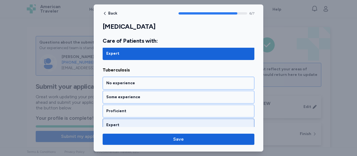
click at [140, 122] on div "Expert" at bounding box center [178, 125] width 144 height 6
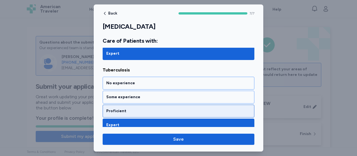
click at [146, 108] on div "Proficient" at bounding box center [178, 111] width 144 height 6
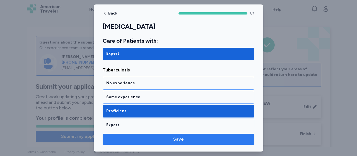
click at [170, 135] on button "Save" at bounding box center [179, 139] width 152 height 11
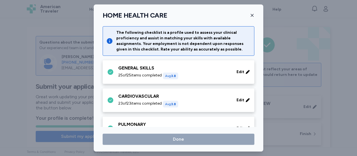
scroll to position [315, 0]
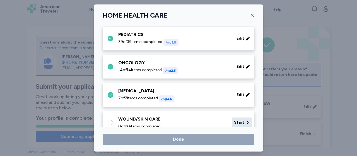
click at [240, 120] on div "Start" at bounding box center [242, 122] width 20 height 10
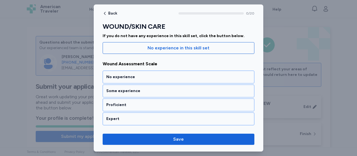
scroll to position [56, 0]
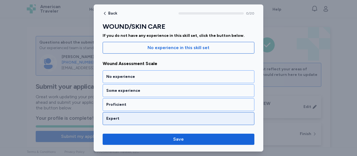
click at [120, 116] on div "Expert" at bounding box center [178, 119] width 144 height 6
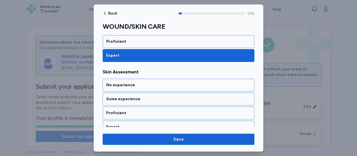
scroll to position [138, 0]
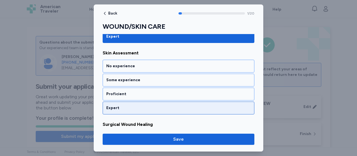
click at [133, 108] on div "Expert" at bounding box center [178, 108] width 144 height 6
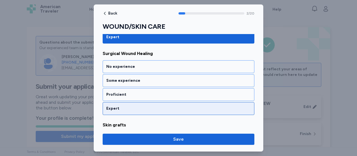
click at [133, 107] on div "Expert" at bounding box center [178, 109] width 144 height 6
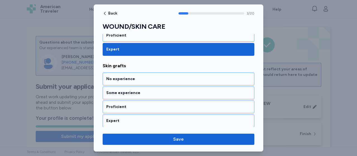
scroll to position [279, 0]
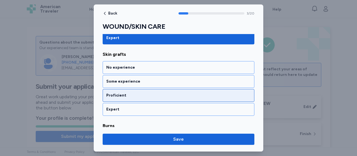
click at [139, 93] on div "Proficient" at bounding box center [178, 96] width 144 height 6
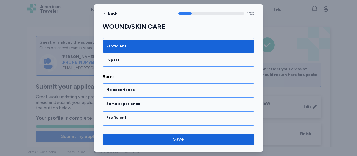
scroll to position [350, 0]
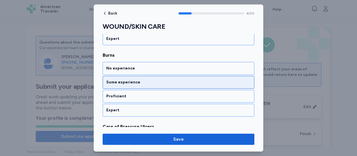
click at [141, 80] on div "Some experience" at bounding box center [178, 82] width 144 height 6
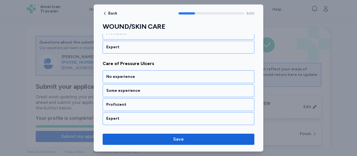
scroll to position [421, 0]
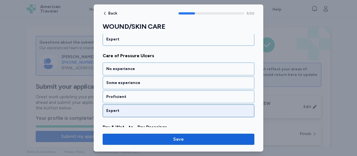
click at [141, 108] on div "Expert" at bounding box center [178, 111] width 144 height 6
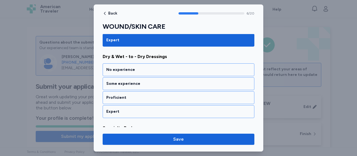
click at [141, 109] on div "Expert" at bounding box center [178, 112] width 144 height 6
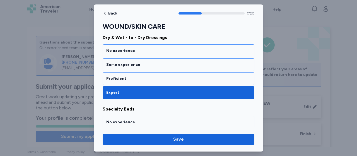
scroll to position [562, 0]
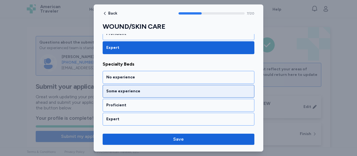
click at [141, 107] on div "No experience Some experience Proficient Expert" at bounding box center [179, 98] width 152 height 55
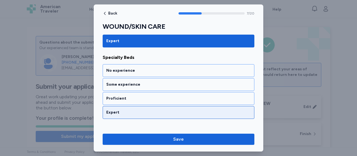
click at [136, 110] on div "Expert" at bounding box center [178, 113] width 144 height 6
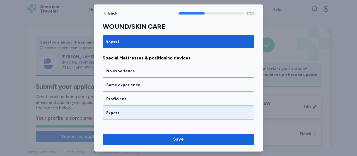
click at [136, 110] on div "Expert" at bounding box center [178, 113] width 144 height 6
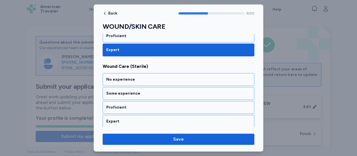
scroll to position [703, 0]
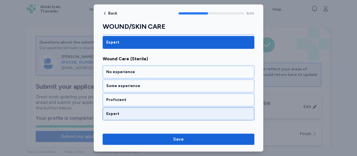
click at [144, 111] on div "Expert" at bounding box center [178, 114] width 144 height 6
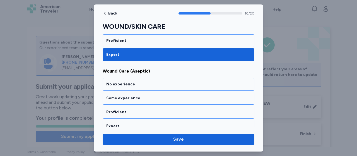
scroll to position [774, 0]
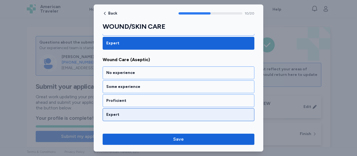
click at [144, 112] on div "Expert" at bounding box center [178, 115] width 144 height 6
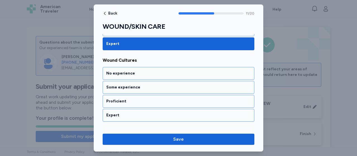
click at [144, 112] on div "Expert" at bounding box center [178, 115] width 144 height 6
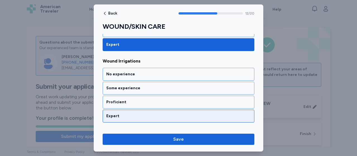
click at [144, 113] on div "Expert" at bounding box center [178, 116] width 144 height 6
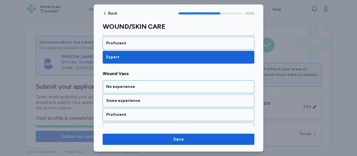
scroll to position [986, 0]
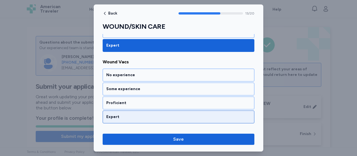
click at [146, 114] on div "Expert" at bounding box center [178, 117] width 144 height 6
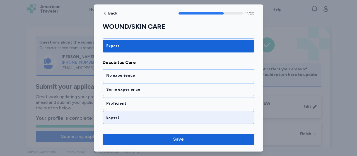
click at [147, 115] on div "Expert" at bounding box center [178, 118] width 144 height 6
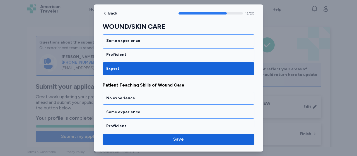
scroll to position [1127, 0]
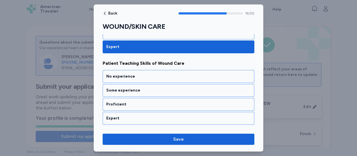
click at [147, 115] on div "Expert" at bounding box center [178, 118] width 144 height 6
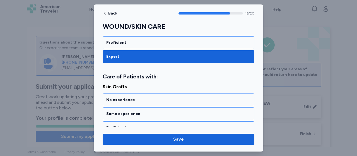
scroll to position [1205, 0]
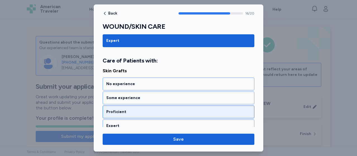
click at [152, 105] on div "Proficient" at bounding box center [179, 111] width 152 height 13
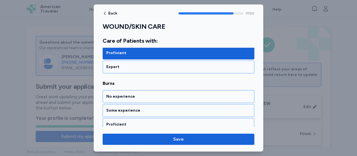
scroll to position [1275, 0]
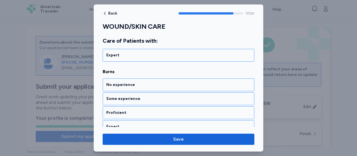
click at [152, 106] on div "Proficient" at bounding box center [179, 112] width 152 height 13
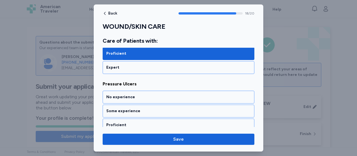
scroll to position [1346, 0]
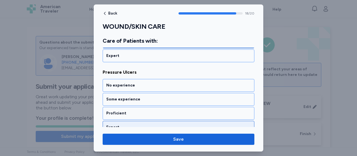
click at [148, 121] on div "Expert" at bounding box center [179, 127] width 152 height 13
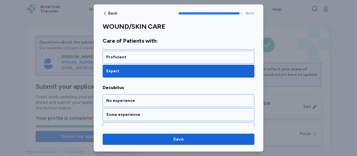
scroll to position [1410, 0]
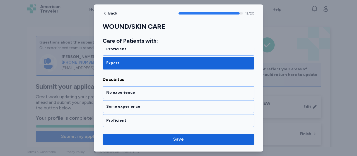
click at [147, 132] on div "Expert" at bounding box center [178, 135] width 144 height 6
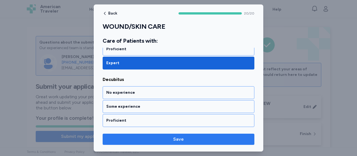
click at [176, 138] on span "Save" at bounding box center [178, 139] width 11 height 7
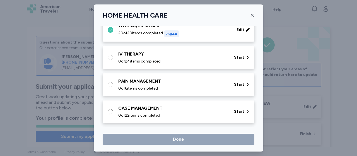
scroll to position [416, 0]
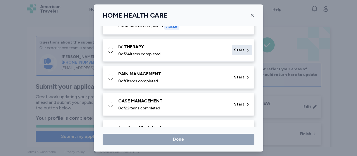
click at [235, 47] on span "Start" at bounding box center [239, 50] width 10 height 6
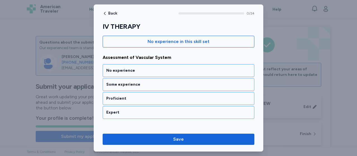
scroll to position [67, 0]
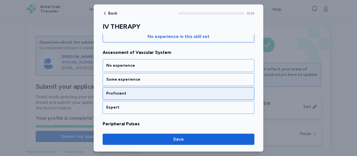
click at [131, 90] on div "Proficient" at bounding box center [179, 93] width 152 height 13
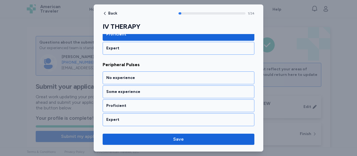
scroll to position [138, 0]
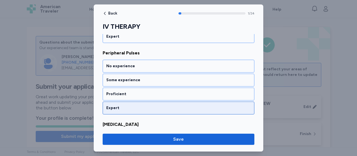
click at [131, 106] on div "Expert" at bounding box center [178, 108] width 144 height 6
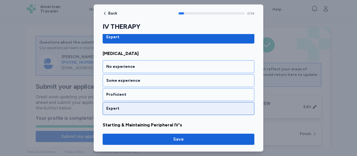
click at [133, 107] on div "Expert" at bounding box center [178, 109] width 144 height 6
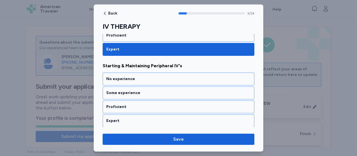
scroll to position [279, 0]
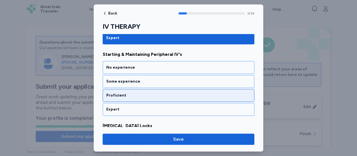
click at [148, 93] on div "Proficient" at bounding box center [178, 96] width 144 height 6
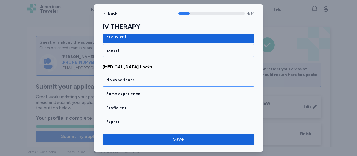
scroll to position [350, 0]
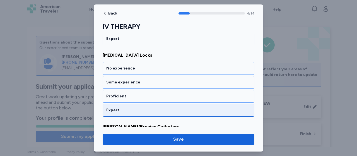
click at [147, 104] on div "Expert" at bounding box center [179, 110] width 152 height 13
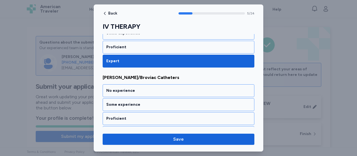
scroll to position [421, 0]
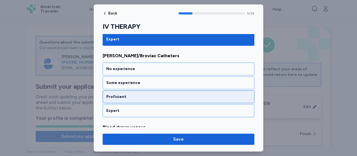
click at [147, 94] on div "Proficient" at bounding box center [178, 97] width 144 height 6
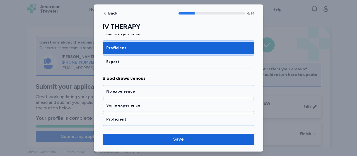
scroll to position [491, 0]
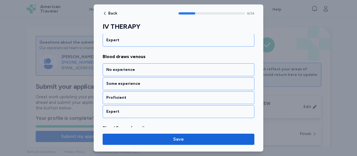
click at [147, 95] on div "Proficient" at bounding box center [178, 98] width 144 height 6
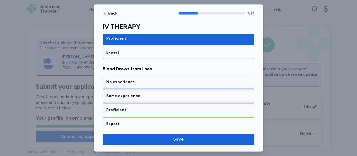
scroll to position [562, 0]
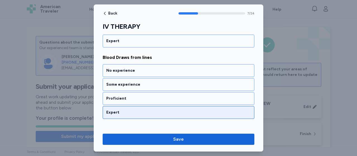
click at [146, 110] on div "Expert" at bounding box center [178, 113] width 144 height 6
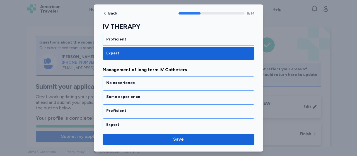
scroll to position [633, 0]
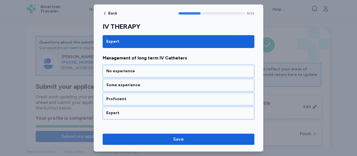
click at [146, 110] on div "Expert" at bounding box center [178, 113] width 144 height 6
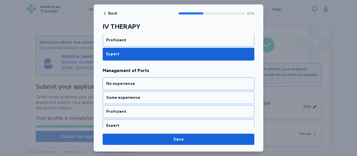
scroll to position [703, 0]
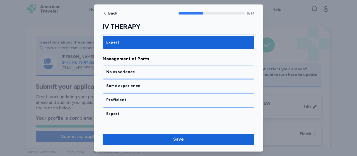
click at [146, 111] on div "Expert" at bounding box center [178, 114] width 144 height 6
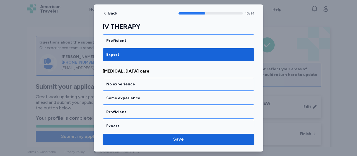
scroll to position [774, 0]
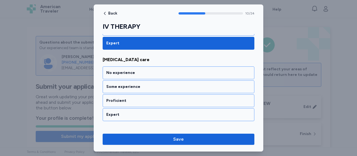
click at [146, 112] on div "Expert" at bounding box center [178, 115] width 144 height 6
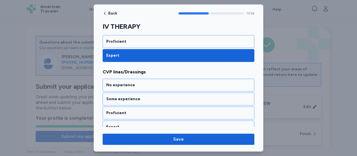
scroll to position [844, 0]
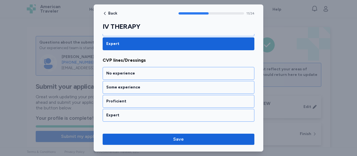
click at [146, 112] on div "Expert" at bounding box center [178, 115] width 144 height 6
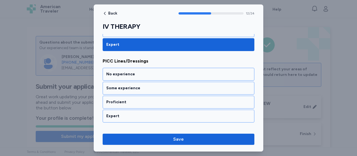
click at [146, 113] on div "Expert" at bounding box center [178, 116] width 144 height 6
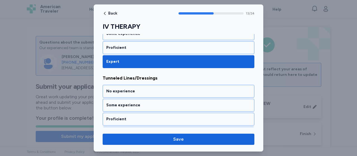
scroll to position [986, 0]
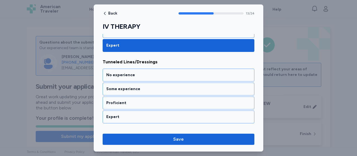
click at [146, 114] on div "Expert" at bounding box center [178, 117] width 144 height 6
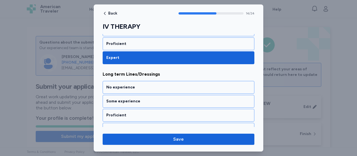
scroll to position [1056, 0]
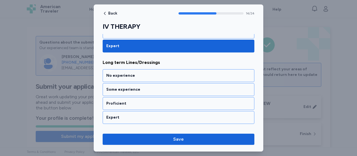
click at [146, 115] on div "Expert" at bounding box center [178, 118] width 144 height 6
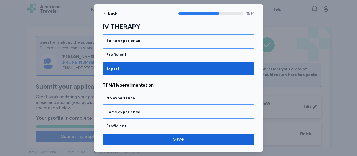
scroll to position [1127, 0]
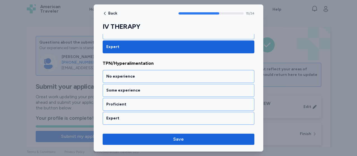
click at [146, 115] on div "Expert" at bounding box center [178, 118] width 144 height 6
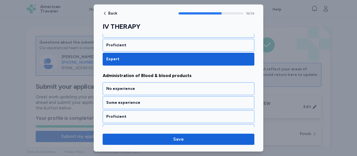
scroll to position [1198, 0]
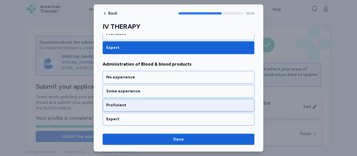
click at [148, 102] on div "Proficient" at bounding box center [178, 105] width 144 height 6
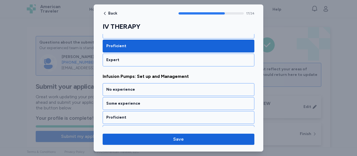
scroll to position [1268, 0]
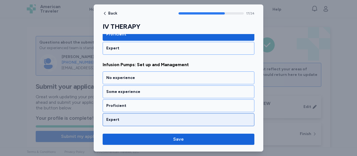
click at [148, 113] on div "Expert" at bounding box center [179, 119] width 152 height 13
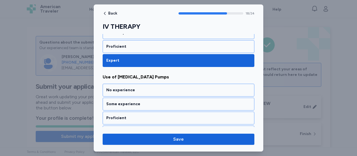
scroll to position [1339, 0]
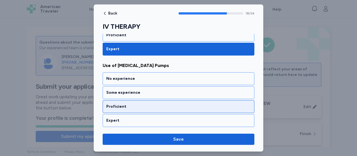
click at [148, 104] on div "Proficient" at bounding box center [178, 107] width 144 height 6
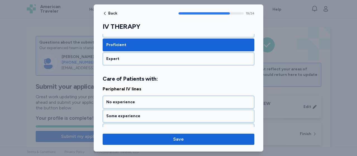
scroll to position [1417, 0]
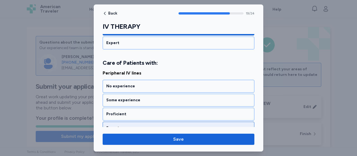
click at [148, 122] on div "Expert" at bounding box center [179, 128] width 152 height 13
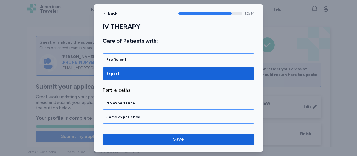
scroll to position [1487, 0]
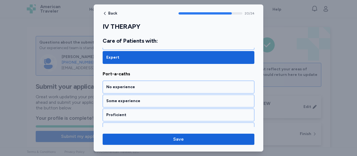
click at [148, 122] on div "Expert" at bounding box center [179, 128] width 152 height 13
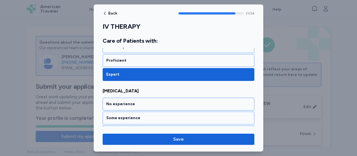
scroll to position [1558, 0]
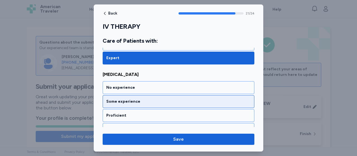
click at [150, 99] on div "Some experience" at bounding box center [178, 102] width 144 height 6
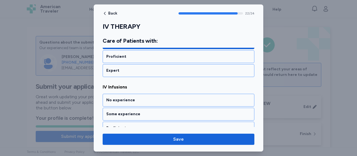
scroll to position [1628, 0]
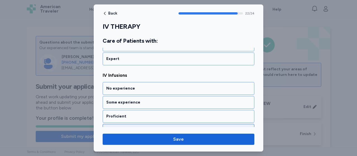
click at [150, 127] on div "Expert" at bounding box center [178, 130] width 144 height 6
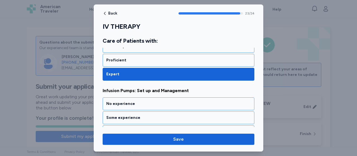
scroll to position [1693, 0]
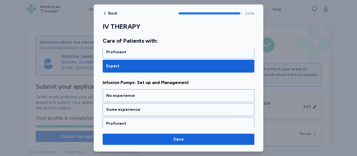
click at [149, 135] on div "Expert" at bounding box center [178, 138] width 144 height 6
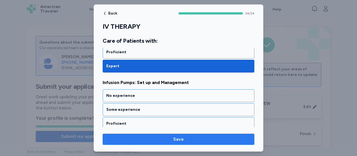
click at [171, 136] on span "Save" at bounding box center [178, 139] width 143 height 7
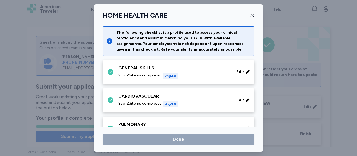
scroll to position [416, 0]
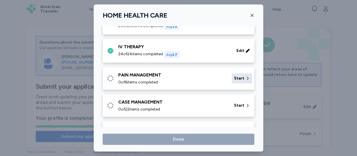
click at [235, 76] on span "Start" at bounding box center [239, 79] width 10 height 6
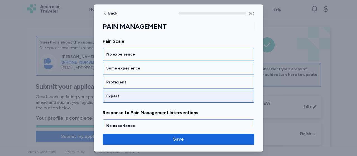
click at [122, 94] on div "Expert" at bounding box center [178, 96] width 144 height 6
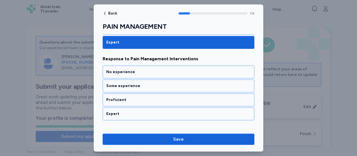
scroll to position [138, 0]
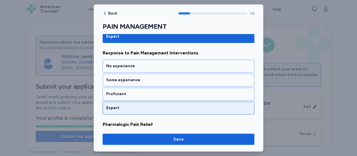
click at [124, 105] on div "Expert" at bounding box center [178, 108] width 144 height 6
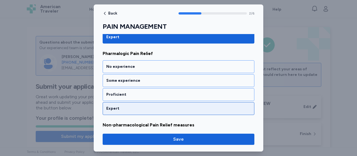
click at [129, 107] on div "Expert" at bounding box center [178, 109] width 144 height 6
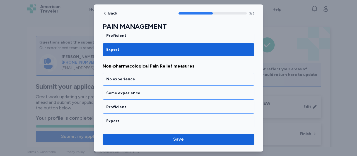
scroll to position [279, 0]
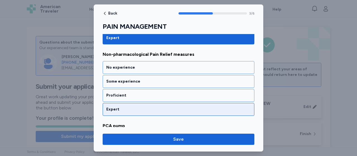
click at [131, 109] on div "Expert" at bounding box center [179, 109] width 152 height 13
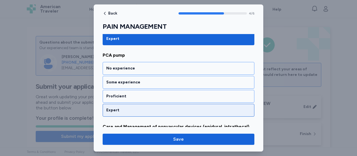
click at [131, 108] on div "Expert" at bounding box center [178, 110] width 144 height 6
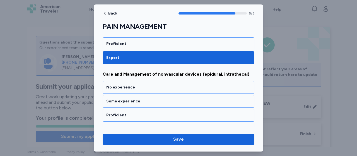
scroll to position [407, 0]
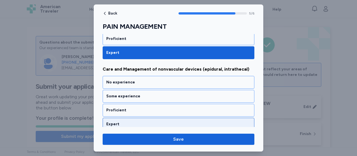
click at [131, 118] on div "Expert" at bounding box center [179, 124] width 152 height 13
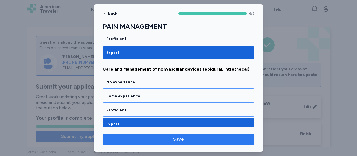
click at [174, 139] on span "Save" at bounding box center [178, 139] width 11 height 7
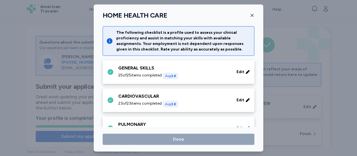
scroll to position [416, 0]
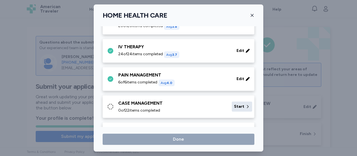
click at [234, 105] on span "Start" at bounding box center [239, 107] width 10 height 6
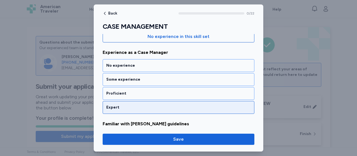
click at [134, 106] on div "Expert" at bounding box center [178, 108] width 144 height 6
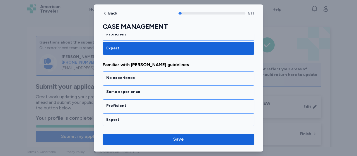
scroll to position [138, 0]
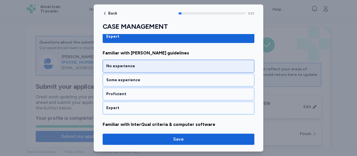
click at [131, 64] on div "No experience" at bounding box center [178, 66] width 144 height 6
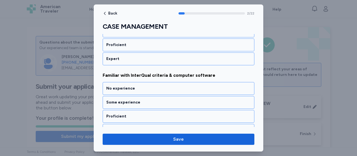
scroll to position [209, 0]
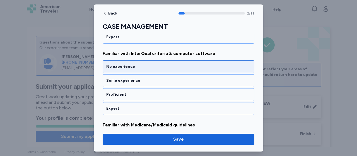
click at [131, 64] on div "No experience" at bounding box center [178, 67] width 144 height 6
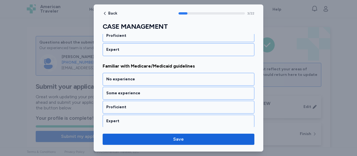
scroll to position [279, 0]
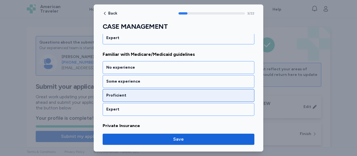
click at [124, 93] on div "Proficient" at bounding box center [178, 96] width 144 height 6
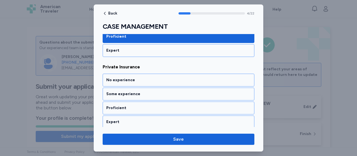
scroll to position [350, 0]
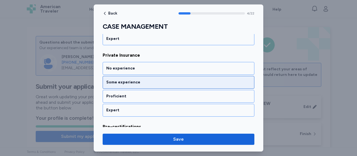
click at [128, 80] on div "Some experience" at bounding box center [178, 82] width 144 height 6
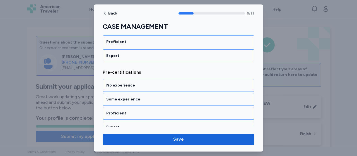
scroll to position [421, 0]
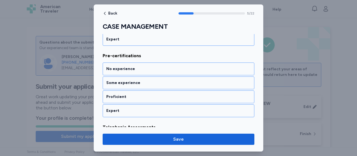
click at [128, 80] on div "Some experience" at bounding box center [178, 83] width 144 height 6
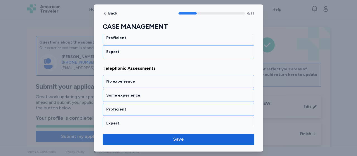
scroll to position [491, 0]
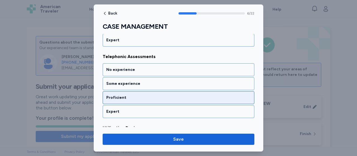
click at [125, 91] on div "Proficient" at bounding box center [179, 97] width 152 height 13
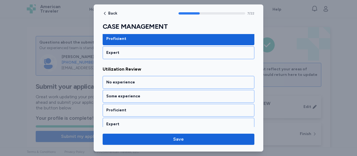
scroll to position [562, 0]
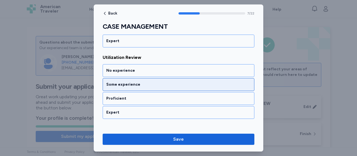
click at [127, 82] on div "Some experience" at bounding box center [178, 85] width 144 height 6
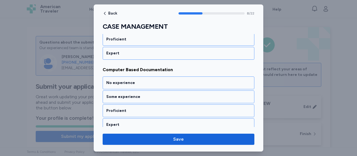
scroll to position [633, 0]
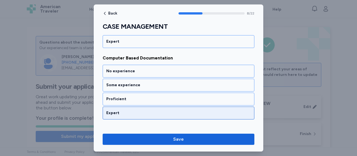
click at [129, 110] on div "Expert" at bounding box center [178, 113] width 144 height 6
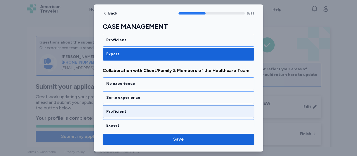
scroll to position [703, 0]
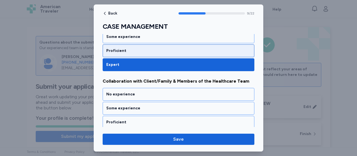
click at [155, 44] on div "Proficient" at bounding box center [179, 50] width 152 height 13
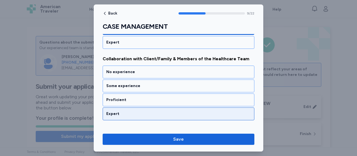
click at [126, 111] on div "Expert" at bounding box center [178, 114] width 144 height 6
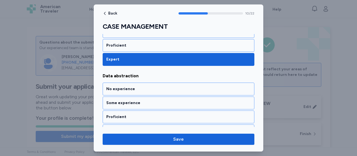
scroll to position [774, 0]
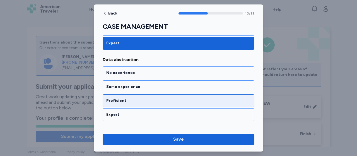
click at [129, 98] on div "Proficient" at bounding box center [178, 101] width 144 height 6
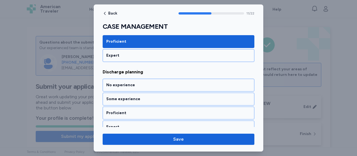
scroll to position [844, 0]
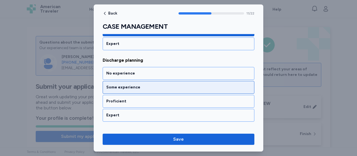
click at [133, 81] on div "Some experience" at bounding box center [179, 87] width 152 height 13
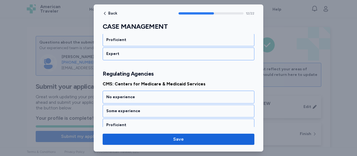
scroll to position [922, 0]
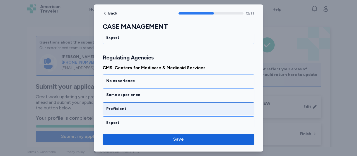
click at [126, 106] on div "Proficient" at bounding box center [178, 109] width 144 height 6
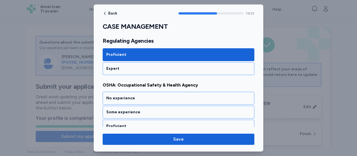
scroll to position [993, 0]
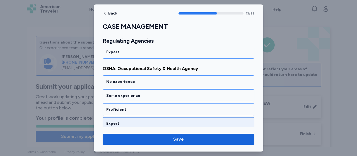
click at [124, 121] on div "Expert" at bounding box center [178, 124] width 144 height 6
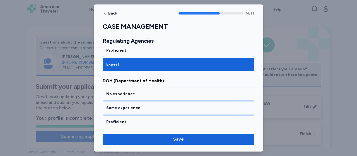
scroll to position [1063, 0]
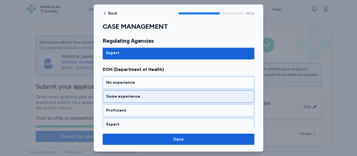
click at [129, 94] on div "Some experience" at bounding box center [178, 97] width 144 height 6
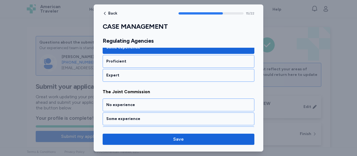
scroll to position [1134, 0]
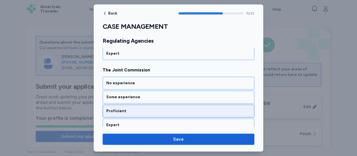
click at [127, 108] on div "Proficient" at bounding box center [178, 111] width 144 height 6
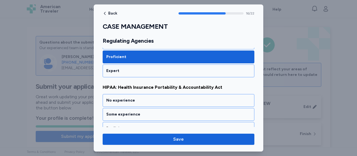
scroll to position [1205, 0]
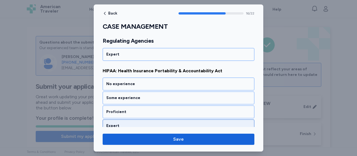
click at [125, 123] on div "Expert" at bounding box center [178, 126] width 144 height 6
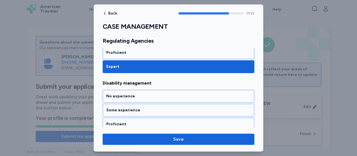
scroll to position [1275, 0]
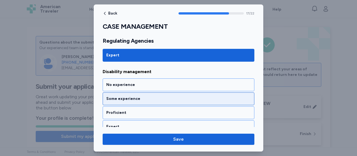
click at [129, 96] on div "Some experience" at bounding box center [178, 99] width 144 height 6
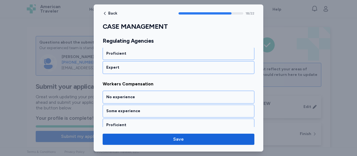
scroll to position [1346, 0]
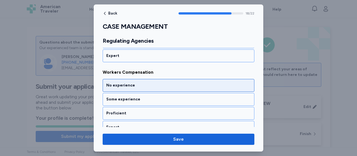
click at [132, 83] on div "No experience" at bounding box center [178, 86] width 144 height 6
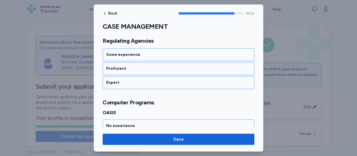
scroll to position [1430, 0]
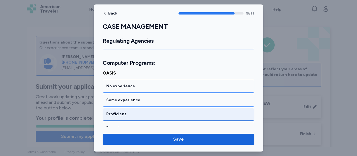
click at [126, 111] on div "Proficient" at bounding box center [178, 114] width 144 height 6
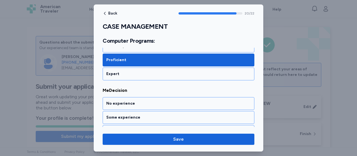
scroll to position [1501, 0]
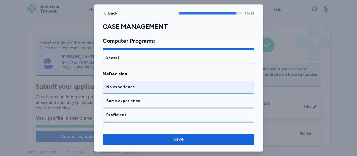
click at [127, 84] on div "No experience" at bounding box center [178, 87] width 144 height 6
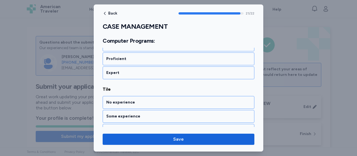
scroll to position [1565, 0]
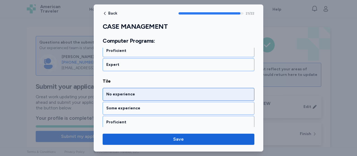
click at [128, 88] on div "No experience" at bounding box center [179, 94] width 152 height 13
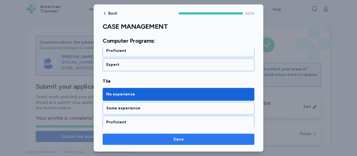
click at [178, 137] on span "Save" at bounding box center [178, 139] width 11 height 7
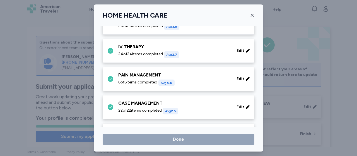
scroll to position [438, 0]
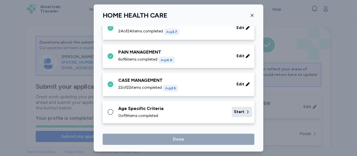
click at [234, 109] on span "Start" at bounding box center [239, 112] width 10 height 6
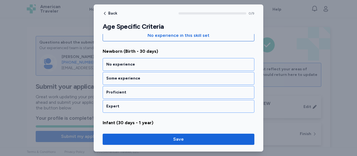
scroll to position [78, 0]
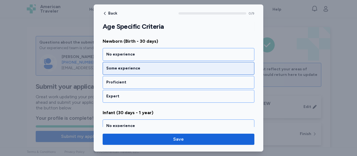
click at [124, 67] on div "Some experience" at bounding box center [178, 69] width 144 height 6
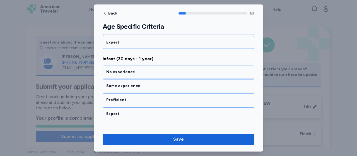
scroll to position [138, 0]
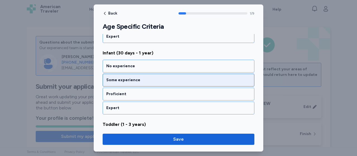
click at [124, 76] on div "Some experience" at bounding box center [179, 80] width 152 height 13
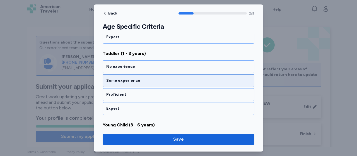
click at [124, 78] on div "Some experience" at bounding box center [178, 81] width 144 height 6
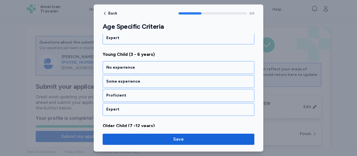
click at [124, 79] on div "Some experience" at bounding box center [178, 82] width 144 height 6
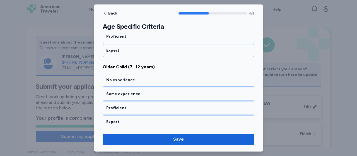
scroll to position [350, 0]
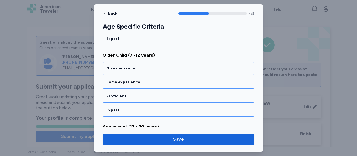
click at [124, 79] on div "Some experience" at bounding box center [178, 82] width 144 height 6
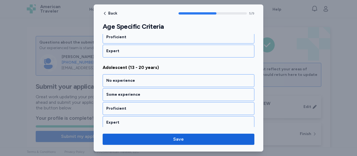
scroll to position [421, 0]
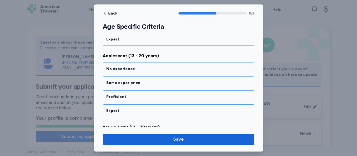
click at [124, 80] on div "Some experience" at bounding box center [178, 83] width 144 height 6
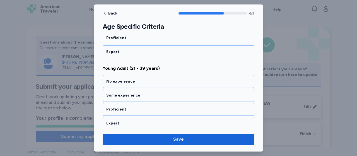
scroll to position [491, 0]
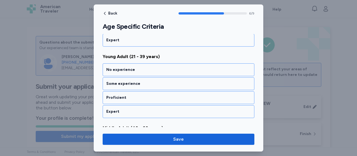
click at [124, 81] on div "Some experience" at bounding box center [178, 84] width 144 height 6
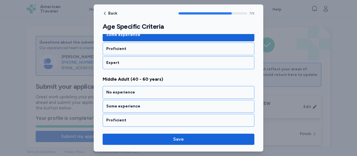
scroll to position [562, 0]
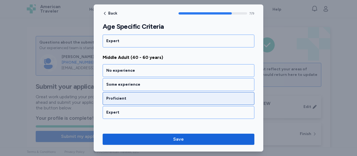
click at [122, 96] on div "Proficient" at bounding box center [178, 99] width 144 height 6
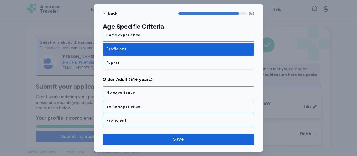
scroll to position [619, 0]
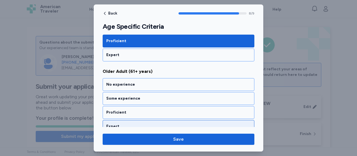
click at [119, 124] on div "Expert" at bounding box center [178, 127] width 144 height 6
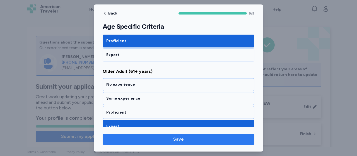
click at [165, 139] on span "Save" at bounding box center [178, 139] width 143 height 7
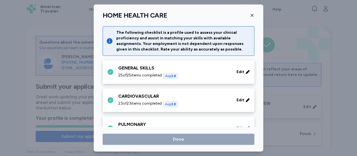
scroll to position [438, 0]
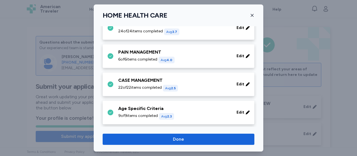
click at [165, 139] on span "Done" at bounding box center [178, 139] width 143 height 7
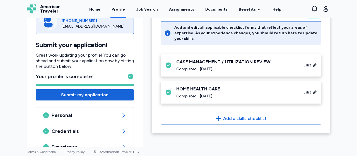
scroll to position [42, 0]
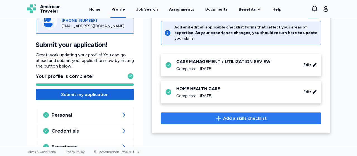
click at [234, 112] on button "Add a skills checklist" at bounding box center [241, 118] width 161 height 12
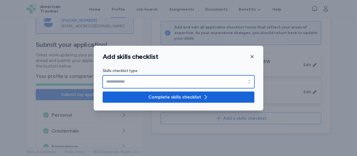
click at [250, 80] on icon "button" at bounding box center [249, 82] width 2 height 4
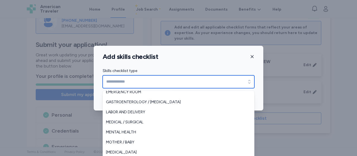
scroll to position [45, 0]
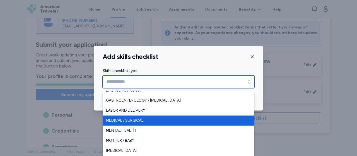
type input "**********"
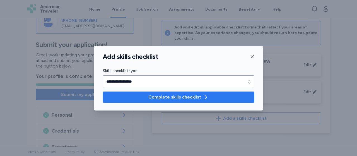
click at [175, 97] on span "Complete skills checklist" at bounding box center [174, 97] width 53 height 7
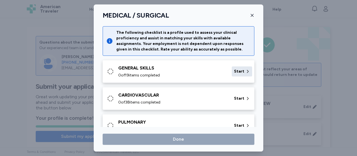
click at [240, 68] on div "Start" at bounding box center [242, 71] width 20 height 10
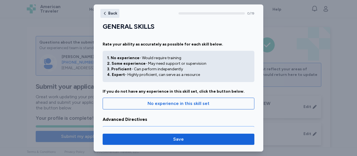
click at [114, 13] on span "Back" at bounding box center [112, 13] width 9 height 4
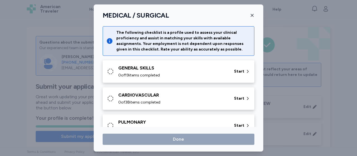
click at [252, 15] on icon "button" at bounding box center [252, 15] width 4 height 4
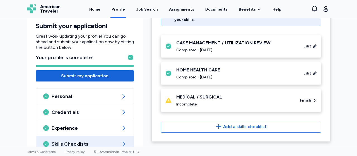
scroll to position [64, 0]
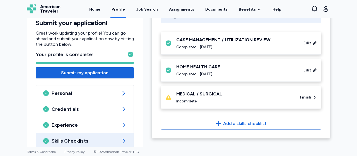
click at [181, 91] on div "MEDICAL / SURGICAL" at bounding box center [234, 94] width 117 height 7
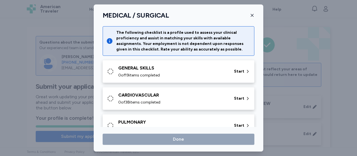
click at [251, 15] on icon "button" at bounding box center [252, 15] width 3 height 3
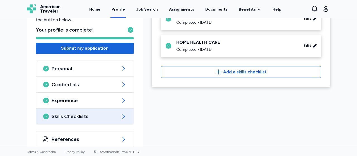
scroll to position [96, 0]
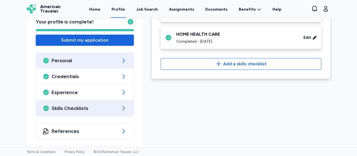
click at [61, 66] on div "Personal" at bounding box center [85, 61] width 98 height 16
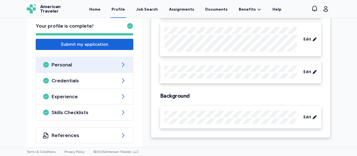
scroll to position [96, 0]
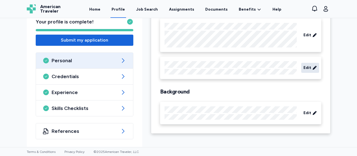
click at [303, 66] on span "Edit" at bounding box center [307, 68] width 8 height 6
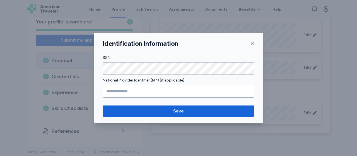
click at [253, 44] on icon "button" at bounding box center [252, 43] width 4 height 4
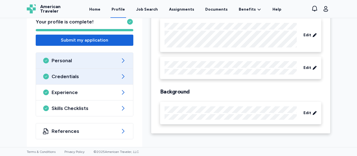
click at [97, 76] on span "Credentials" at bounding box center [85, 76] width 66 height 7
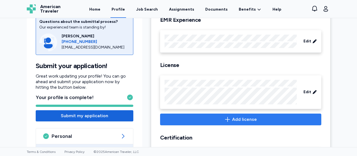
scroll to position [172, 0]
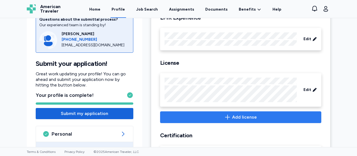
click at [232, 117] on span "Add license" at bounding box center [244, 117] width 25 height 7
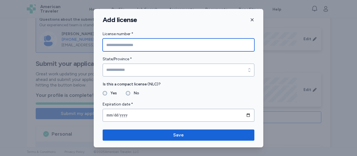
click at [139, 49] on input "License number *" at bounding box center [179, 44] width 152 height 13
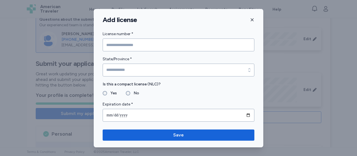
click at [252, 20] on icon "button" at bounding box center [252, 20] width 4 height 4
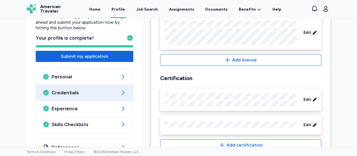
scroll to position [231, 0]
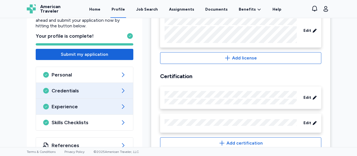
click at [52, 107] on span "Experience" at bounding box center [85, 106] width 66 height 7
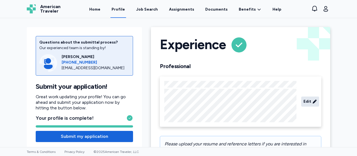
click at [308, 99] on span "Edit" at bounding box center [307, 102] width 8 height 6
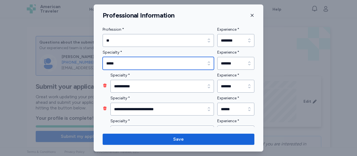
click at [172, 67] on input "*****" at bounding box center [158, 63] width 111 height 13
type input "*****"
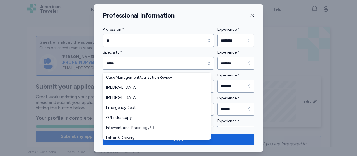
click at [187, 18] on div "**********" at bounding box center [179, 77] width 170 height 147
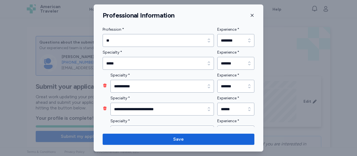
click at [252, 14] on icon "button" at bounding box center [252, 15] width 4 height 4
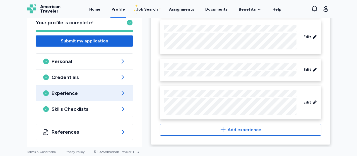
scroll to position [342, 0]
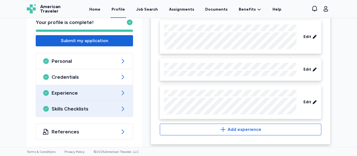
click at [96, 105] on span "Skills Checklists" at bounding box center [85, 108] width 66 height 7
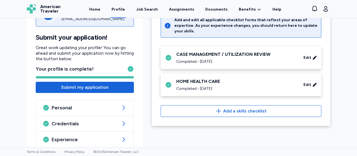
scroll to position [40, 0]
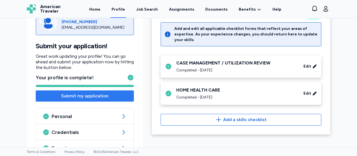
click at [86, 96] on span "Submit my application" at bounding box center [84, 96] width 47 height 7
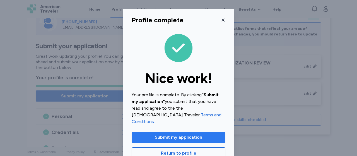
click at [175, 134] on span "Submit my application" at bounding box center [178, 137] width 47 height 7
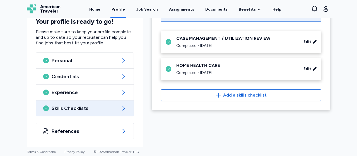
scroll to position [0, 0]
